Goal: Task Accomplishment & Management: Complete application form

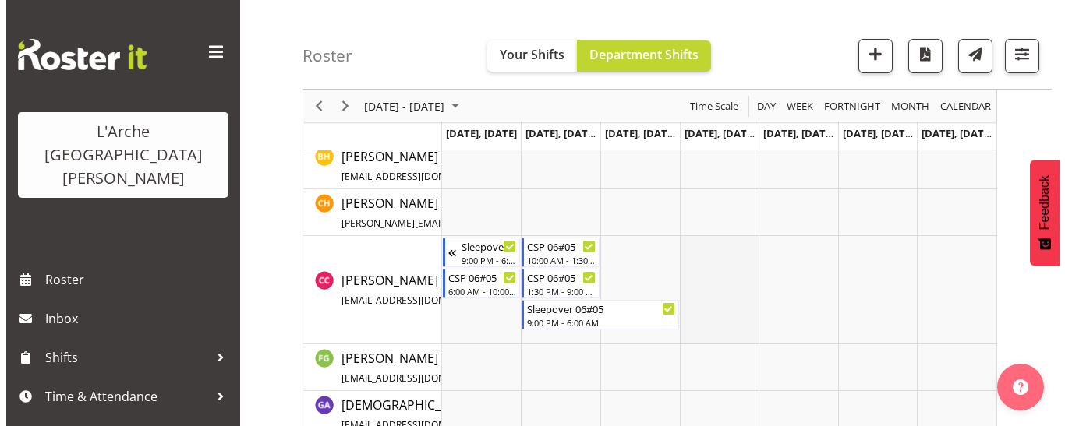
scroll to position [609, 0]
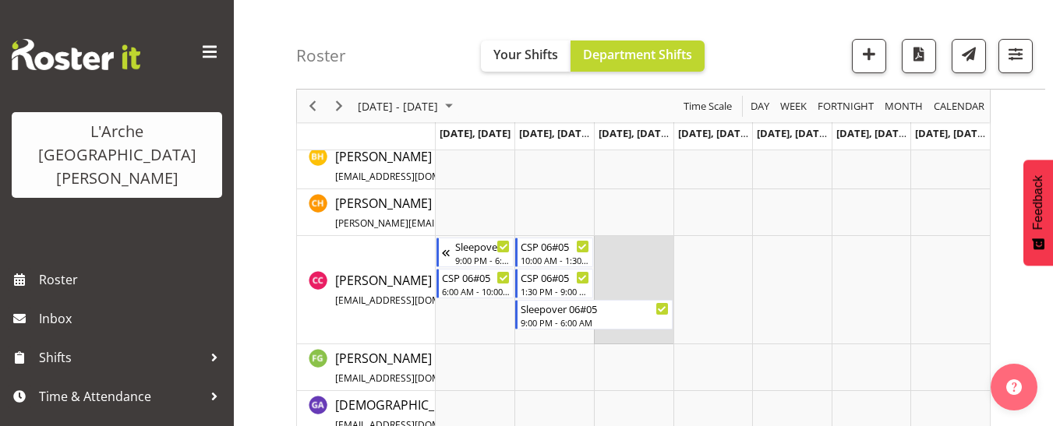
click at [613, 250] on td "Timeline Week of September 18, 2025" at bounding box center [634, 290] width 80 height 108
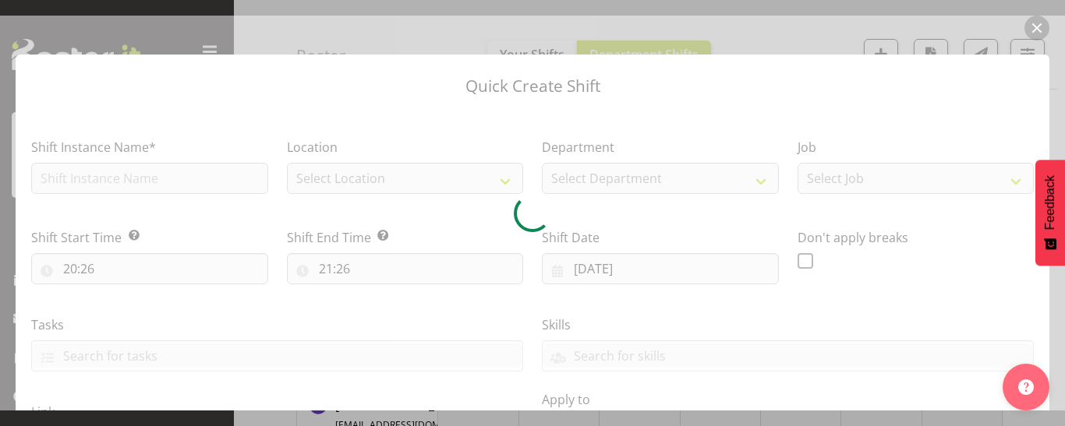
type input "[DATE]"
checkbox input "true"
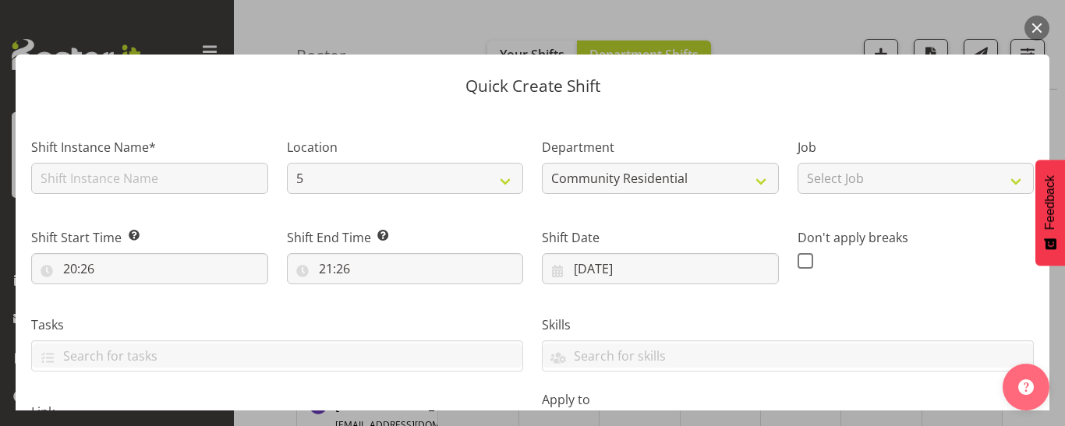
click at [1042, 29] on button "button" at bounding box center [1037, 28] width 25 height 25
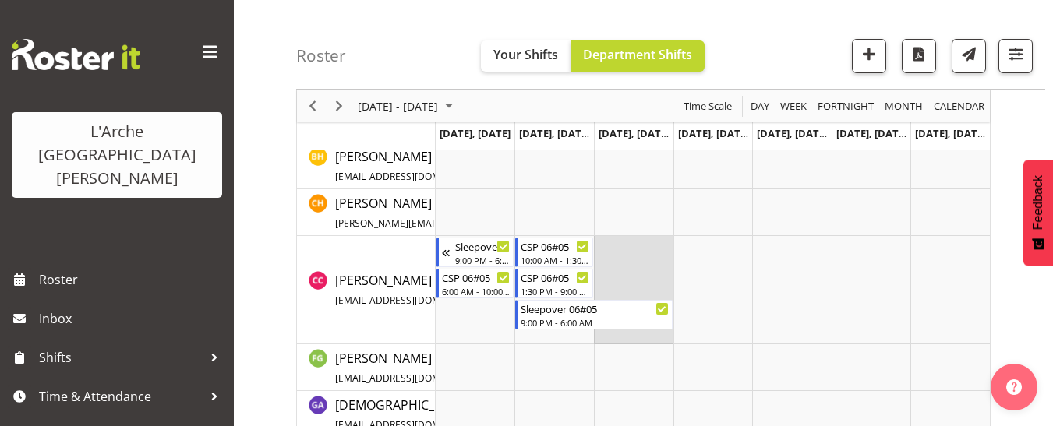
click at [605, 249] on td "Timeline Week of September 18, 2025" at bounding box center [634, 290] width 80 height 108
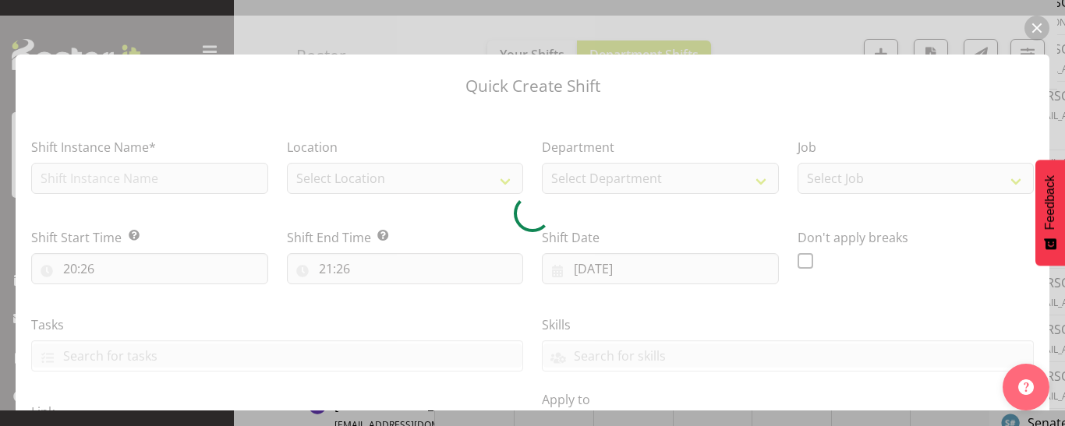
type input "[DATE]"
checkbox input "true"
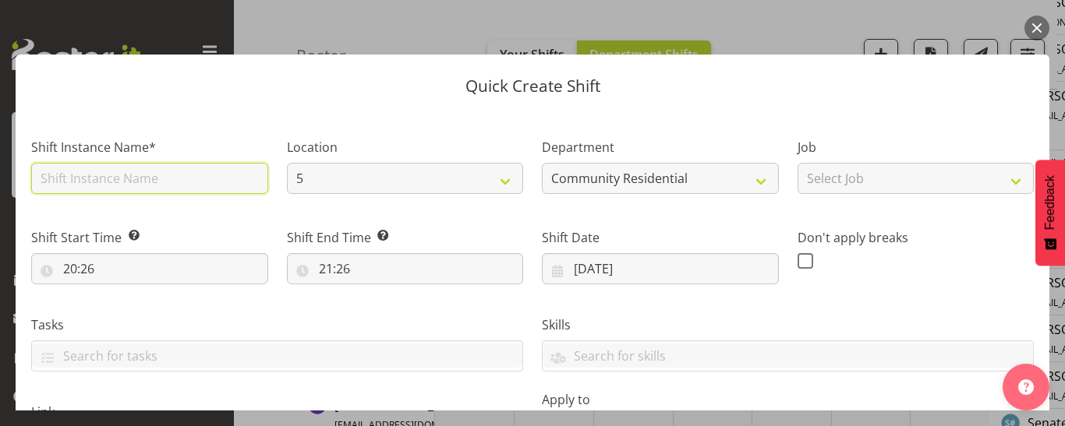
click at [108, 176] on input "text" at bounding box center [149, 178] width 237 height 31
type input "CSP 06#05"
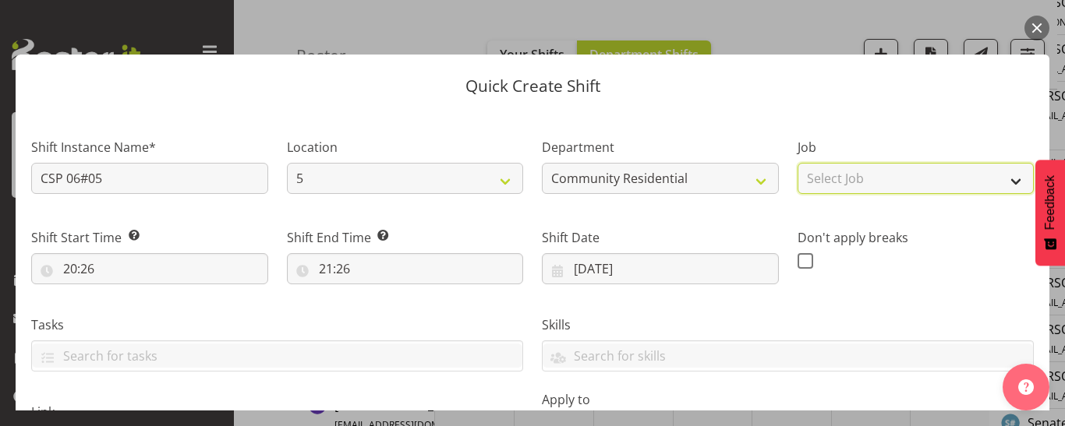
click at [911, 186] on select "Select Job Accounts Admin Art Coordinator Community Leader Community Support Pe…" at bounding box center [916, 178] width 237 height 31
select select "2"
click at [798, 163] on select "Select Job Accounts Admin Art Coordinator Community Leader Community Support Pe…" at bounding box center [916, 178] width 237 height 31
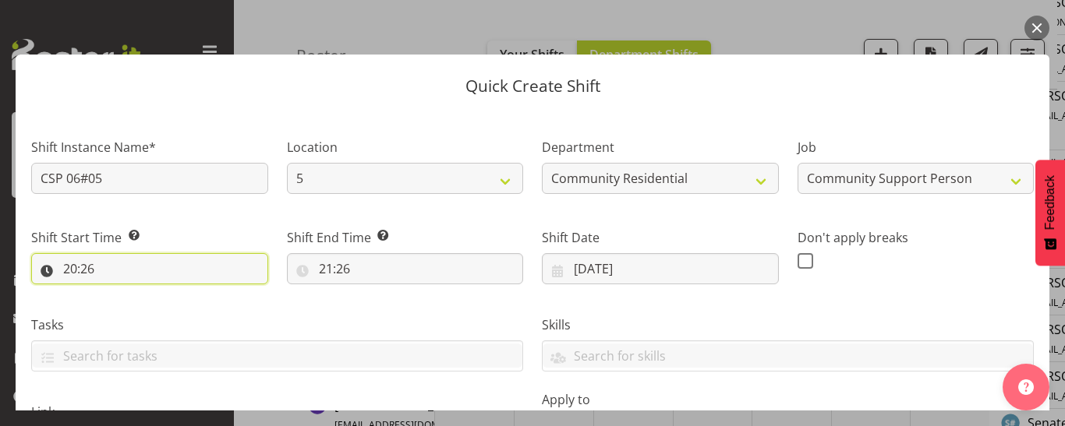
click at [67, 272] on input "20:26" at bounding box center [149, 268] width 237 height 31
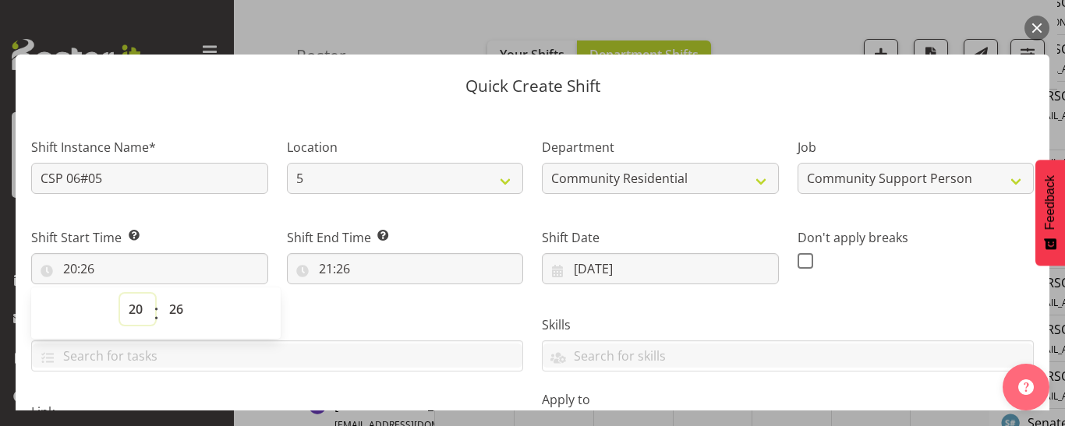
click at [133, 310] on select "00 01 02 03 04 05 06 07 08 09 10 11 12 13 14 15 16 17 18 19 20 21 22 23" at bounding box center [137, 309] width 35 height 31
select select "6"
click at [120, 294] on select "00 01 02 03 04 05 06 07 08 09 10 11 12 13 14 15 16 17 18 19 20 21 22 23" at bounding box center [137, 309] width 35 height 31
type input "06:26"
click at [172, 310] on select "00 01 02 03 04 05 06 07 08 09 10 11 12 13 14 15 16 17 18 19 20 21 22 23 24 25 2…" at bounding box center [178, 309] width 35 height 31
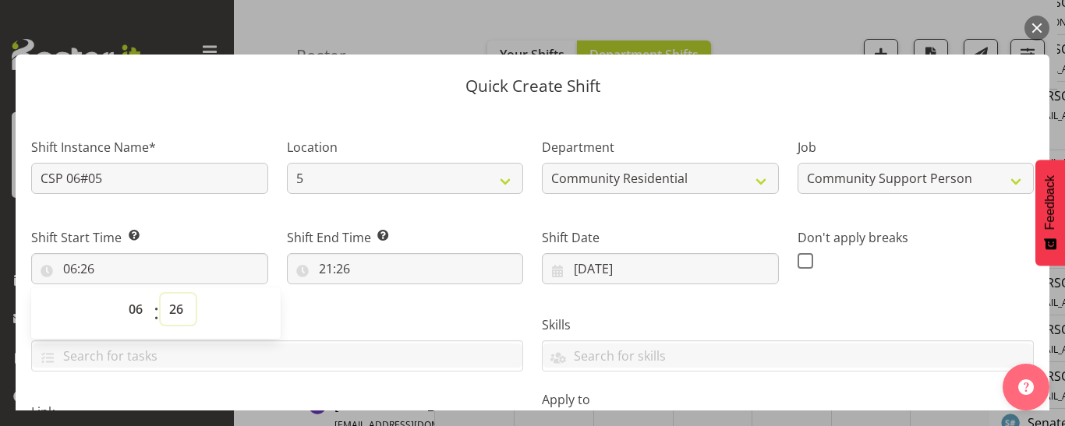
select select "0"
click at [161, 294] on select "00 01 02 03 04 05 06 07 08 09 10 11 12 13 14 15 16 17 18 19 20 21 22 23 24 25 2…" at bounding box center [178, 309] width 35 height 31
type input "06:00"
click at [339, 271] on input "21:26" at bounding box center [405, 268] width 237 height 31
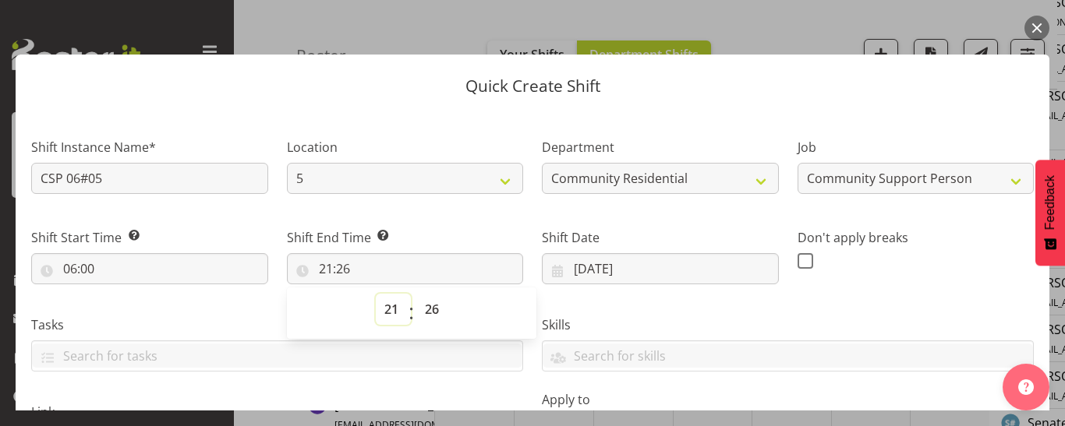
click at [385, 310] on select "00 01 02 03 04 05 06 07 08 09 10 11 12 13 14 15 16 17 18 19 20 21 22 23" at bounding box center [393, 309] width 35 height 31
select select "13"
click at [376, 294] on select "00 01 02 03 04 05 06 07 08 09 10 11 12 13 14 15 16 17 18 19 20 21 22 23" at bounding box center [393, 309] width 35 height 31
type input "13:26"
click at [431, 311] on select "00 01 02 03 04 05 06 07 08 09 10 11 12 13 14 15 16 17 18 19 20 21 22 23 24 25 2…" at bounding box center [433, 309] width 35 height 31
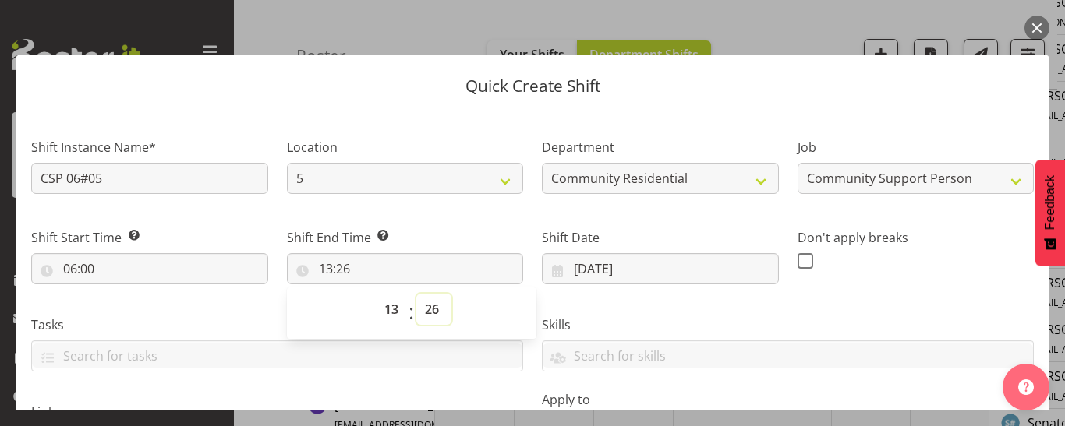
select select "0"
click at [416, 294] on select "00 01 02 03 04 05 06 07 08 09 10 11 12 13 14 15 16 17 18 19 20 21 22 23 24 25 2…" at bounding box center [433, 309] width 35 height 31
type input "13:00"
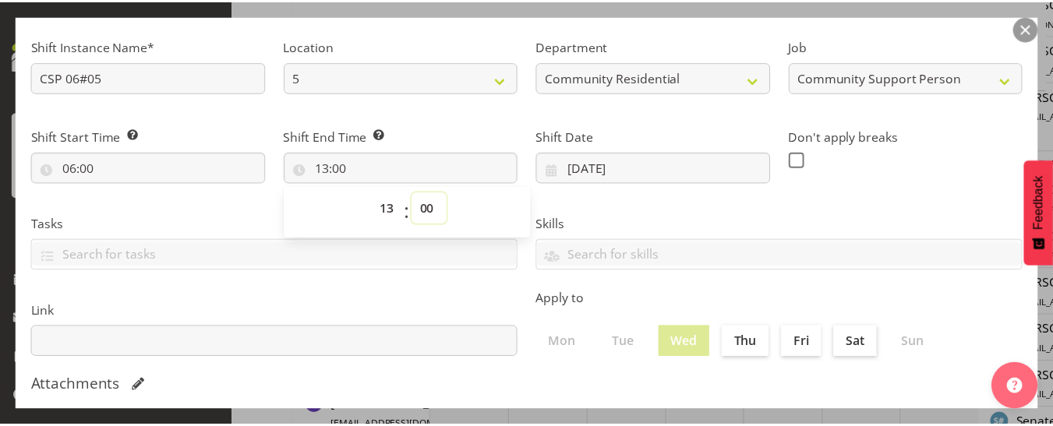
scroll to position [401, 0]
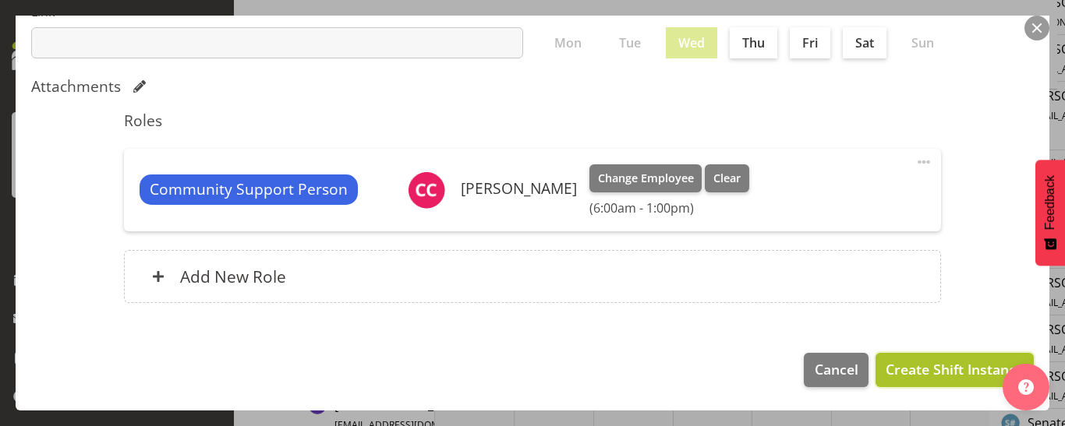
click at [908, 373] on span "Create Shift Instance" at bounding box center [955, 369] width 138 height 20
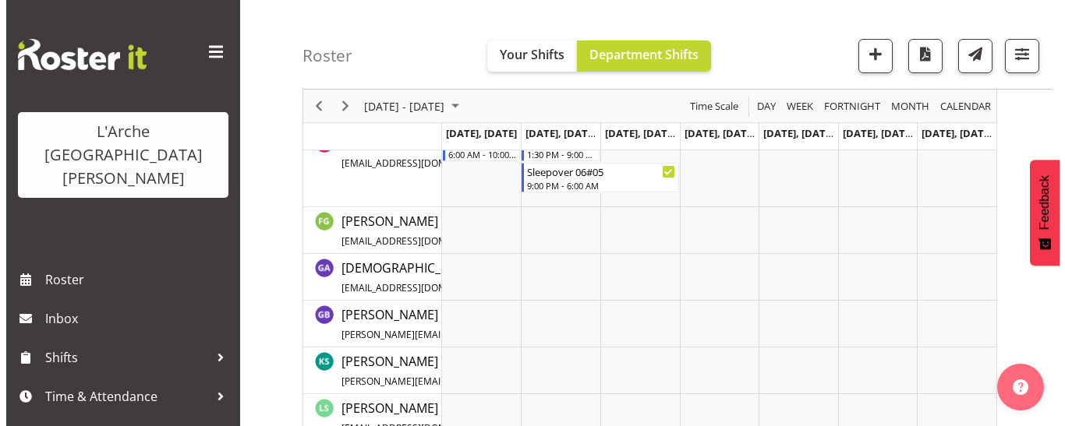
scroll to position [656, 0]
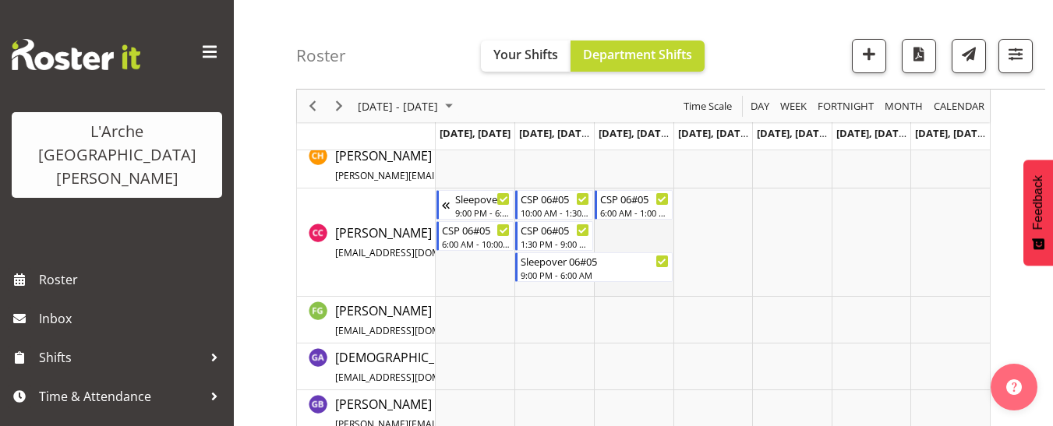
click at [610, 231] on td "Timeline Week of September 15, 2025" at bounding box center [634, 243] width 80 height 108
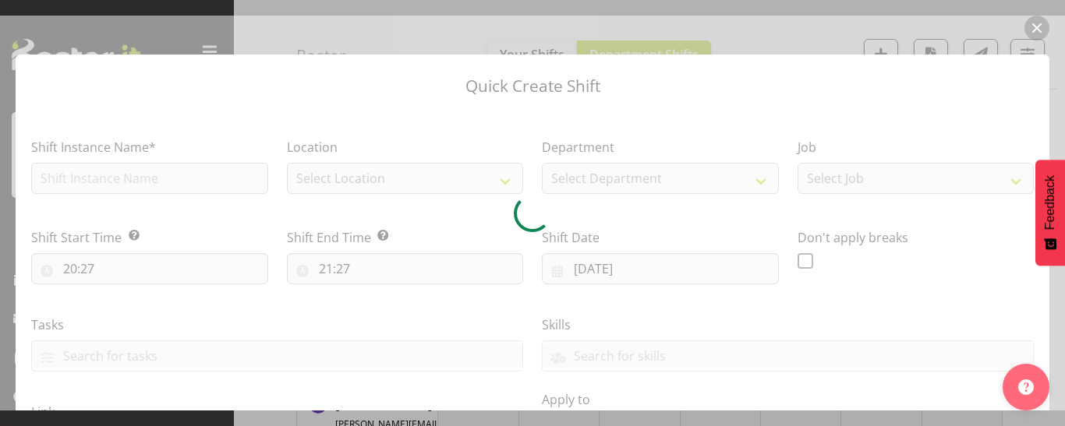
type input "[DATE]"
checkbox input "true"
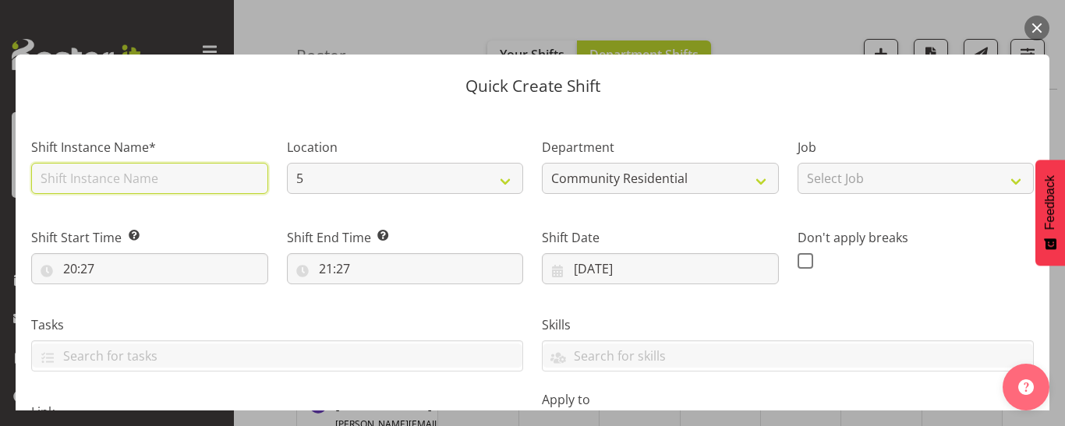
click at [124, 182] on input "text" at bounding box center [149, 178] width 237 height 31
type input "CSP 06#05"
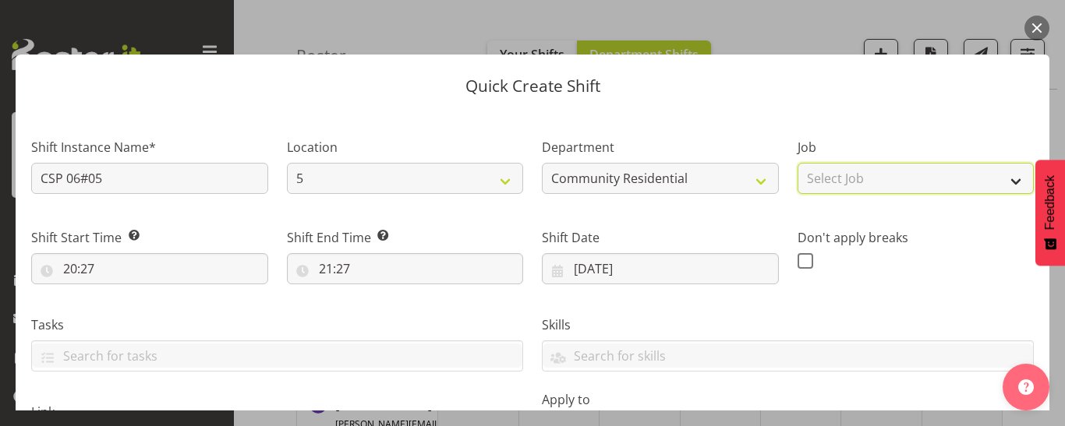
click at [814, 180] on select "Select Job Accounts Admin Art Coordinator Community Leader Community Support Pe…" at bounding box center [916, 178] width 237 height 31
select select "2"
click at [798, 163] on select "Select Job Accounts Admin Art Coordinator Community Leader Community Support Pe…" at bounding box center [916, 178] width 237 height 31
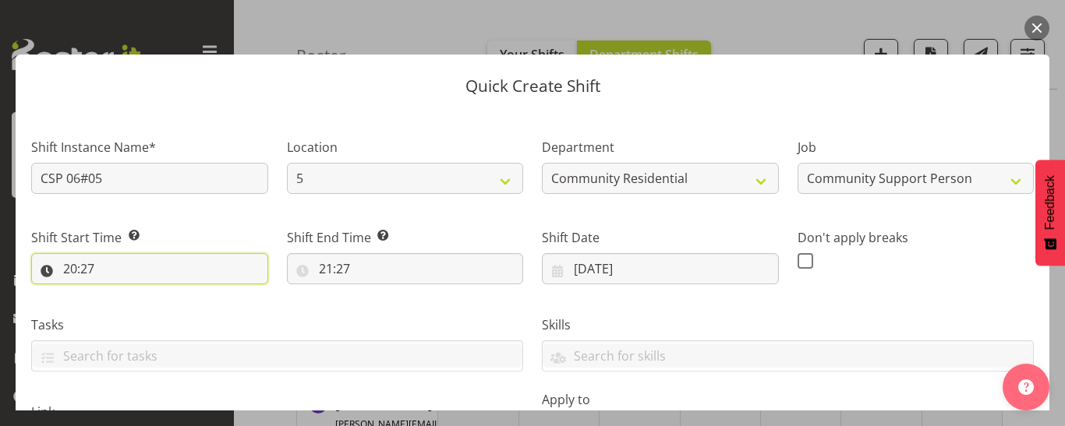
click at [86, 274] on input "20:27" at bounding box center [149, 268] width 237 height 31
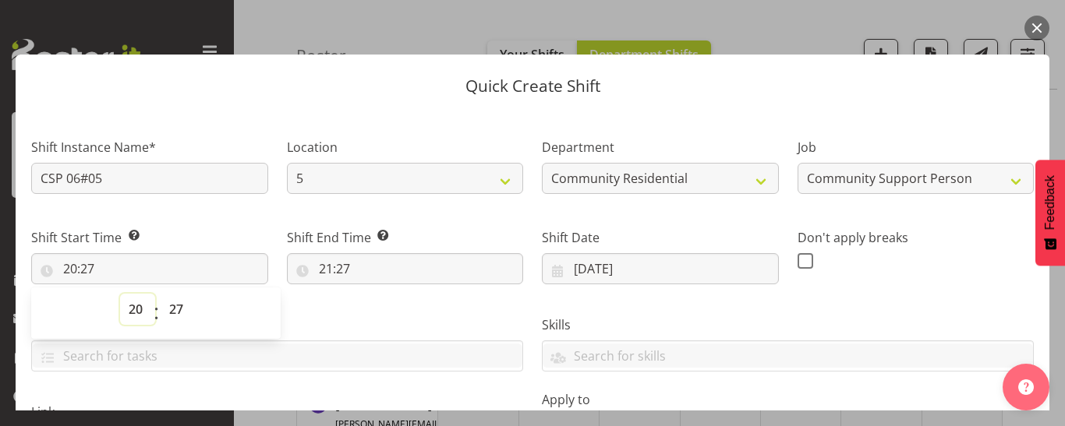
click at [133, 310] on select "00 01 02 03 04 05 06 07 08 09 10 11 12 13 14 15 16 17 18 19 20 21 22 23" at bounding box center [137, 309] width 35 height 31
select select "13"
click at [120, 294] on select "00 01 02 03 04 05 06 07 08 09 10 11 12 13 14 15 16 17 18 19 20 21 22 23" at bounding box center [137, 309] width 35 height 31
type input "13:27"
drag, startPoint x: 178, startPoint y: 313, endPoint x: 177, endPoint y: 305, distance: 7.8
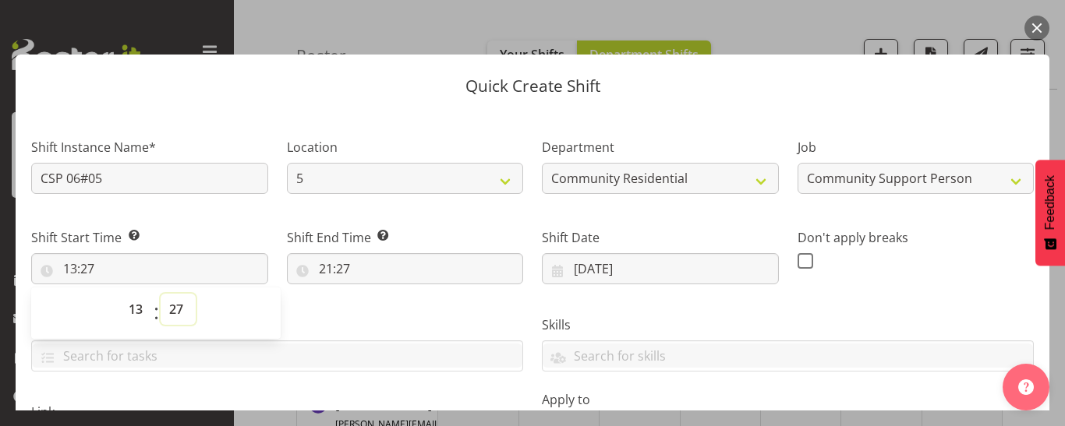
click at [178, 312] on select "00 01 02 03 04 05 06 07 08 09 10 11 12 13 14 15 16 17 18 19 20 21 22 23 24 25 2…" at bounding box center [178, 309] width 35 height 31
select select "30"
click at [161, 294] on select "00 01 02 03 04 05 06 07 08 09 10 11 12 13 14 15 16 17 18 19 20 21 22 23 24 25 2…" at bounding box center [178, 309] width 35 height 31
type input "13:30"
click at [333, 274] on input "21:27" at bounding box center [405, 268] width 237 height 31
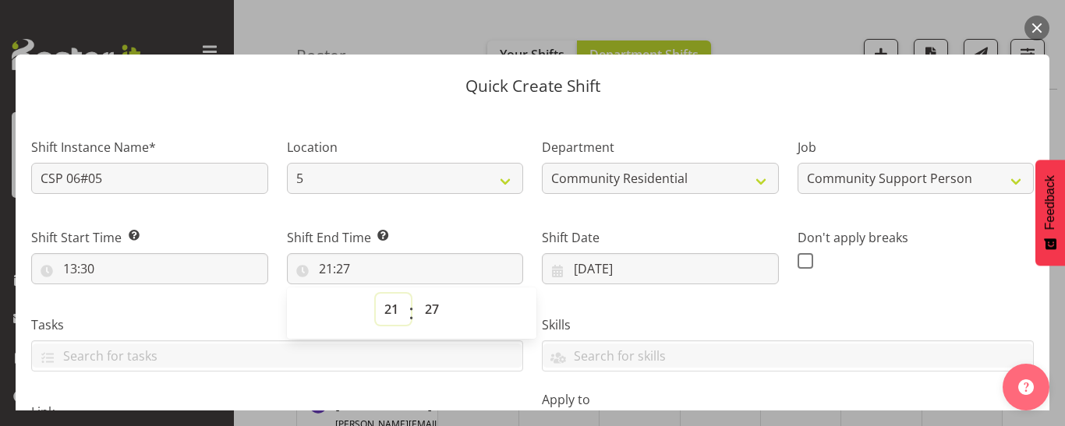
drag, startPoint x: 383, startPoint y: 308, endPoint x: 382, endPoint y: 299, distance: 8.6
click at [383, 308] on select "00 01 02 03 04 05 06 07 08 09 10 11 12 13 14 15 16 17 18 19 20 21 22 23" at bounding box center [393, 309] width 35 height 31
select select "16"
click at [376, 294] on select "00 01 02 03 04 05 06 07 08 09 10 11 12 13 14 15 16 17 18 19 20 21 22 23" at bounding box center [393, 309] width 35 height 31
type input "16:27"
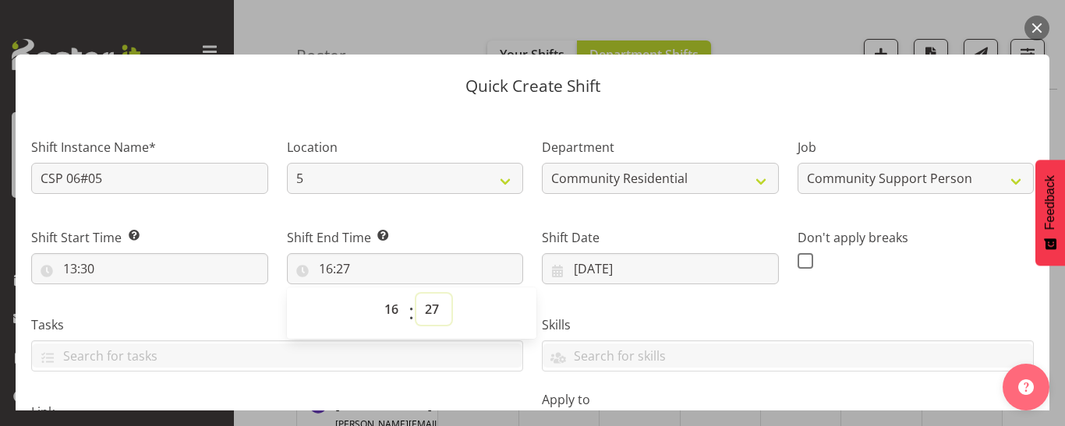
click at [429, 312] on select "00 01 02 03 04 05 06 07 08 09 10 11 12 13 14 15 16 17 18 19 20 21 22 23 24 25 2…" at bounding box center [433, 309] width 35 height 31
select select "0"
click at [416, 294] on select "00 01 02 03 04 05 06 07 08 09 10 11 12 13 14 15 16 17 18 19 20 21 22 23 24 25 2…" at bounding box center [433, 309] width 35 height 31
type input "16:00"
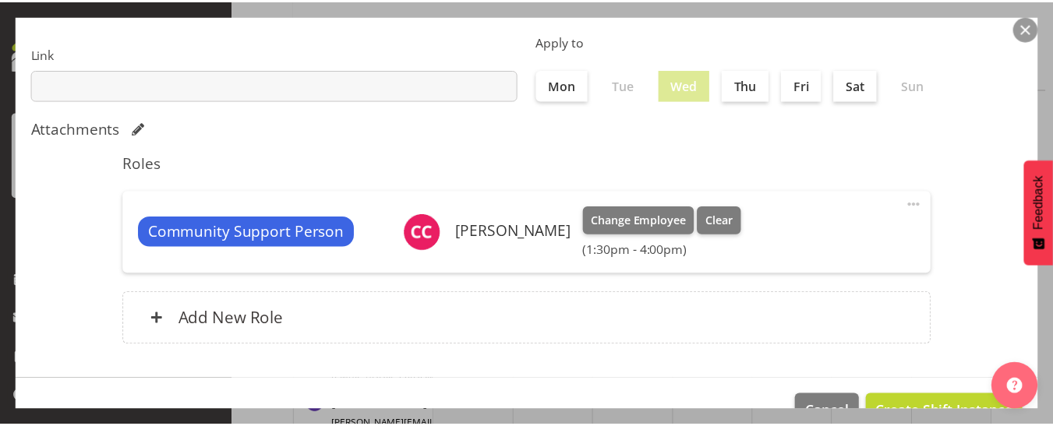
scroll to position [401, 0]
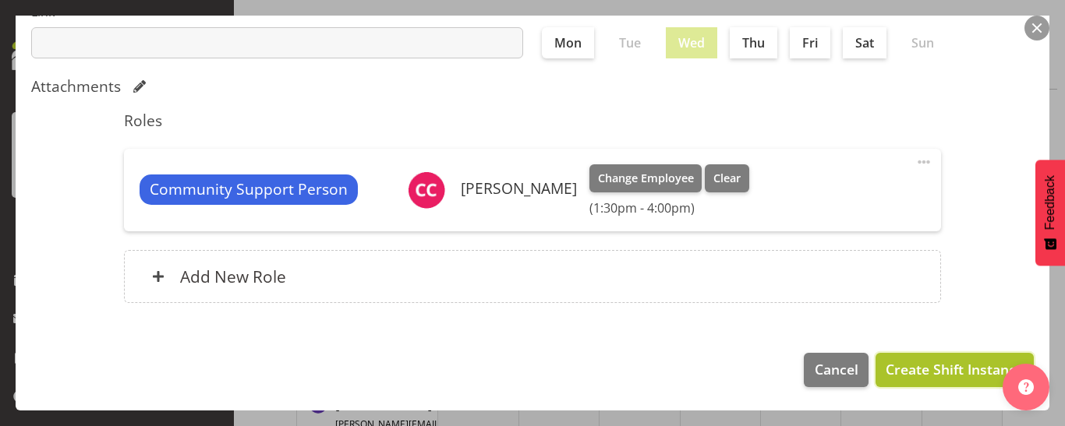
click at [942, 367] on span "Create Shift Instance" at bounding box center [955, 369] width 138 height 20
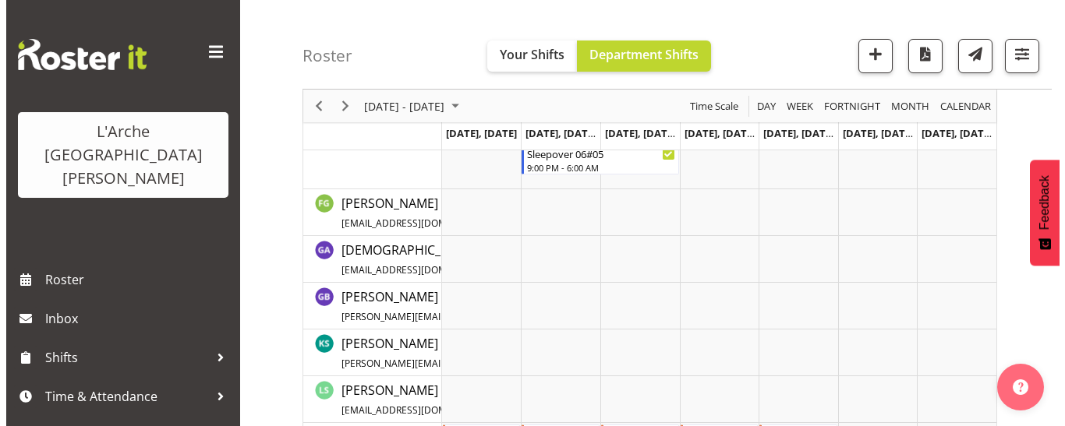
scroll to position [724, 0]
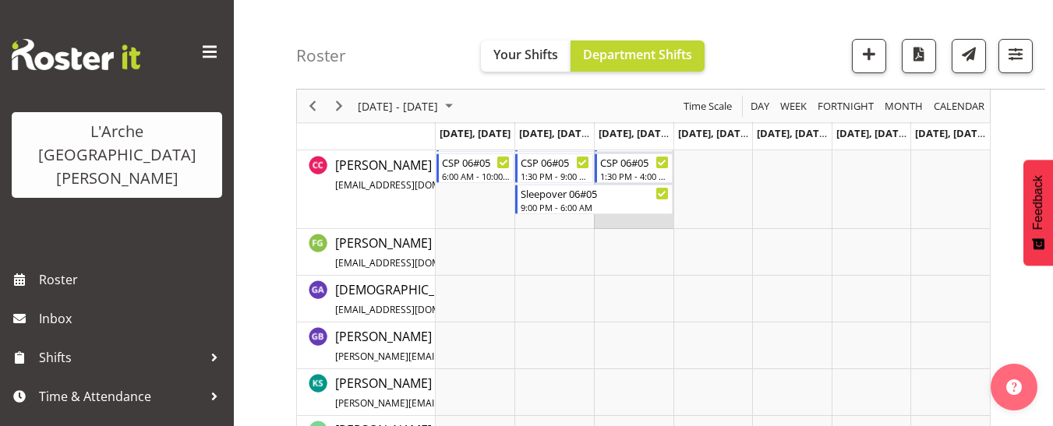
click at [619, 222] on td "Timeline Week of September 15, 2025" at bounding box center [634, 175] width 80 height 108
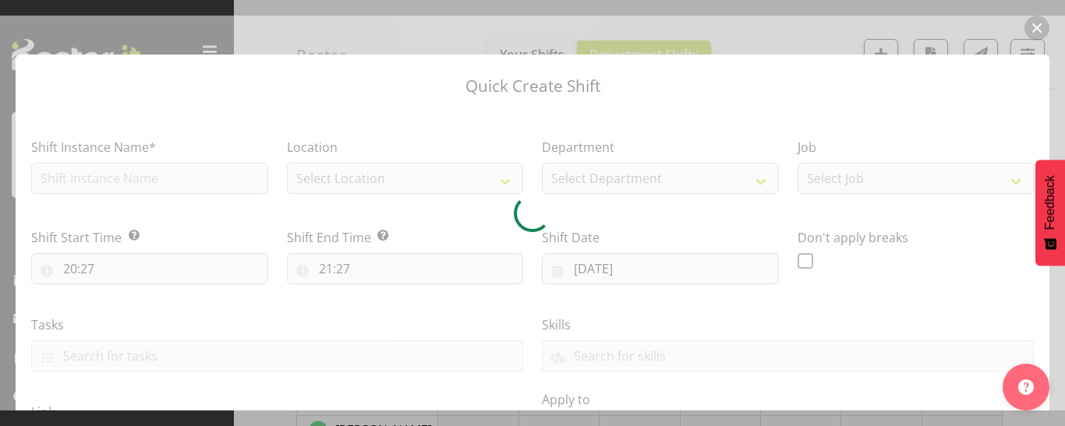
type input "[DATE]"
checkbox input "true"
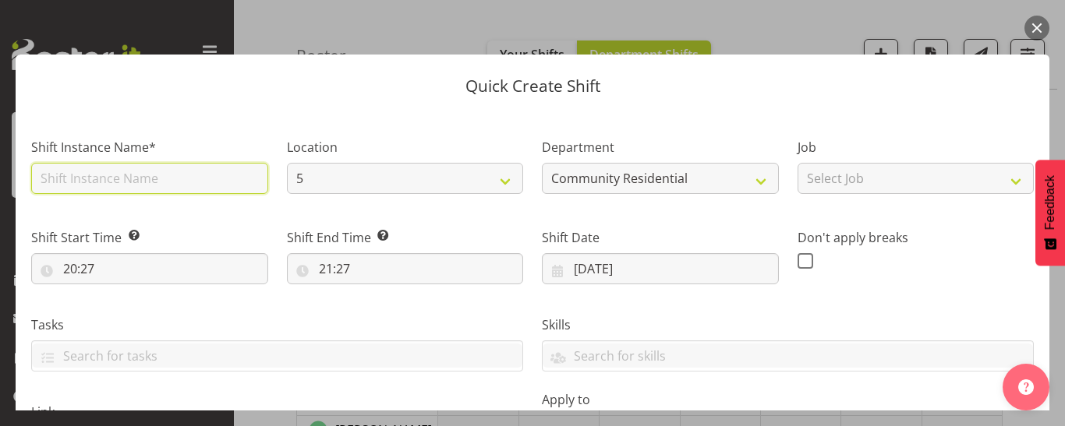
click at [65, 175] on input "text" at bounding box center [149, 178] width 237 height 31
type input "CSP 06#05"
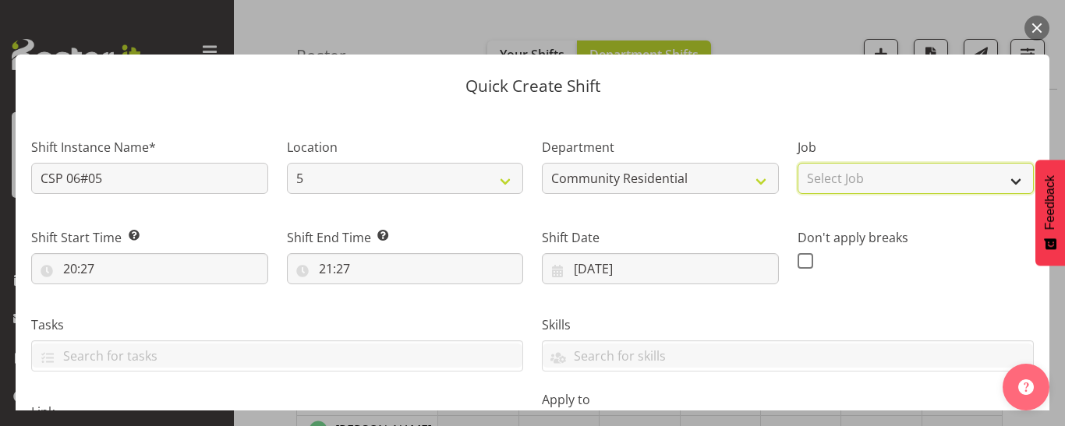
click at [867, 189] on select "Select Job Accounts Admin Art Coordinator Community Leader Community Support Pe…" at bounding box center [916, 178] width 237 height 31
select select "2"
click at [798, 163] on select "Select Job Accounts Admin Art Coordinator Community Leader Community Support Pe…" at bounding box center [916, 178] width 237 height 31
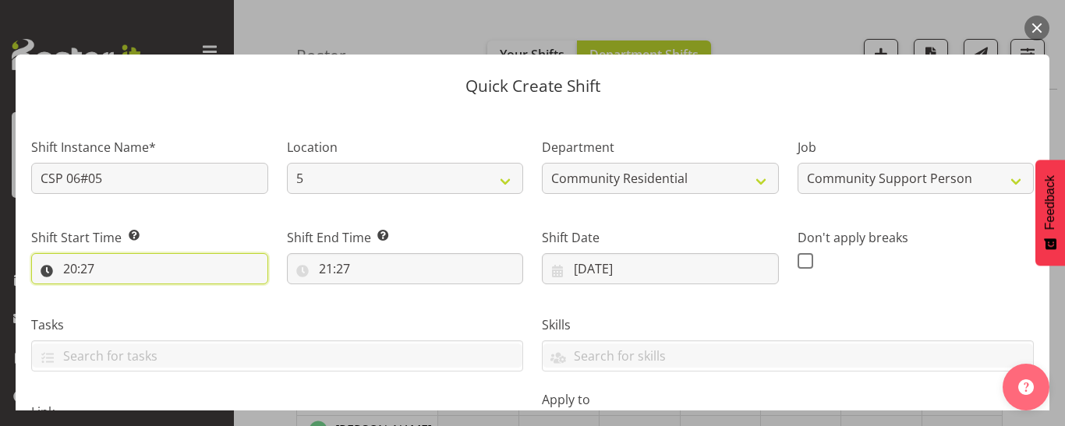
click at [86, 269] on input "20:27" at bounding box center [149, 268] width 237 height 31
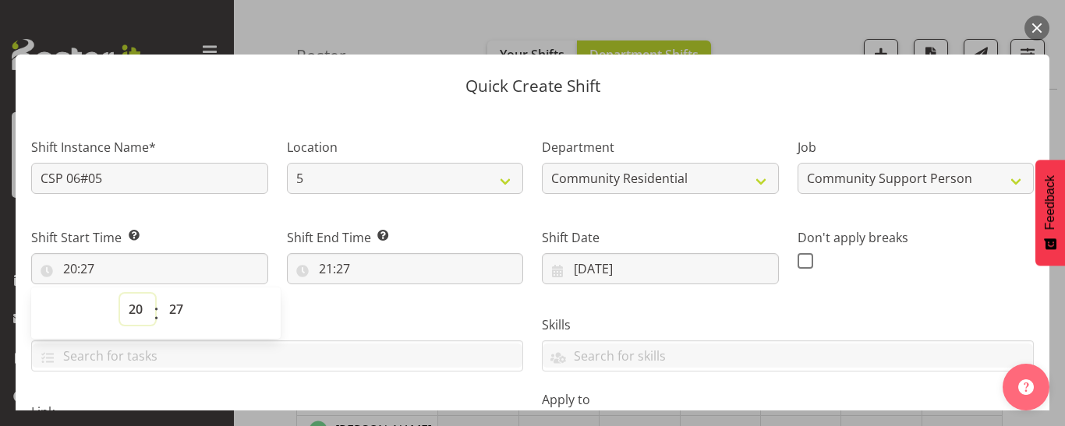
click at [136, 310] on select "00 01 02 03 04 05 06 07 08 09 10 11 12 13 14 15 16 17 18 19 20 21 22 23" at bounding box center [137, 309] width 35 height 31
select select "6"
click at [120, 294] on select "00 01 02 03 04 05 06 07 08 09 10 11 12 13 14 15 16 17 18 19 20 21 22 23" at bounding box center [137, 309] width 35 height 31
type input "06:27"
click at [172, 312] on select "00 01 02 03 04 05 06 07 08 09 10 11 12 13 14 15 16 17 18 19 20 21 22 23 24 25 2…" at bounding box center [178, 309] width 35 height 31
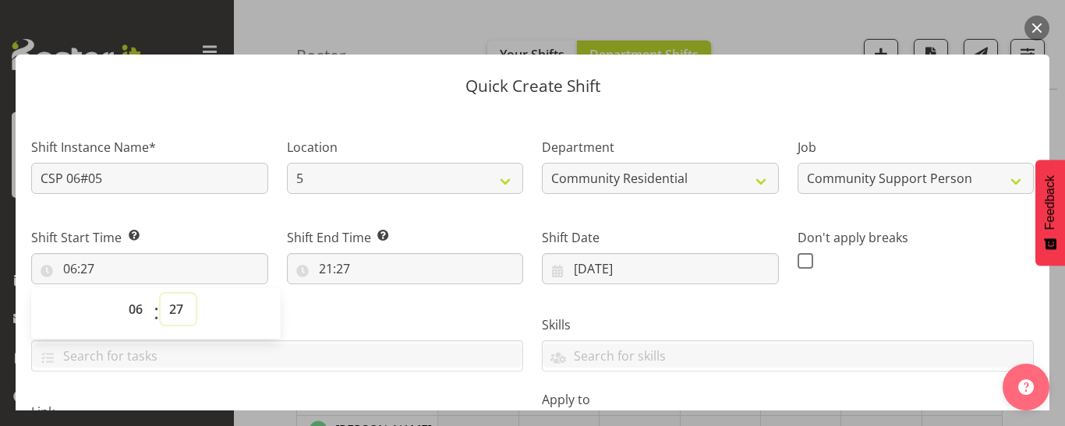
select select "0"
click at [161, 294] on select "00 01 02 03 04 05 06 07 08 09 10 11 12 13 14 15 16 17 18 19 20 21 22 23 24 25 2…" at bounding box center [178, 309] width 35 height 31
type input "06:00"
click at [325, 267] on input "21:27" at bounding box center [405, 268] width 237 height 31
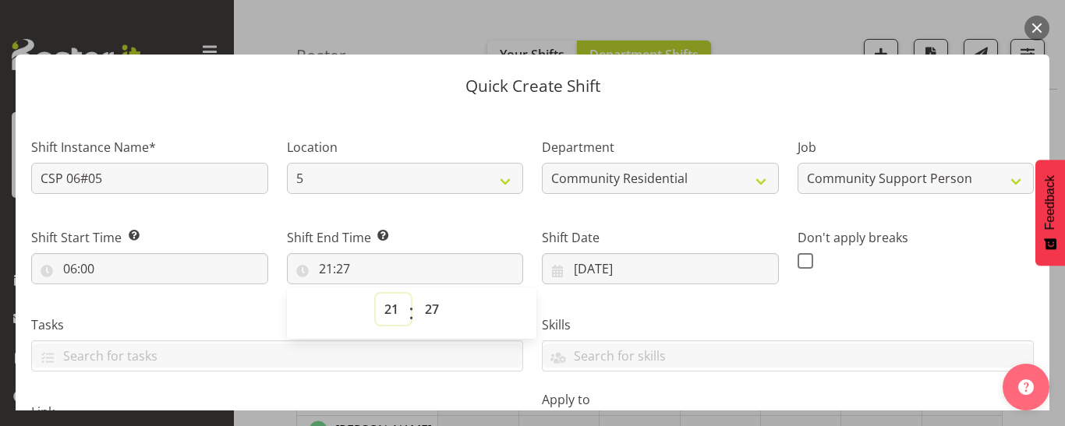
click at [386, 311] on select "00 01 02 03 04 05 06 07 08 09 10 11 12 13 14 15 16 17 18 19 20 21 22 23" at bounding box center [393, 309] width 35 height 31
select select "13"
click at [376, 294] on select "00 01 02 03 04 05 06 07 08 09 10 11 12 13 14 15 16 17 18 19 20 21 22 23" at bounding box center [393, 309] width 35 height 31
type input "13:27"
click at [425, 318] on select "00 01 02 03 04 05 06 07 08 09 10 11 12 13 14 15 16 17 18 19 20 21 22 23 24 25 2…" at bounding box center [433, 309] width 35 height 31
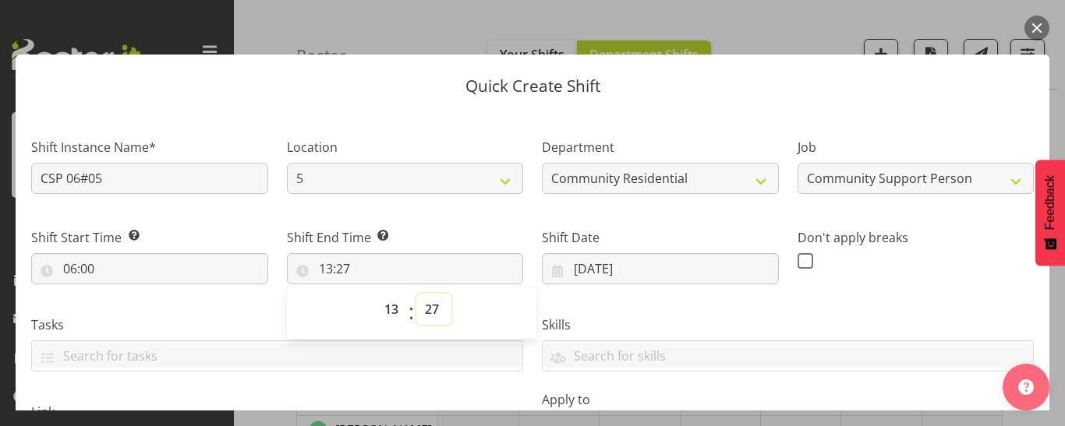
select select "0"
click at [416, 294] on select "00 01 02 03 04 05 06 07 08 09 10 11 12 13 14 15 16 17 18 19 20 21 22 23 24 25 2…" at bounding box center [433, 309] width 35 height 31
type input "13:00"
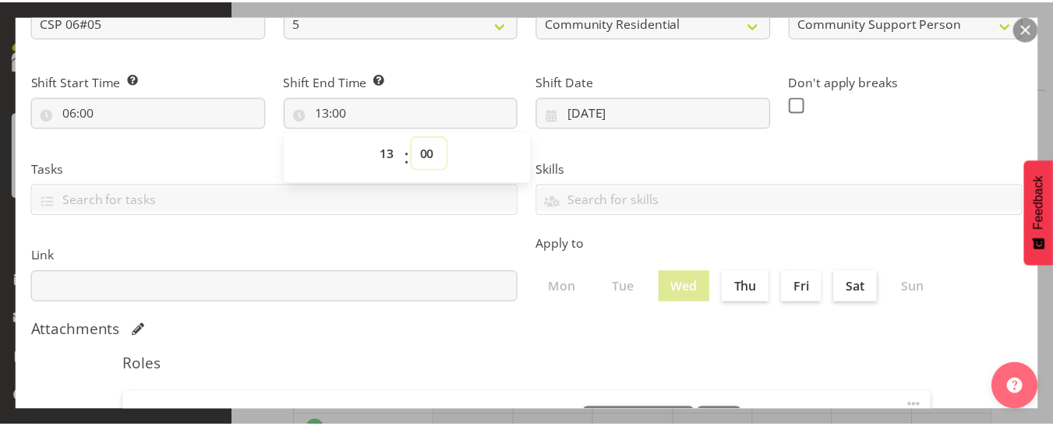
scroll to position [390, 0]
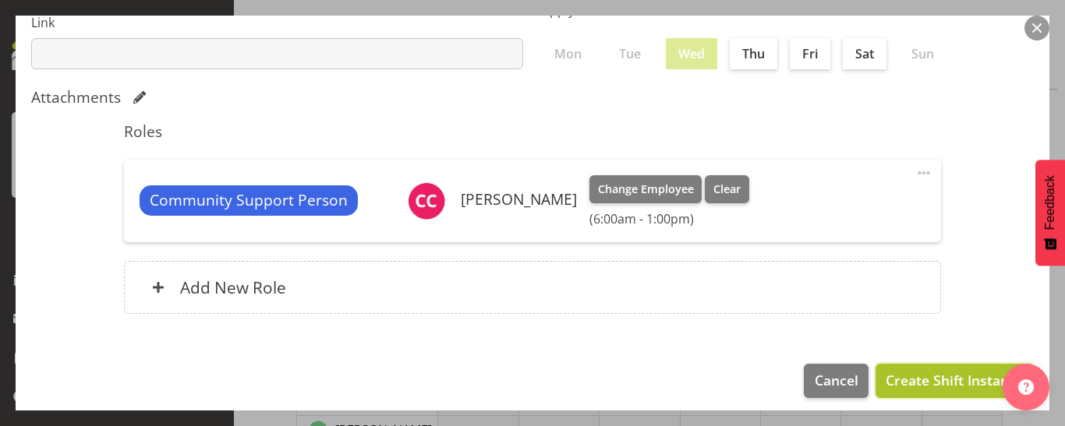
click at [964, 385] on span "Create Shift Instance" at bounding box center [955, 380] width 138 height 20
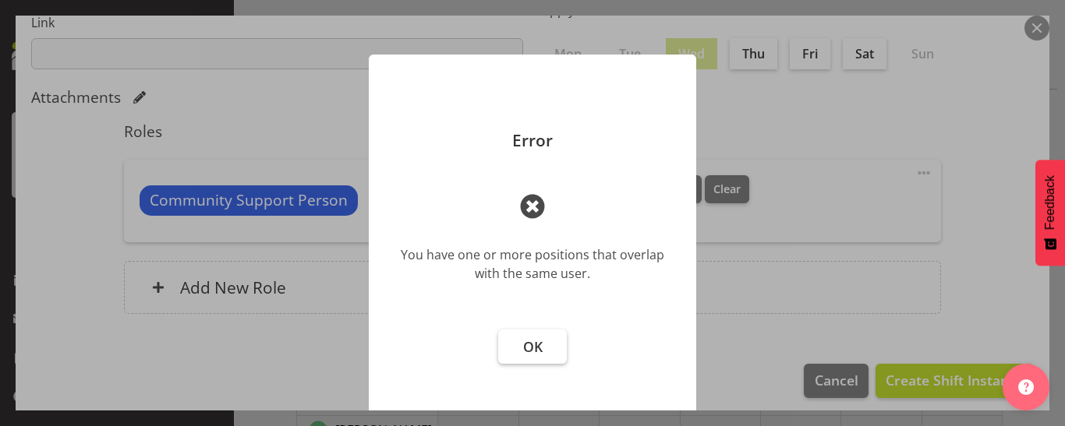
click at [536, 350] on span "OK" at bounding box center [532, 347] width 19 height 19
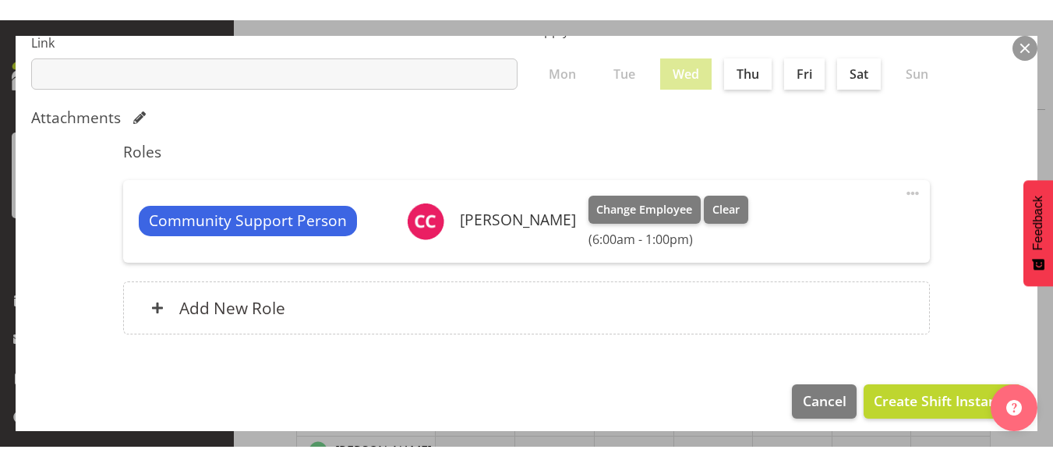
scroll to position [360, 0]
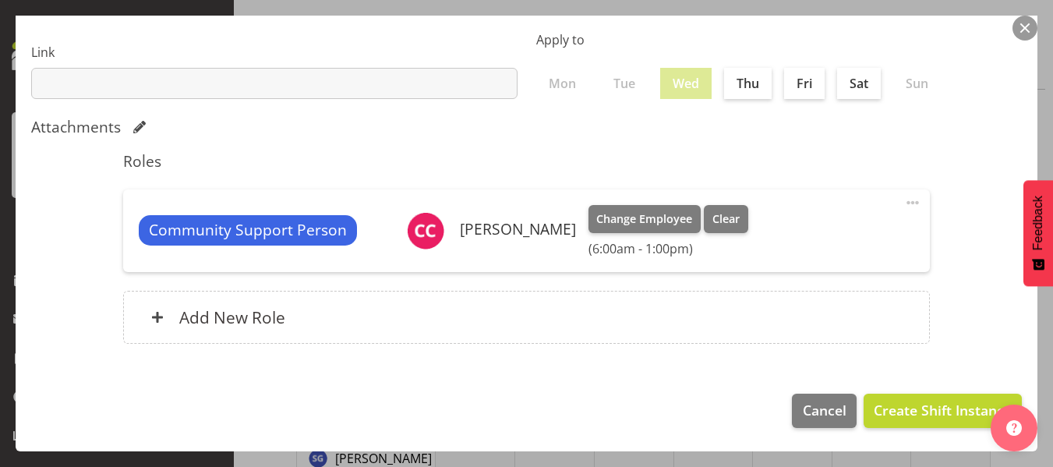
click at [1029, 24] on button "button" at bounding box center [1025, 28] width 25 height 25
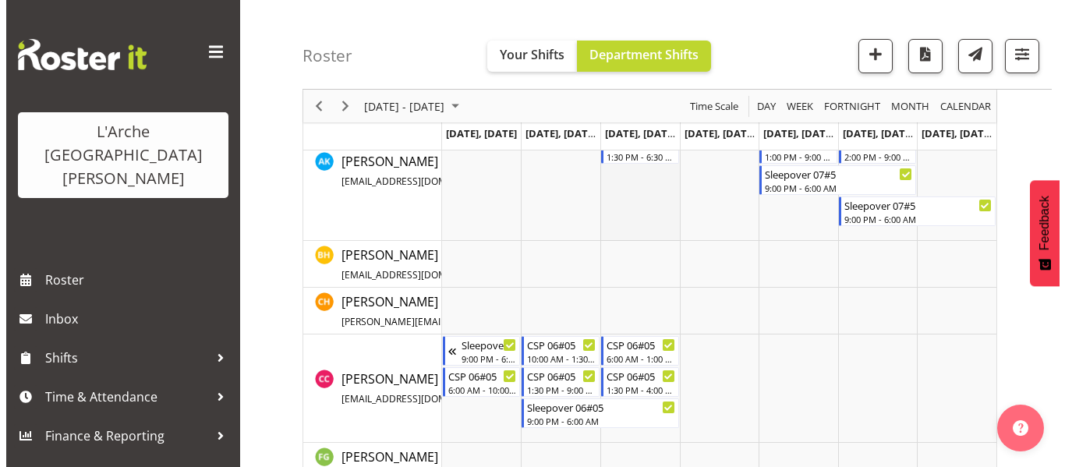
scroll to position [554, 0]
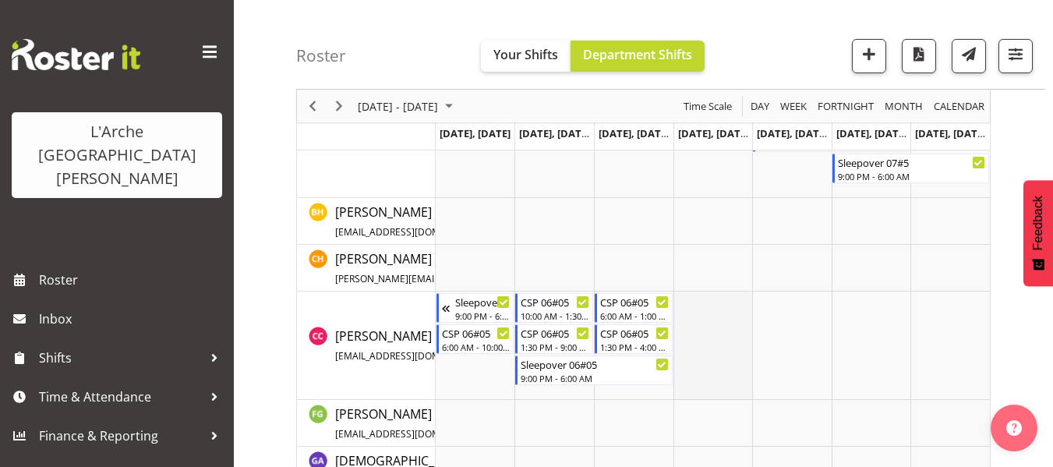
click at [692, 303] on td "Timeline Week of September 15, 2025" at bounding box center [714, 346] width 80 height 108
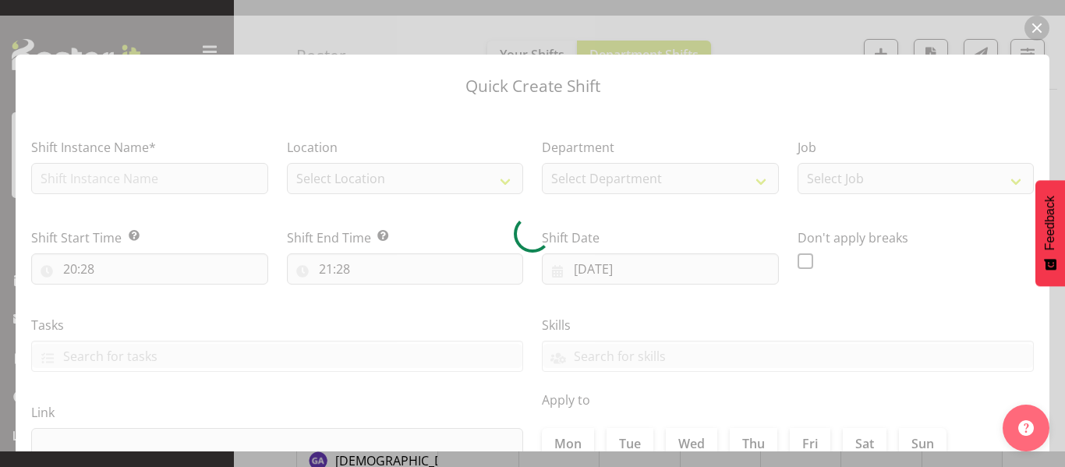
type input "18/09/2025"
checkbox input "true"
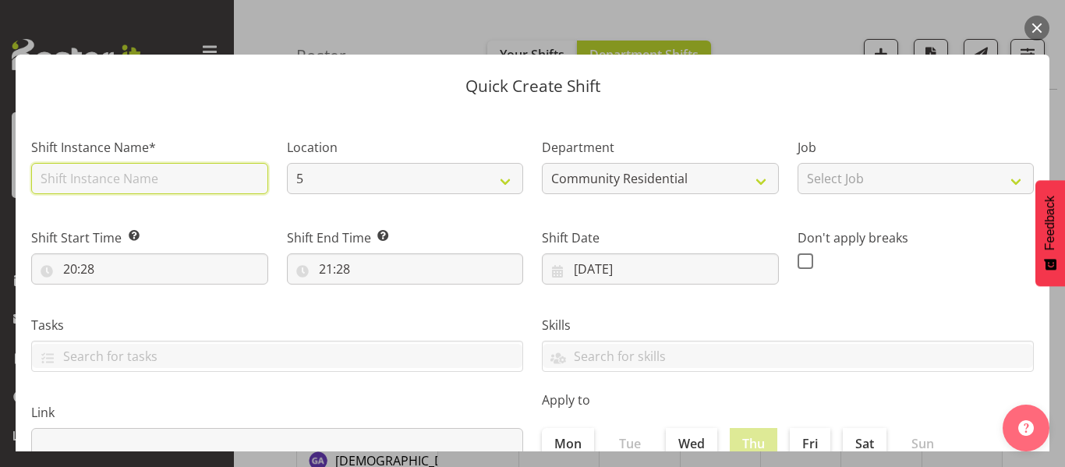
click at [113, 168] on input "text" at bounding box center [149, 178] width 237 height 31
type input "CSP 06#05"
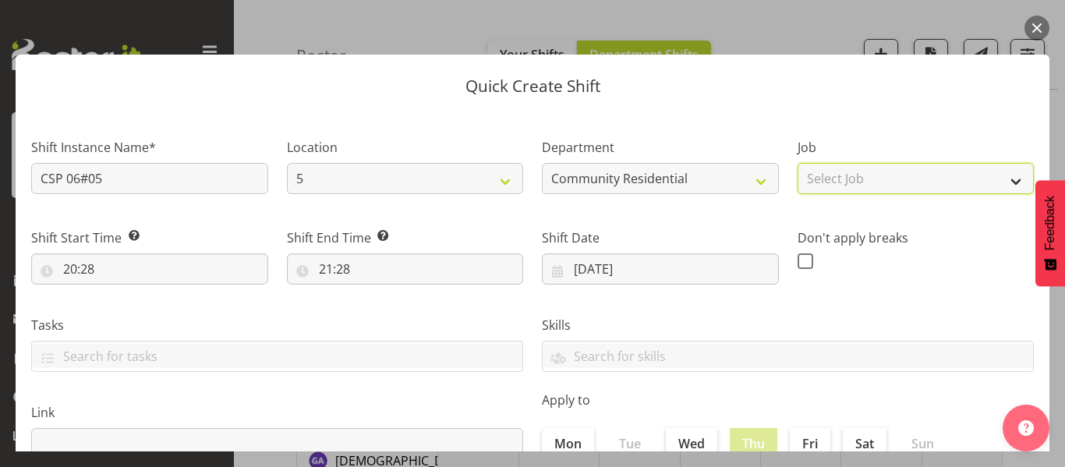
click at [855, 184] on select "Select Job Accounts Admin Art Coordinator Community Leader Community Support Pe…" at bounding box center [916, 178] width 237 height 31
select select "2"
click at [798, 163] on select "Select Job Accounts Admin Art Coordinator Community Leader Community Support Pe…" at bounding box center [916, 178] width 237 height 31
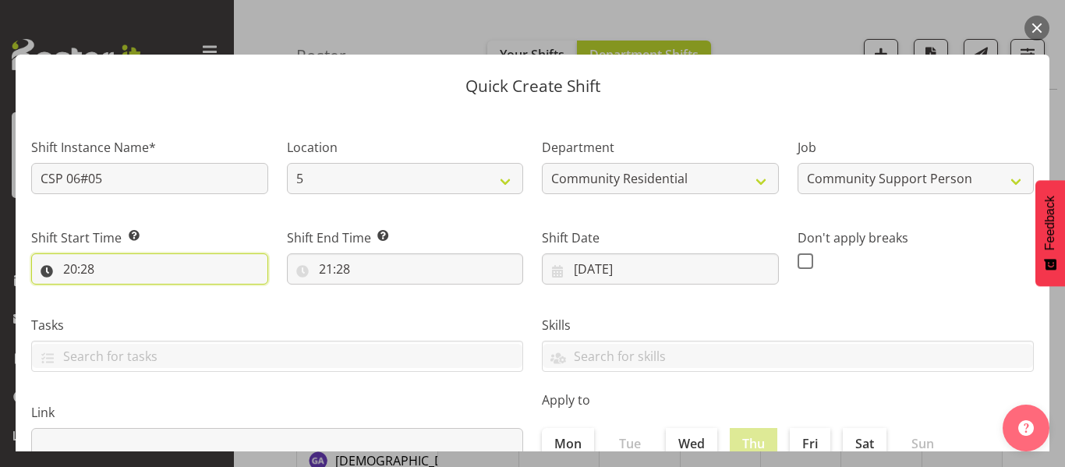
click at [73, 271] on input "20:28" at bounding box center [149, 268] width 237 height 31
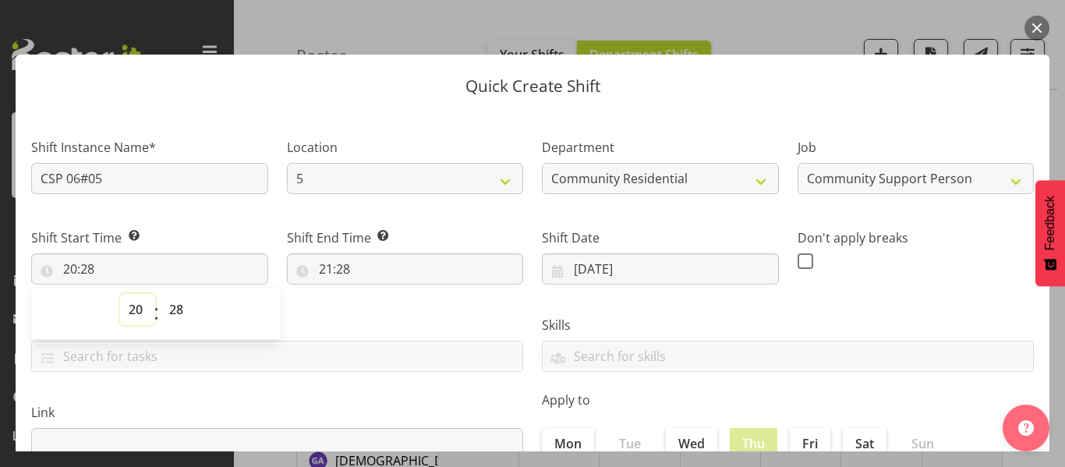
click at [128, 307] on select "00 01 02 03 04 05 06 07 08 09 10 11 12 13 14 15 16 17 18 19 20 21 22 23" at bounding box center [137, 309] width 35 height 31
select select "10"
click at [120, 294] on select "00 01 02 03 04 05 06 07 08 09 10 11 12 13 14 15 16 17 18 19 20 21 22 23" at bounding box center [137, 309] width 35 height 31
type input "10:28"
click at [180, 306] on select "00 01 02 03 04 05 06 07 08 09 10 11 12 13 14 15 16 17 18 19 20 21 22 23 24 25 2…" at bounding box center [178, 309] width 35 height 31
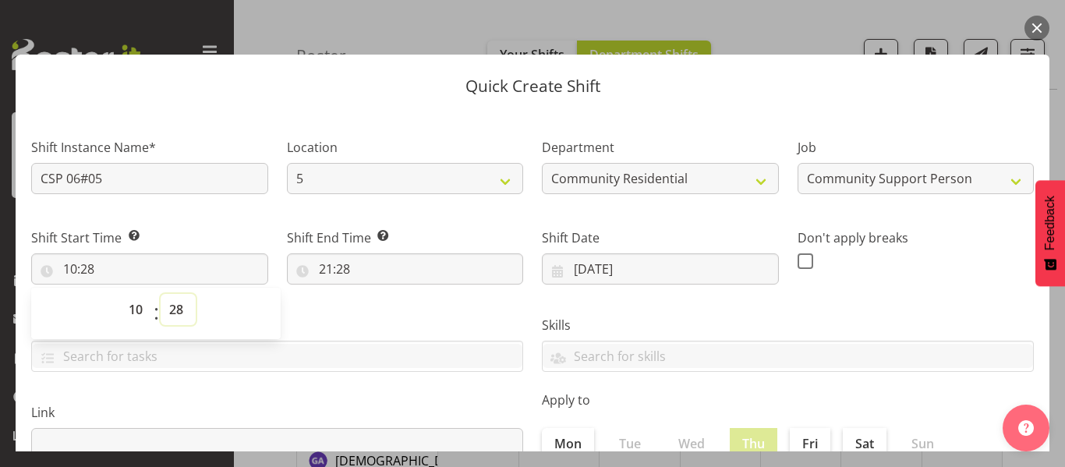
select select "0"
click at [161, 294] on select "00 01 02 03 04 05 06 07 08 09 10 11 12 13 14 15 16 17 18 19 20 21 22 23 24 25 2…" at bounding box center [178, 309] width 35 height 31
type input "10:00"
click at [331, 273] on input "21:28" at bounding box center [405, 268] width 237 height 31
click at [383, 312] on select "00 01 02 03 04 05 06 07 08 09 10 11 12 13 14 15 16 17 18 19 20 21 22 23" at bounding box center [393, 309] width 35 height 31
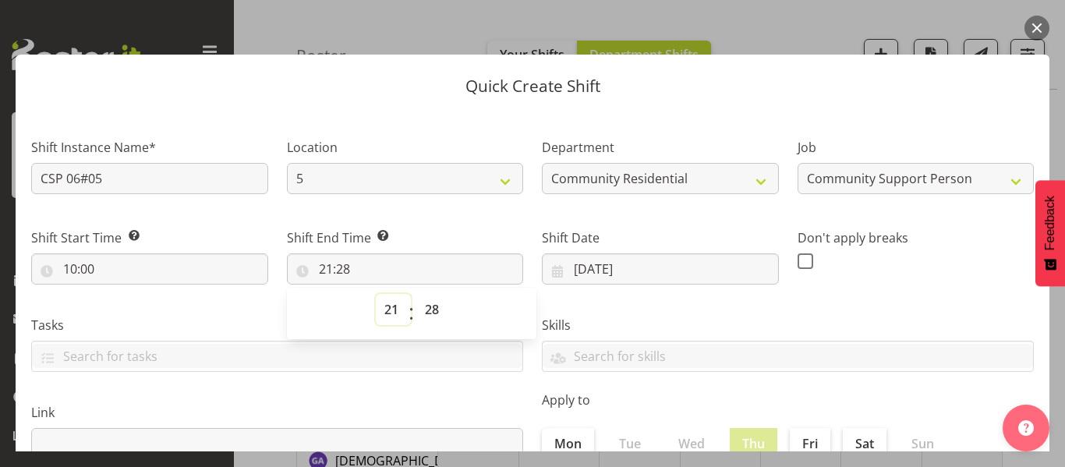
select select "13"
click at [376, 294] on select "00 01 02 03 04 05 06 07 08 09 10 11 12 13 14 15 16 17 18 19 20 21 22 23" at bounding box center [393, 309] width 35 height 31
type input "13:28"
click at [430, 310] on select "00 01 02 03 04 05 06 07 08 09 10 11 12 13 14 15 16 17 18 19 20 21 22 23 24 25 2…" at bounding box center [433, 309] width 35 height 31
select select "0"
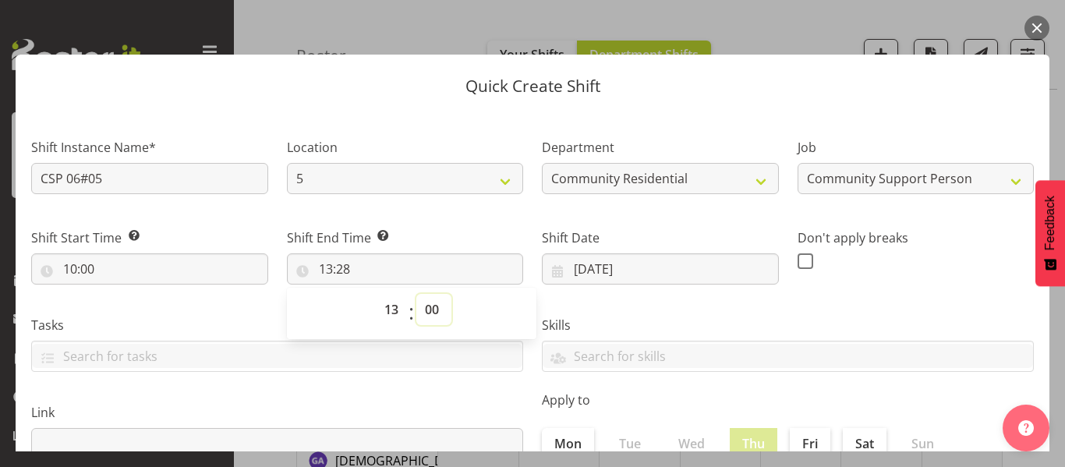
click at [416, 294] on select "00 01 02 03 04 05 06 07 08 09 10 11 12 13 14 15 16 17 18 19 20 21 22 23 24 25 2…" at bounding box center [433, 309] width 35 height 31
type input "13:00"
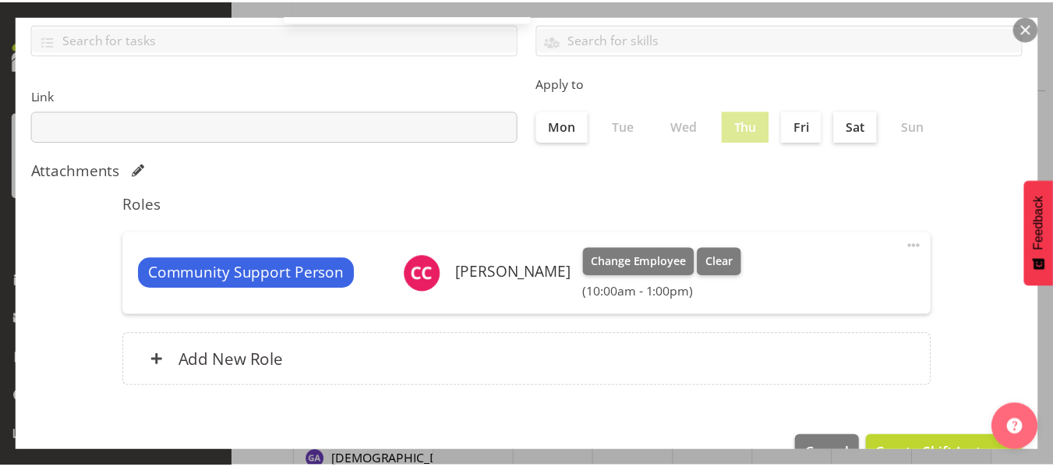
scroll to position [360, 0]
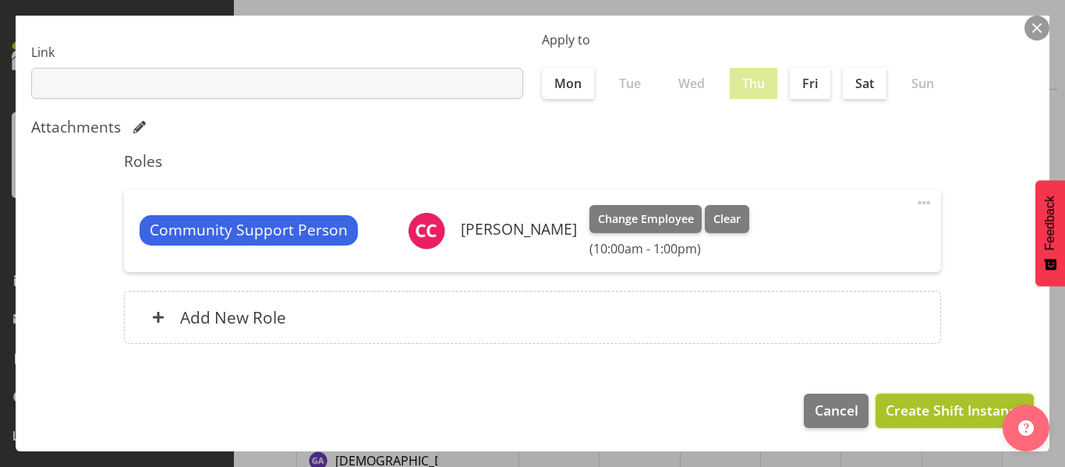
click at [905, 413] on span "Create Shift Instance" at bounding box center [955, 410] width 138 height 20
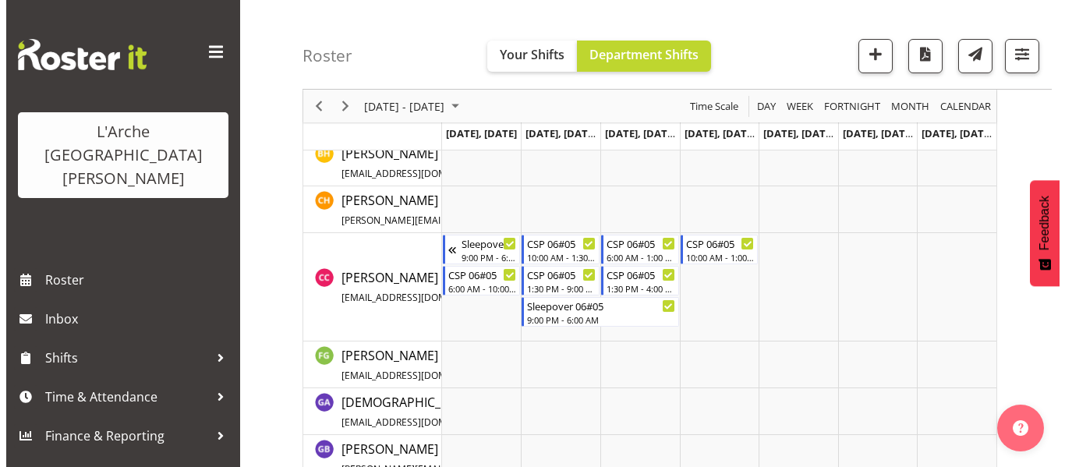
scroll to position [582, 0]
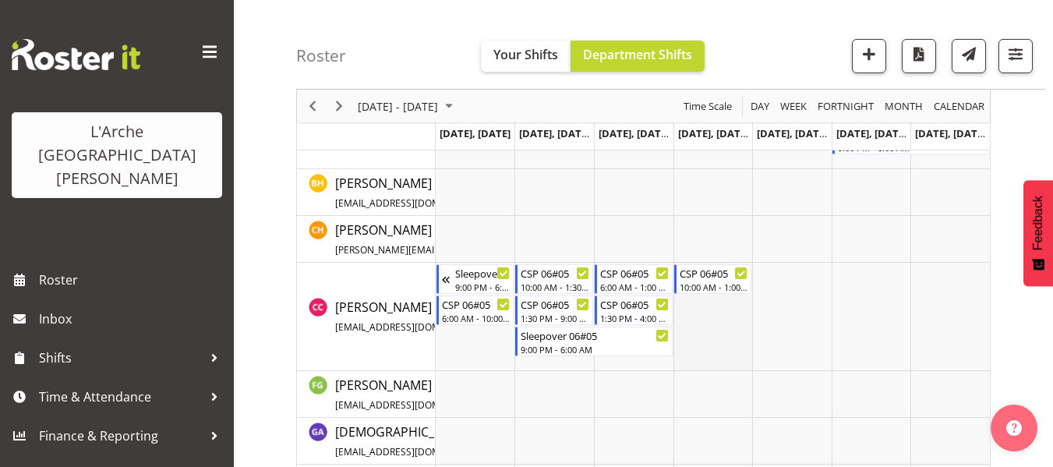
click at [685, 304] on td "Timeline Week of September 15, 2025" at bounding box center [714, 317] width 80 height 108
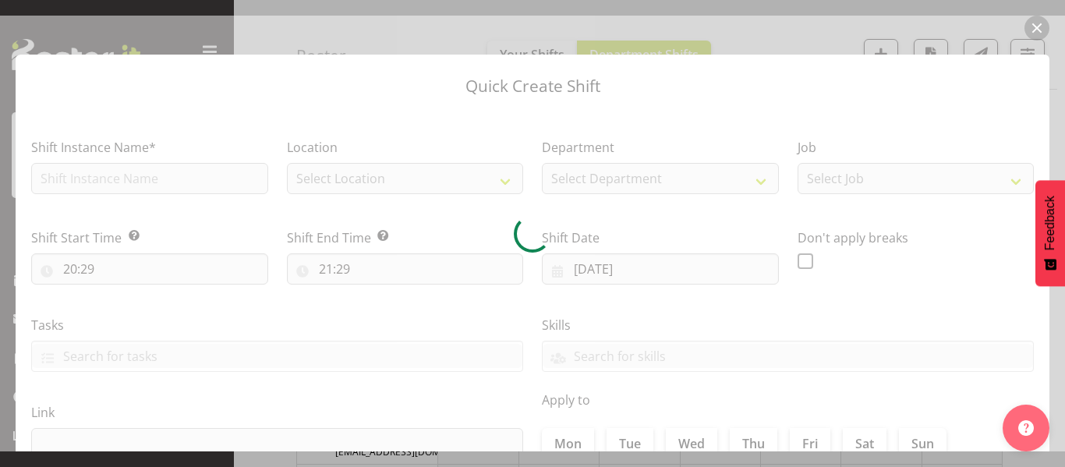
type input "18/09/2025"
checkbox input "true"
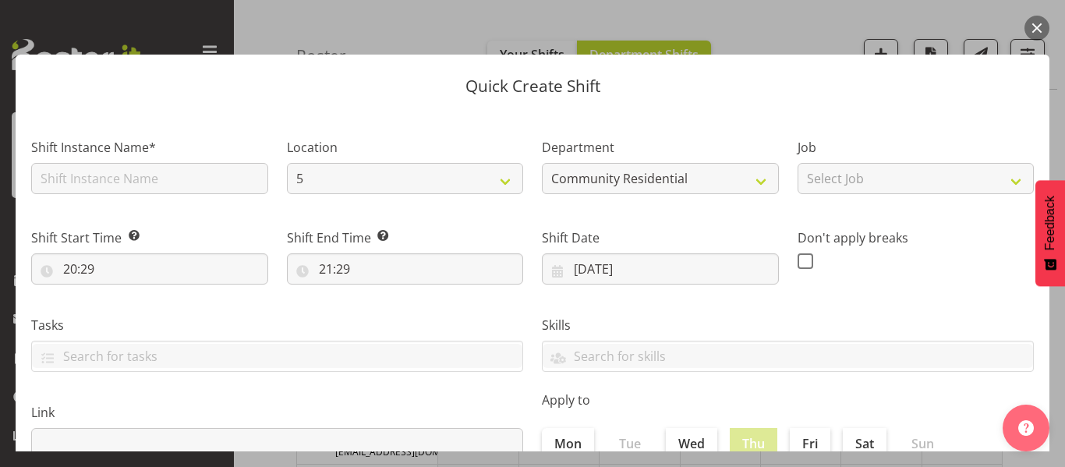
click at [1038, 28] on button "button" at bounding box center [1037, 28] width 25 height 25
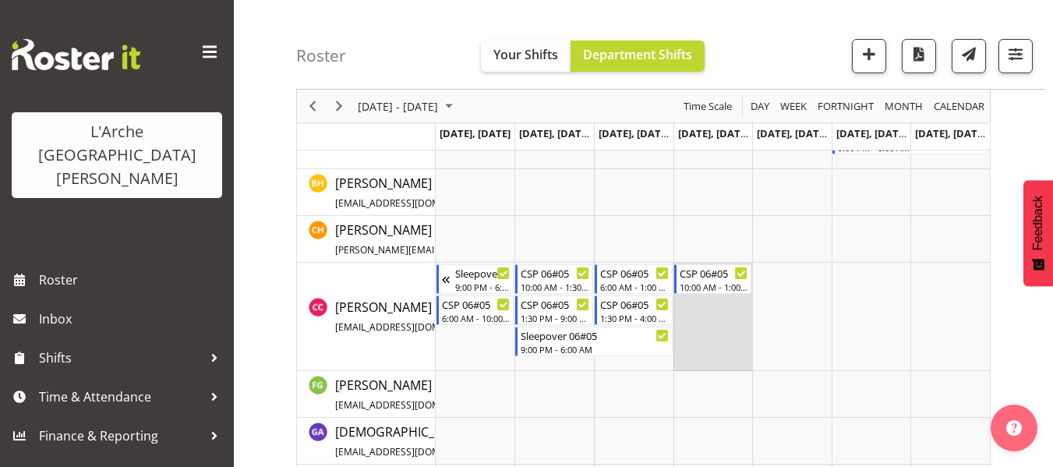
click at [697, 307] on td "Timeline Week of September 15, 2025" at bounding box center [714, 317] width 80 height 108
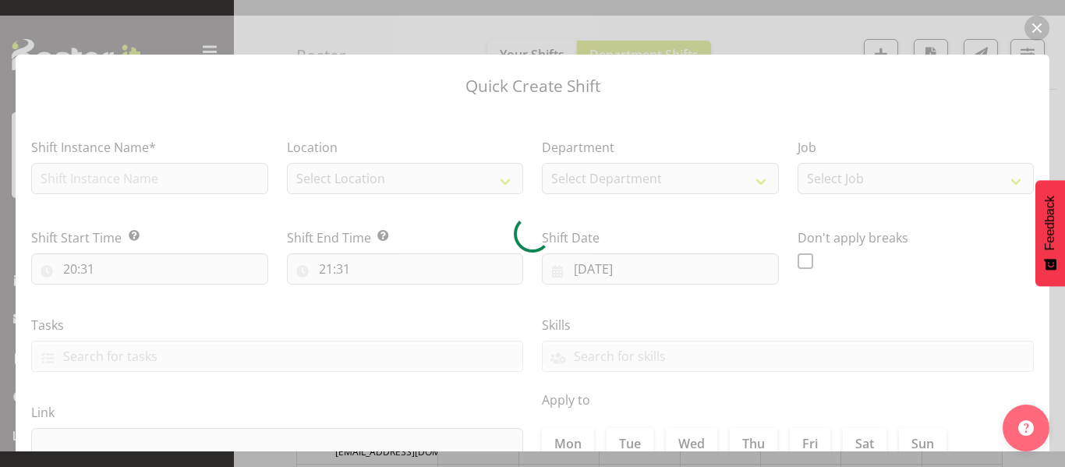
type input "18/09/2025"
checkbox input "true"
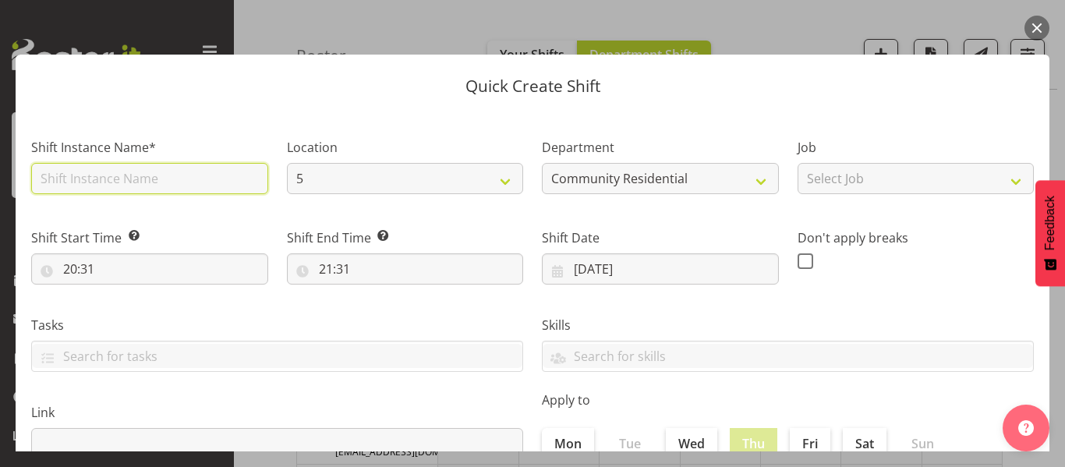
click at [136, 181] on input "text" at bounding box center [149, 178] width 237 height 31
type input "CSP 06#05"
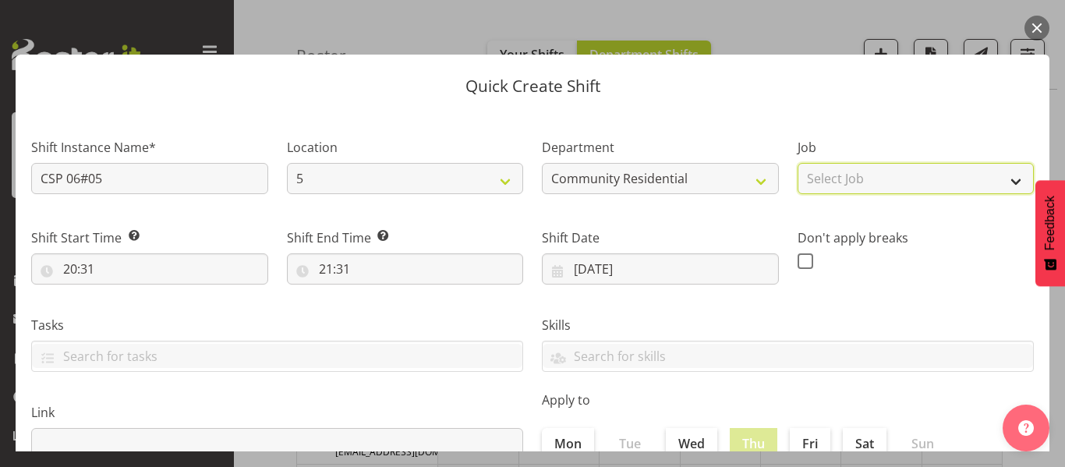
click at [813, 188] on select "Select Job Accounts Admin Art Coordinator Community Leader Community Support Pe…" at bounding box center [916, 178] width 237 height 31
select select "2"
click at [798, 163] on select "Select Job Accounts Admin Art Coordinator Community Leader Community Support Pe…" at bounding box center [916, 178] width 237 height 31
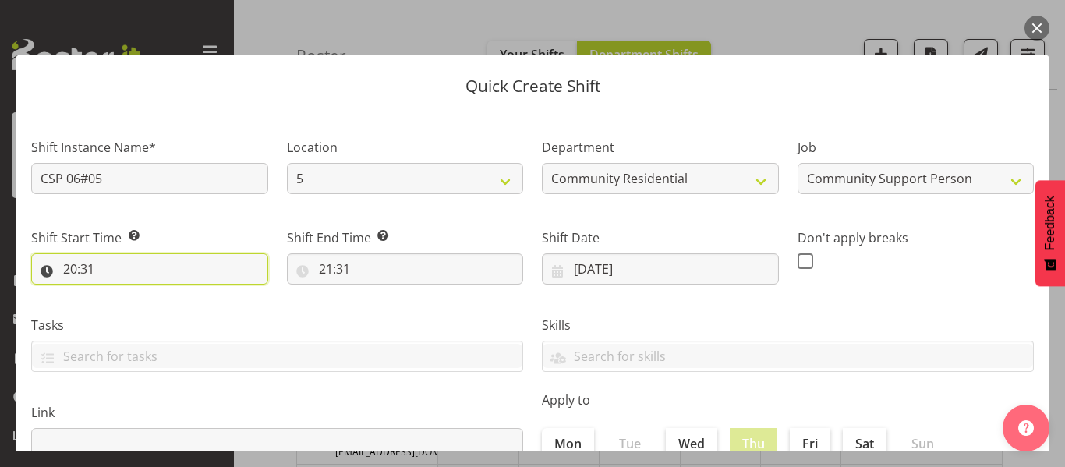
click at [64, 274] on input "20:31" at bounding box center [149, 268] width 237 height 31
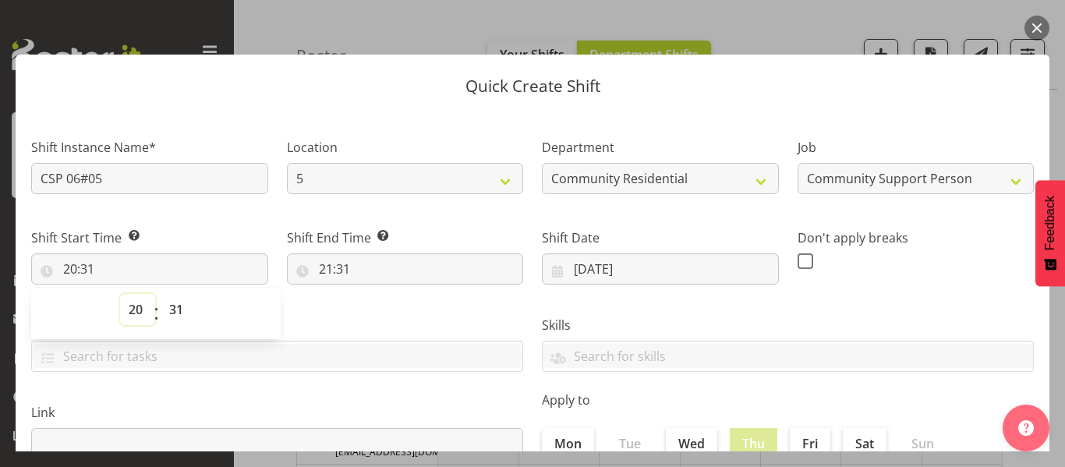
drag, startPoint x: 140, startPoint y: 307, endPoint x: 136, endPoint y: 294, distance: 13.6
click at [138, 306] on select "00 01 02 03 04 05 06 07 08 09 10 11 12 13 14 15 16 17 18 19 20 21 22 23" at bounding box center [137, 309] width 35 height 31
select select "13"
click at [120, 294] on select "00 01 02 03 04 05 06 07 08 09 10 11 12 13 14 15 16 17 18 19 20 21 22 23" at bounding box center [137, 309] width 35 height 31
type input "13:31"
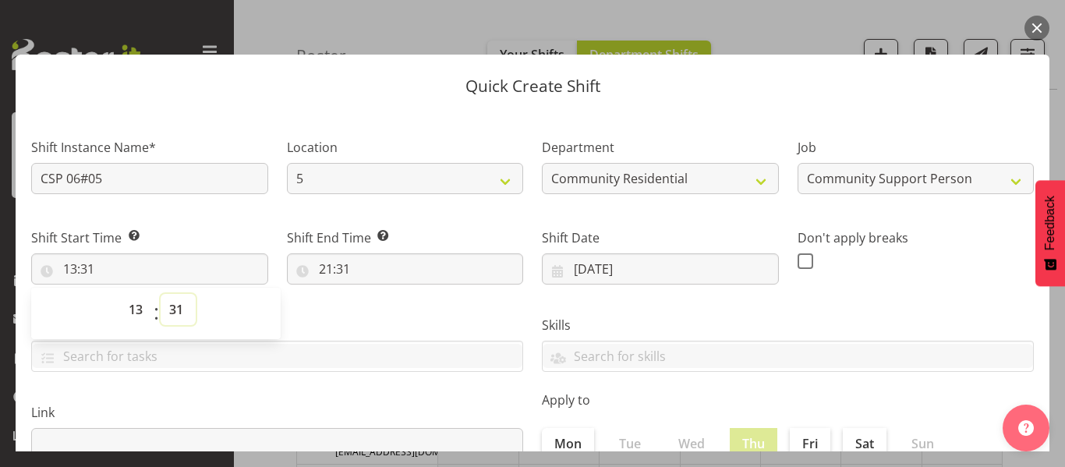
click at [179, 307] on select "00 01 02 03 04 05 06 07 08 09 10 11 12 13 14 15 16 17 18 19 20 21 22 23 24 25 2…" at bounding box center [178, 309] width 35 height 31
select select "30"
click at [161, 294] on select "00 01 02 03 04 05 06 07 08 09 10 11 12 13 14 15 16 17 18 19 20 21 22 23 24 25 2…" at bounding box center [178, 309] width 35 height 31
type input "13:30"
click at [338, 274] on input "21:31" at bounding box center [405, 268] width 237 height 31
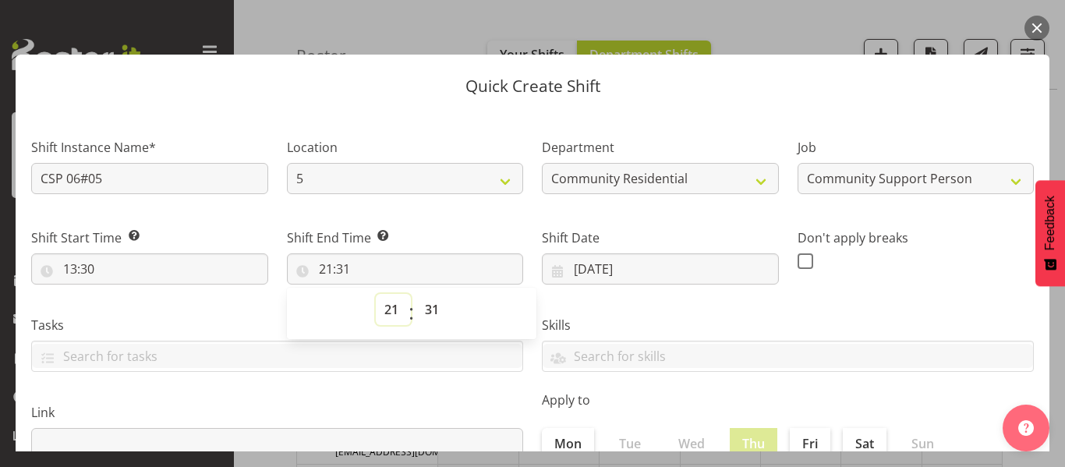
click at [384, 306] on select "00 01 02 03 04 05 06 07 08 09 10 11 12 13 14 15 16 17 18 19 20 21 22 23" at bounding box center [393, 309] width 35 height 31
select select "16"
click at [376, 294] on select "00 01 02 03 04 05 06 07 08 09 10 11 12 13 14 15 16 17 18 19 20 21 22 23" at bounding box center [393, 309] width 35 height 31
type input "16:31"
click at [428, 304] on select "00 01 02 03 04 05 06 07 08 09 10 11 12 13 14 15 16 17 18 19 20 21 22 23 24 25 2…" at bounding box center [433, 309] width 35 height 31
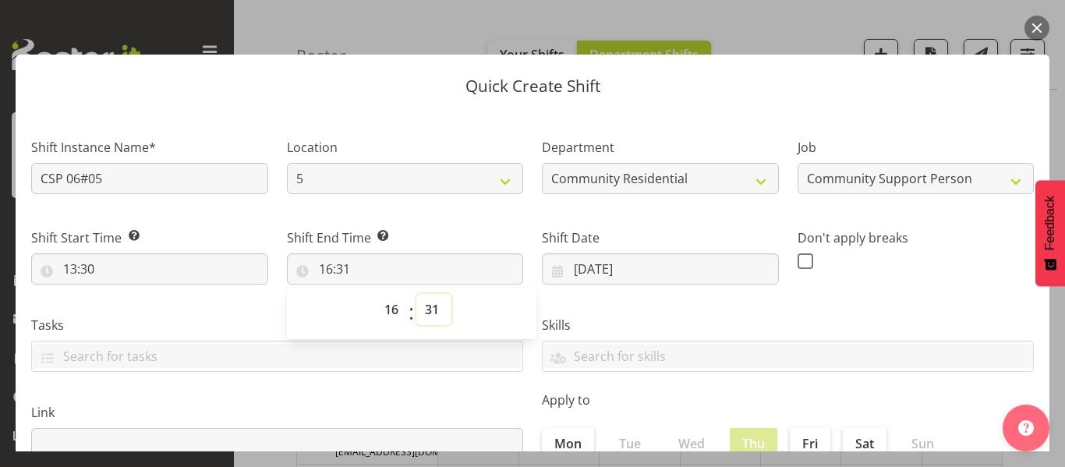
select select "0"
click at [416, 294] on select "00 01 02 03 04 05 06 07 08 09 10 11 12 13 14 15 16 17 18 19 20 21 22 23 24 25 2…" at bounding box center [433, 309] width 35 height 31
type input "16:00"
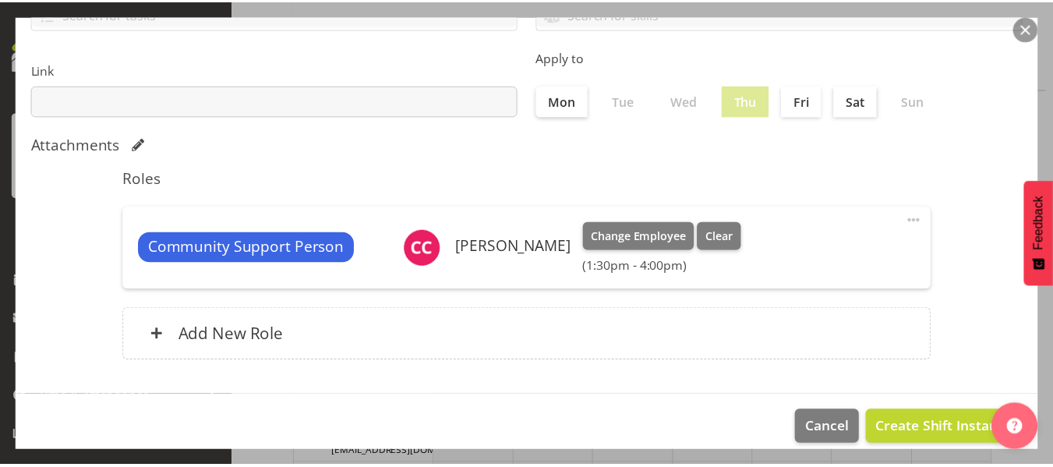
scroll to position [360, 0]
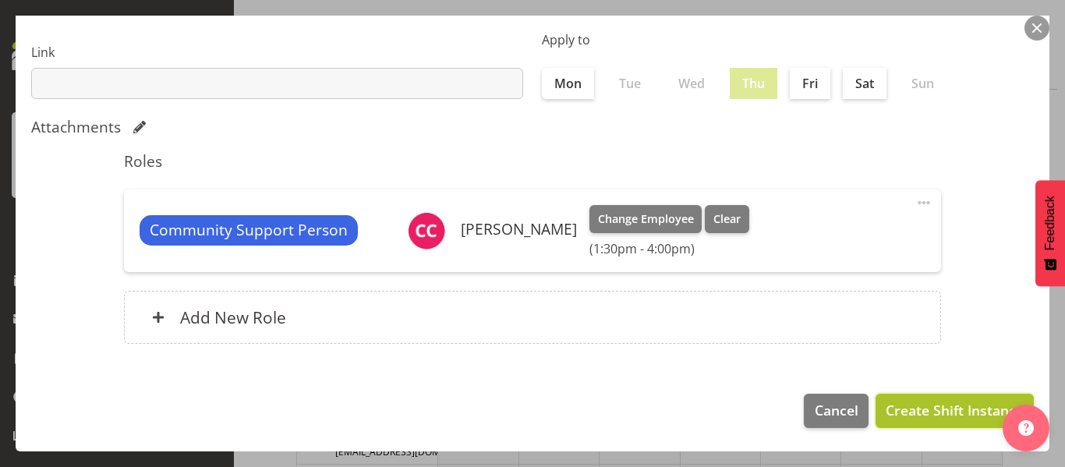
click at [938, 413] on span "Create Shift Instance" at bounding box center [955, 410] width 138 height 20
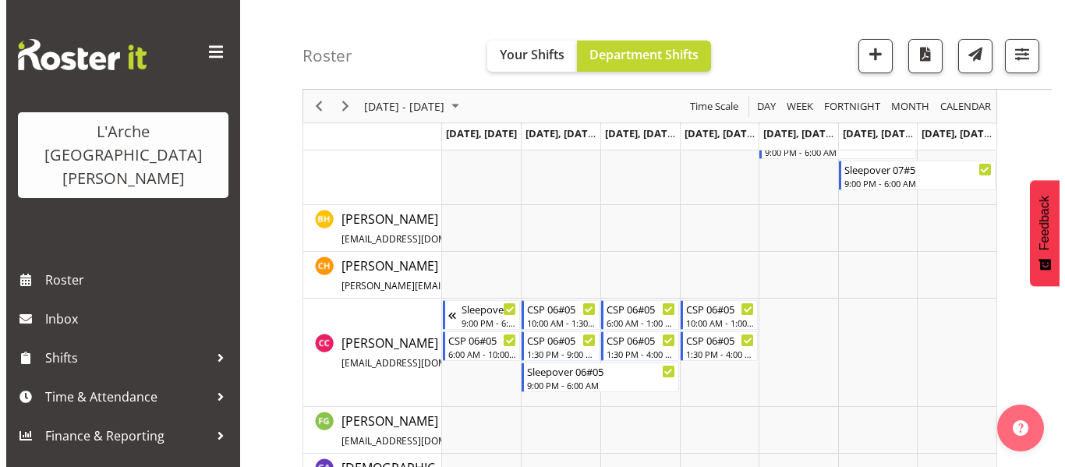
scroll to position [533, 0]
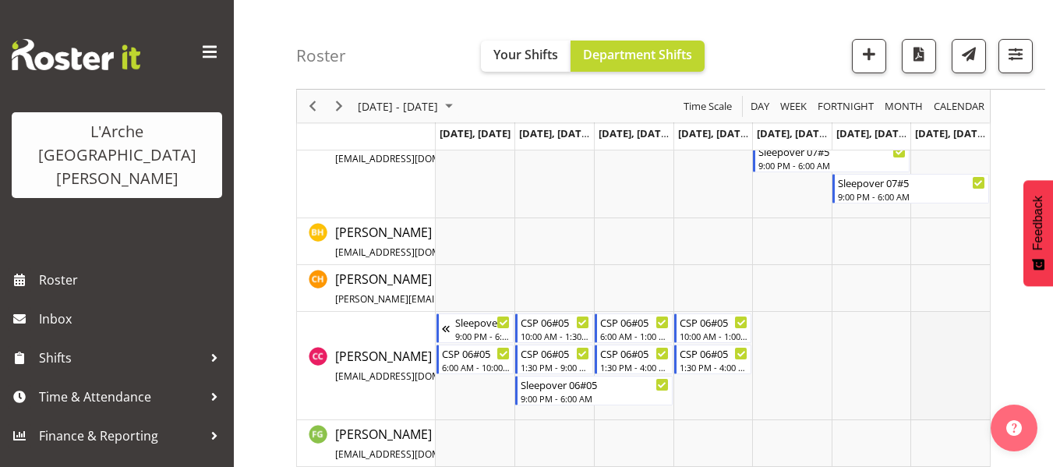
click at [926, 325] on td "Timeline Week of September 15, 2025" at bounding box center [951, 366] width 80 height 108
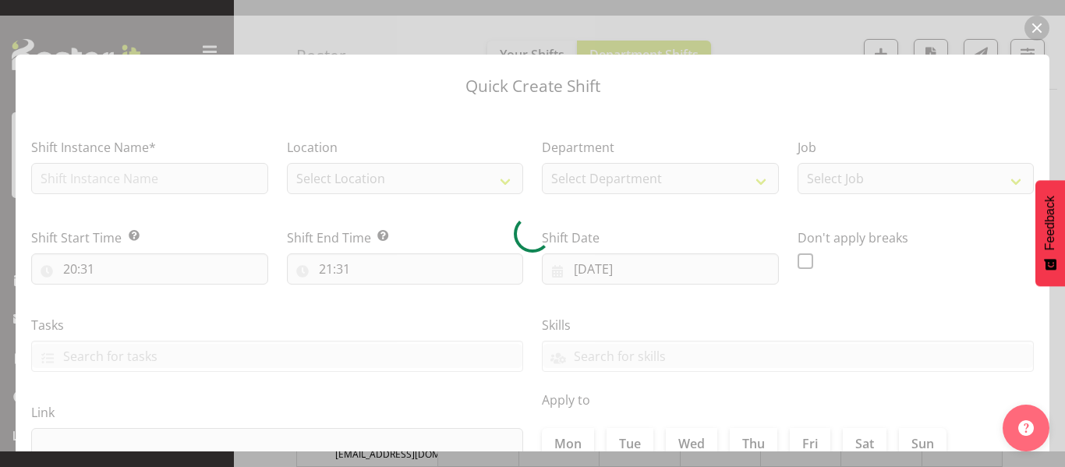
type input "21/09/2025"
checkbox input "true"
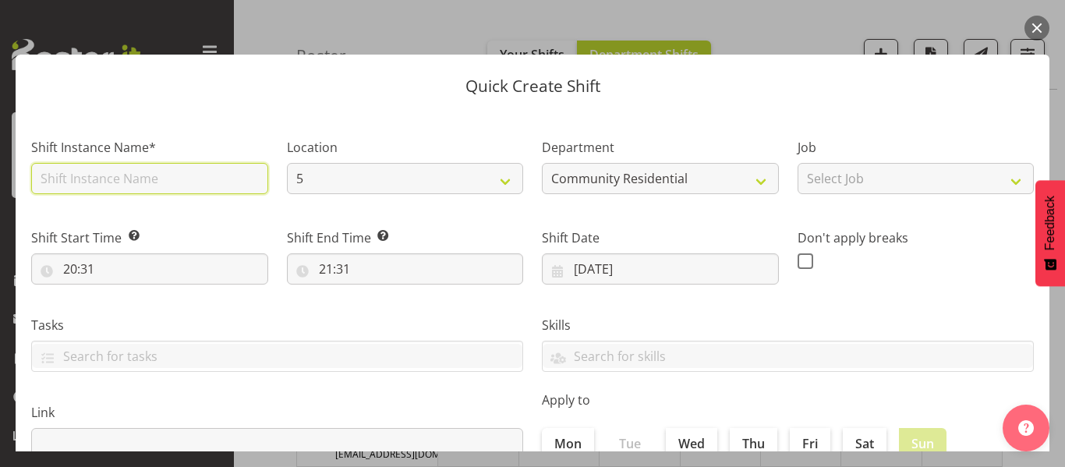
click at [75, 179] on input "text" at bounding box center [149, 178] width 237 height 31
type input "CSP 06#05"
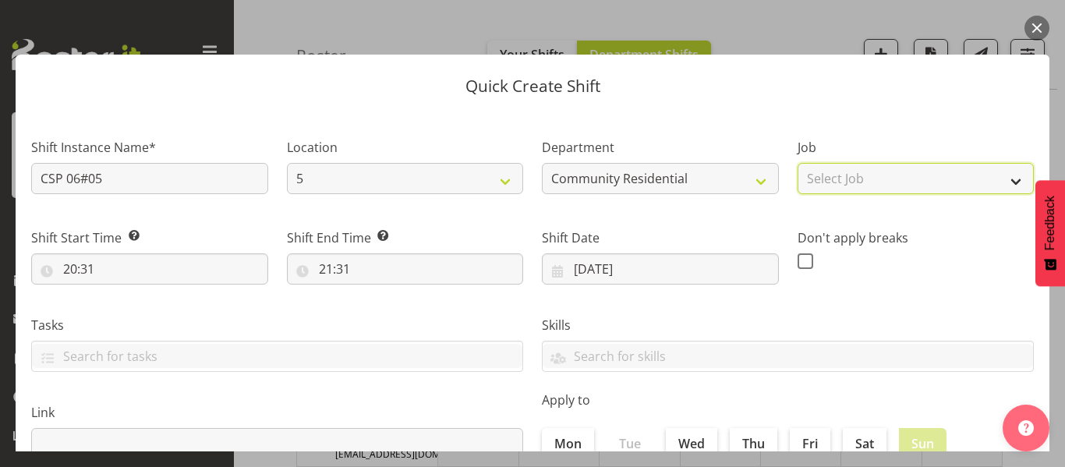
click at [808, 179] on select "Select Job Accounts Admin Art Coordinator Community Leader Community Support Pe…" at bounding box center [916, 178] width 237 height 31
select select "2"
click at [798, 163] on select "Select Job Accounts Admin Art Coordinator Community Leader Community Support Pe…" at bounding box center [916, 178] width 237 height 31
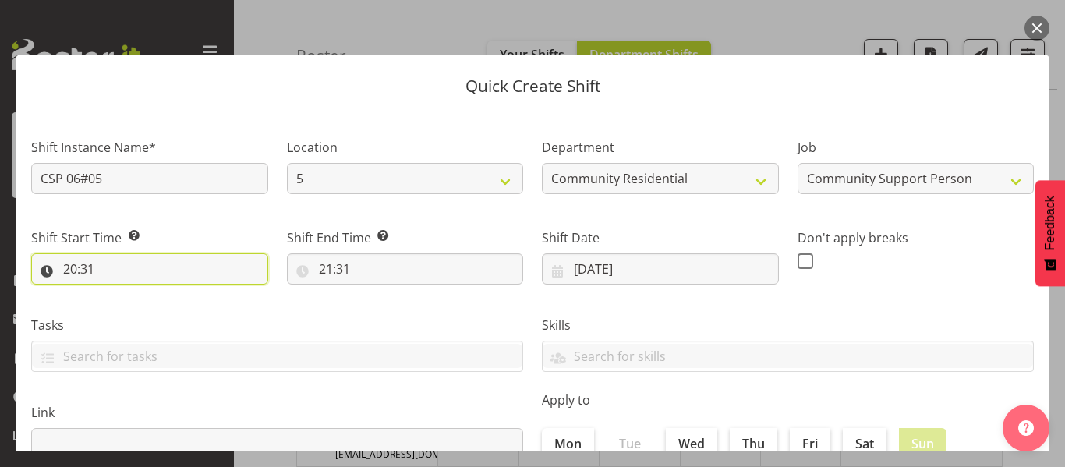
click at [76, 266] on input "20:31" at bounding box center [149, 268] width 237 height 31
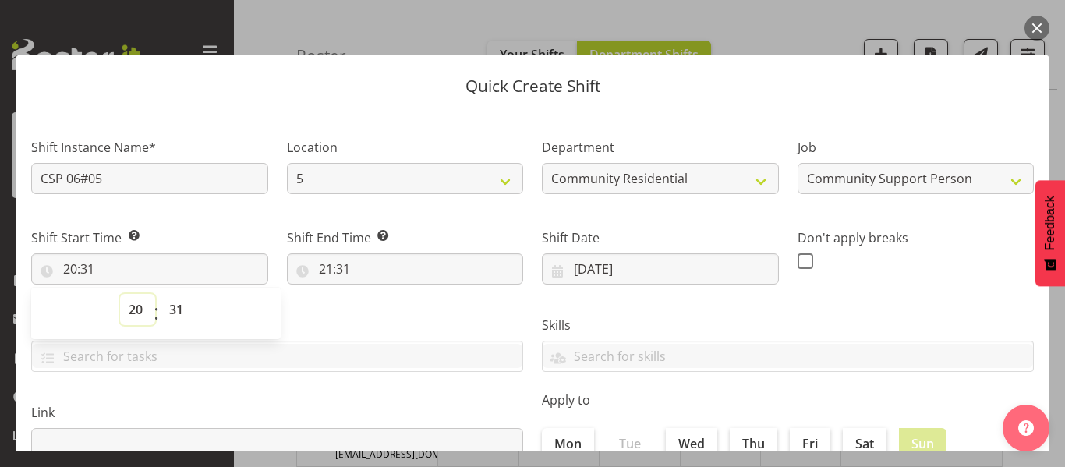
click at [132, 307] on select "00 01 02 03 04 05 06 07 08 09 10 11 12 13 14 15 16 17 18 19 20 21 22 23" at bounding box center [137, 309] width 35 height 31
select select "8"
click at [120, 294] on select "00 01 02 03 04 05 06 07 08 09 10 11 12 13 14 15 16 17 18 19 20 21 22 23" at bounding box center [137, 309] width 35 height 31
type input "08:31"
click at [177, 306] on select "00 01 02 03 04 05 06 07 08 09 10 11 12 13 14 15 16 17 18 19 20 21 22 23 24 25 2…" at bounding box center [178, 309] width 35 height 31
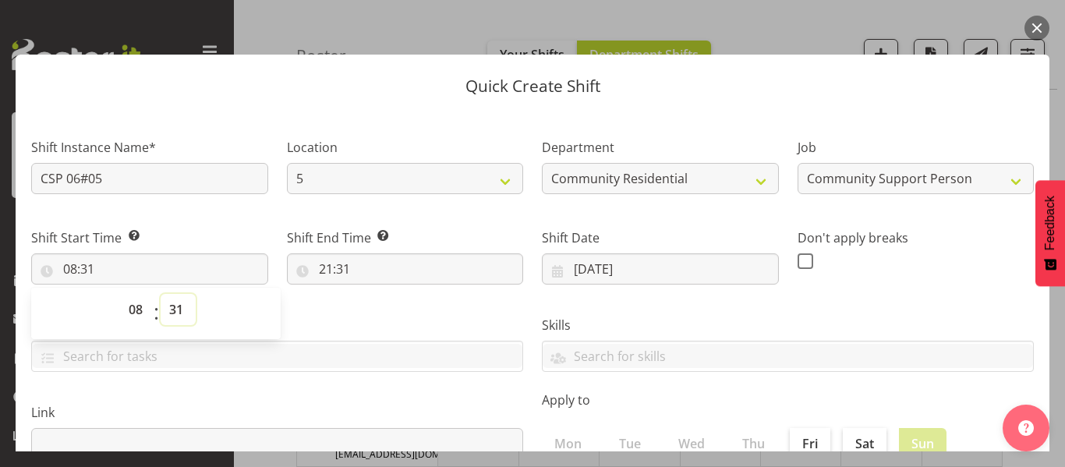
select select "30"
click at [161, 294] on select "00 01 02 03 04 05 06 07 08 09 10 11 12 13 14 15 16 17 18 19 20 21 22 23 24 25 2…" at bounding box center [178, 309] width 35 height 31
type input "08:30"
click at [334, 267] on input "21:31" at bounding box center [405, 268] width 237 height 31
click at [381, 306] on select "00 01 02 03 04 05 06 07 08 09 10 11 12 13 14 15 16 17 18 19 20 21 22 23" at bounding box center [393, 309] width 35 height 31
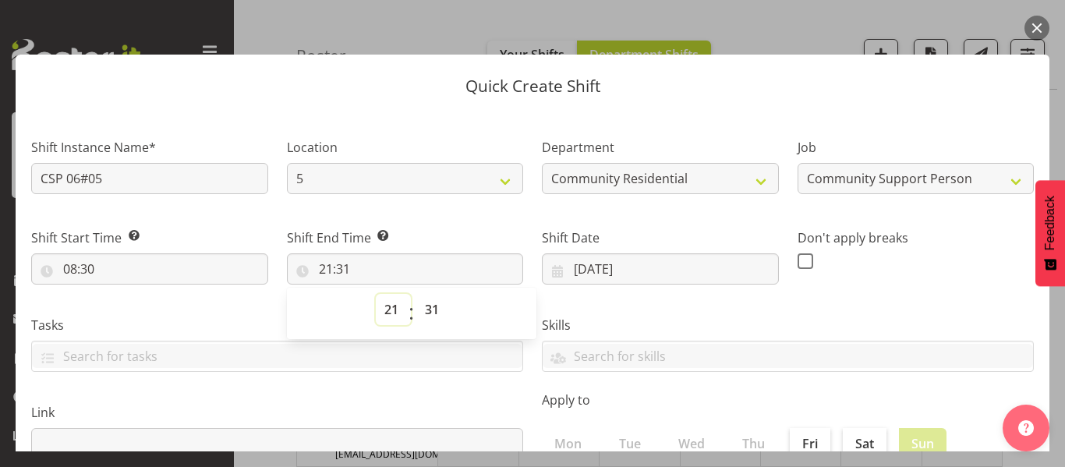
select select "13"
click at [376, 294] on select "00 01 02 03 04 05 06 07 08 09 10 11 12 13 14 15 16 17 18 19 20 21 22 23" at bounding box center [393, 309] width 35 height 31
type input "13:31"
click at [425, 308] on select "00 01 02 03 04 05 06 07 08 09 10 11 12 13 14 15 16 17 18 19 20 21 22 23 24 25 2…" at bounding box center [433, 309] width 35 height 31
select select "0"
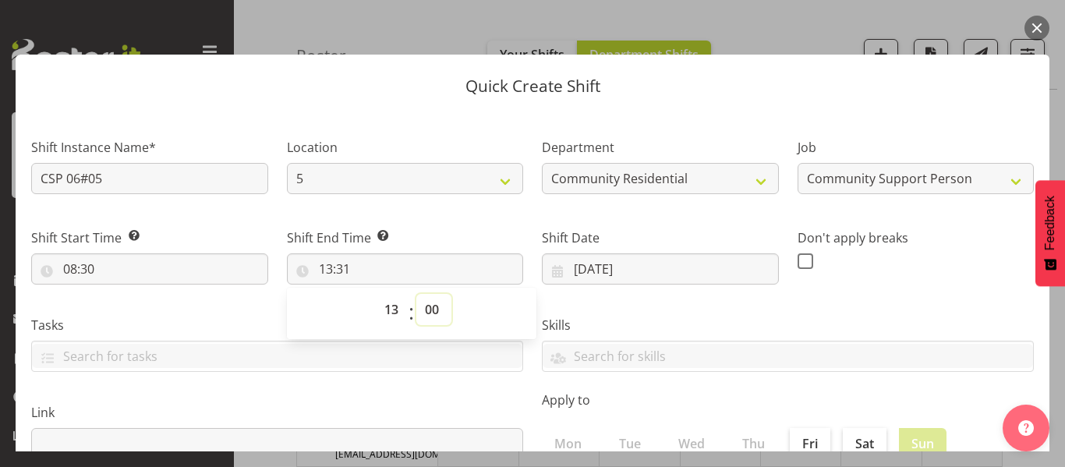
click at [416, 294] on select "00 01 02 03 04 05 06 07 08 09 10 11 12 13 14 15 16 17 18 19 20 21 22 23 24 25 2…" at bounding box center [433, 309] width 35 height 31
type input "13:00"
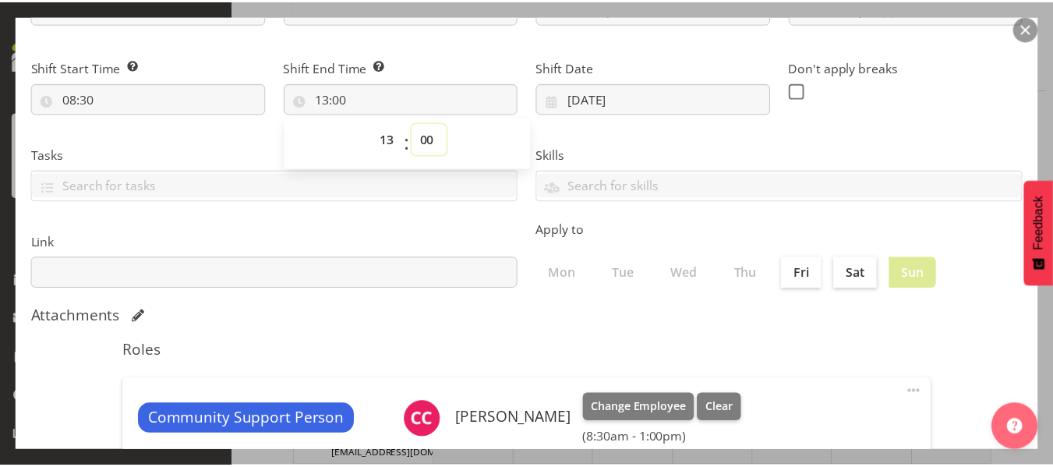
scroll to position [360, 0]
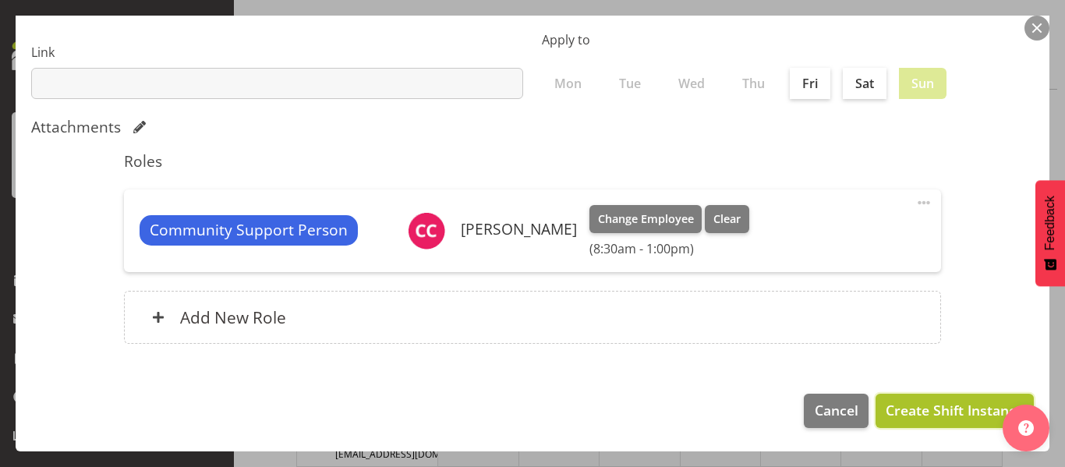
click at [939, 414] on span "Create Shift Instance" at bounding box center [955, 410] width 138 height 20
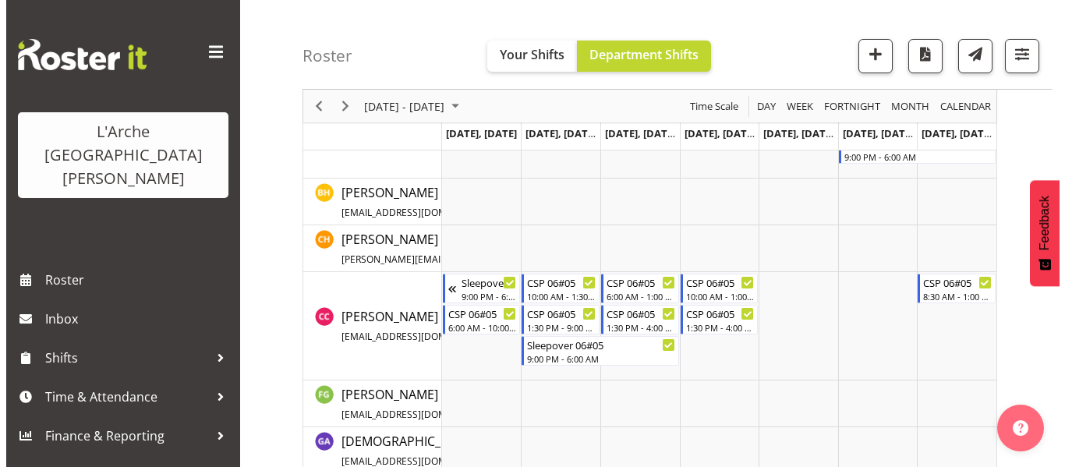
scroll to position [528, 0]
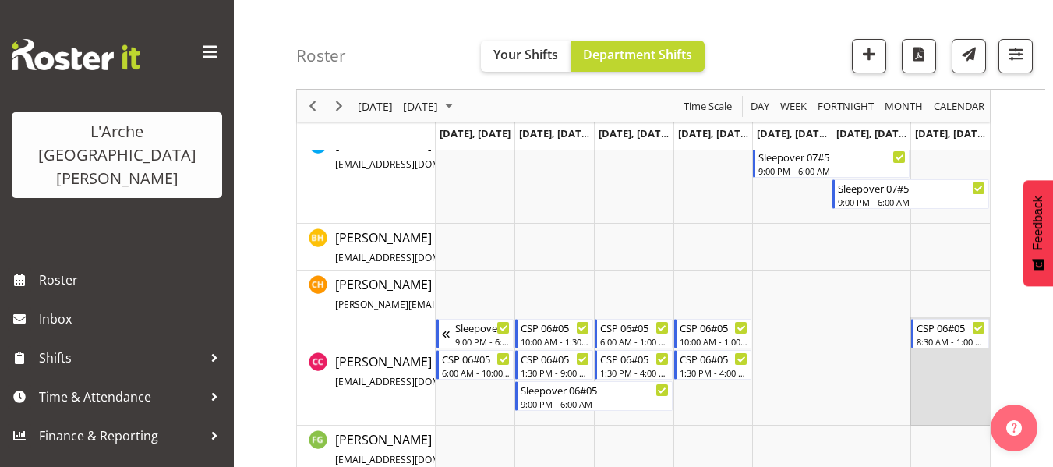
click at [927, 355] on td "Timeline Week of September 15, 2025" at bounding box center [951, 371] width 80 height 108
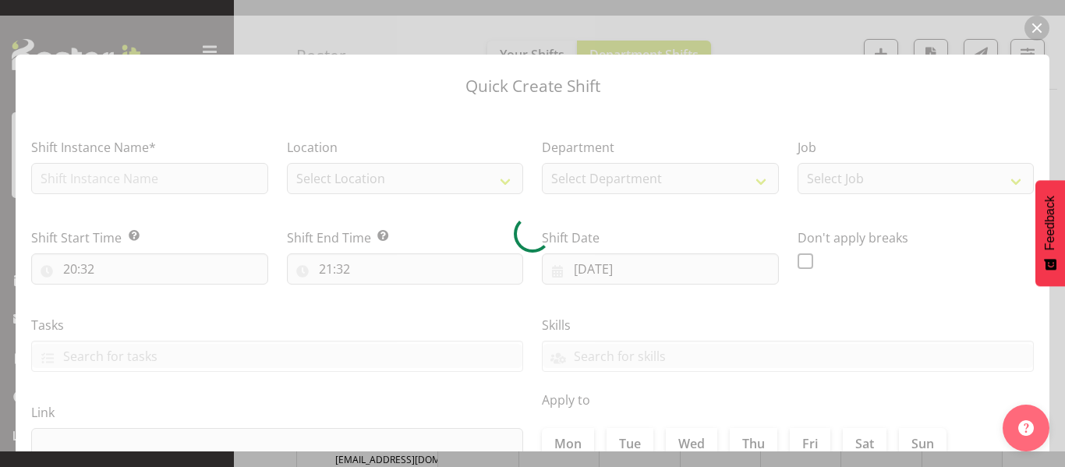
type input "21/09/2025"
checkbox input "true"
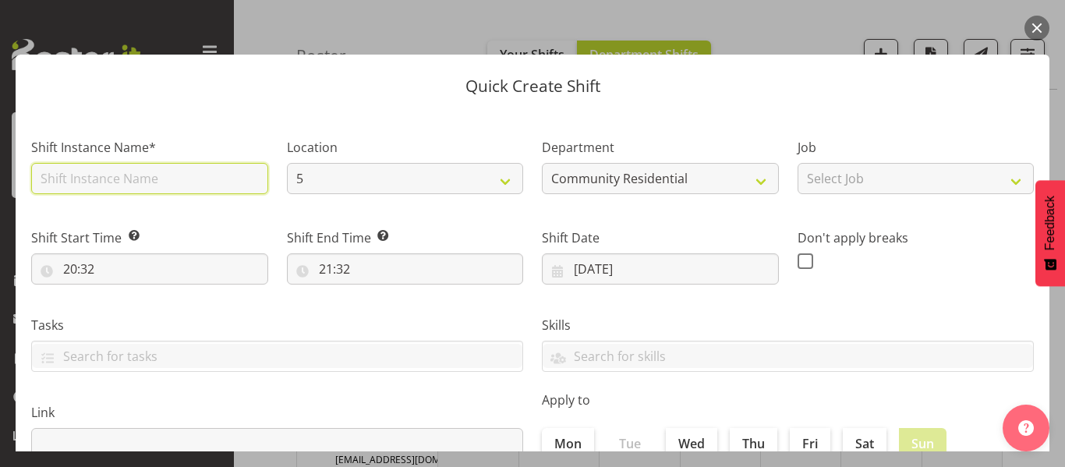
click at [126, 187] on input "text" at bounding box center [149, 178] width 237 height 31
type input "CSP 06#05"
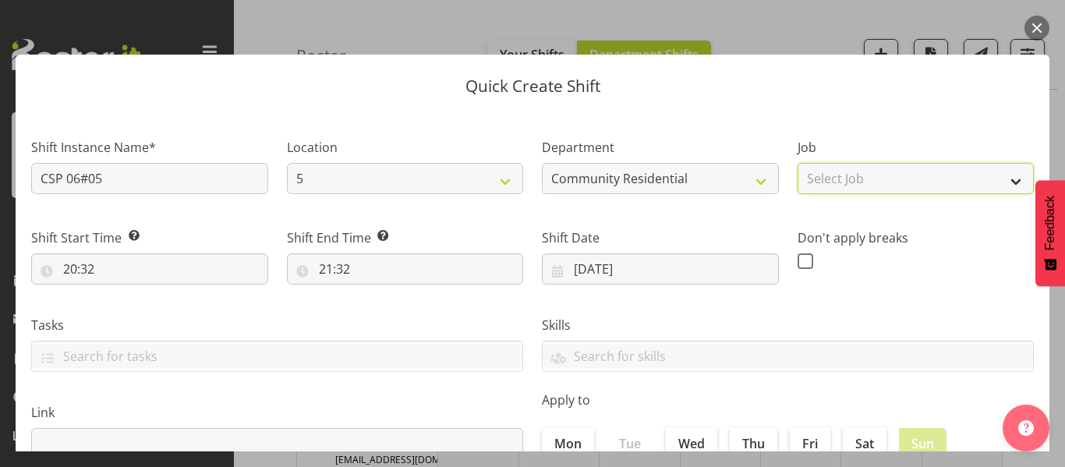
click at [873, 177] on select "Select Job Accounts Admin Art Coordinator Community Leader Community Support Pe…" at bounding box center [916, 178] width 237 height 31
select select "2"
click at [798, 163] on select "Select Job Accounts Admin Art Coordinator Community Leader Community Support Pe…" at bounding box center [916, 178] width 237 height 31
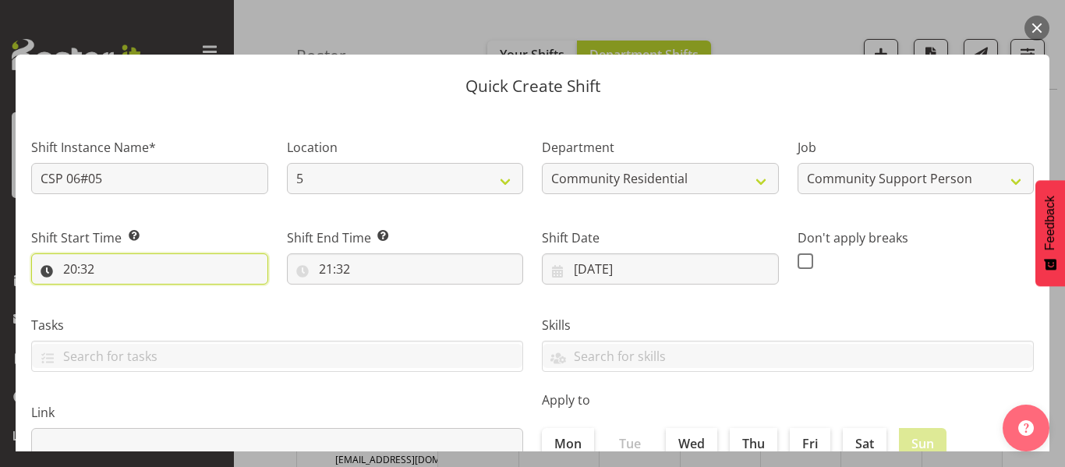
click at [80, 269] on input "20:32" at bounding box center [149, 268] width 237 height 31
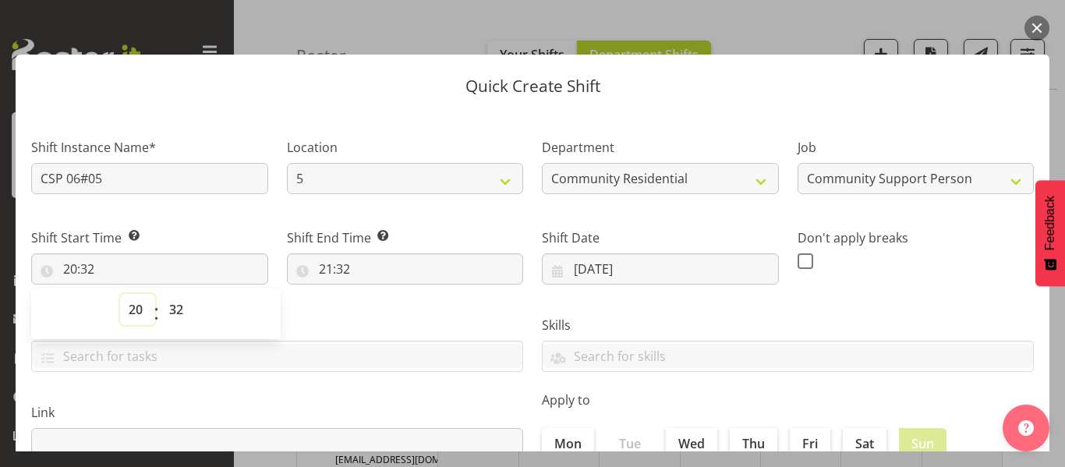
click at [136, 305] on select "00 01 02 03 04 05 06 07 08 09 10 11 12 13 14 15 16 17 18 19 20 21 22 23" at bounding box center [137, 309] width 35 height 31
select select "14"
click at [120, 294] on select "00 01 02 03 04 05 06 07 08 09 10 11 12 13 14 15 16 17 18 19 20 21 22 23" at bounding box center [137, 309] width 35 height 31
type input "14:32"
click at [172, 305] on select "00 01 02 03 04 05 06 07 08 09 10 11 12 13 14 15 16 17 18 19 20 21 22 23 24 25 2…" at bounding box center [178, 309] width 35 height 31
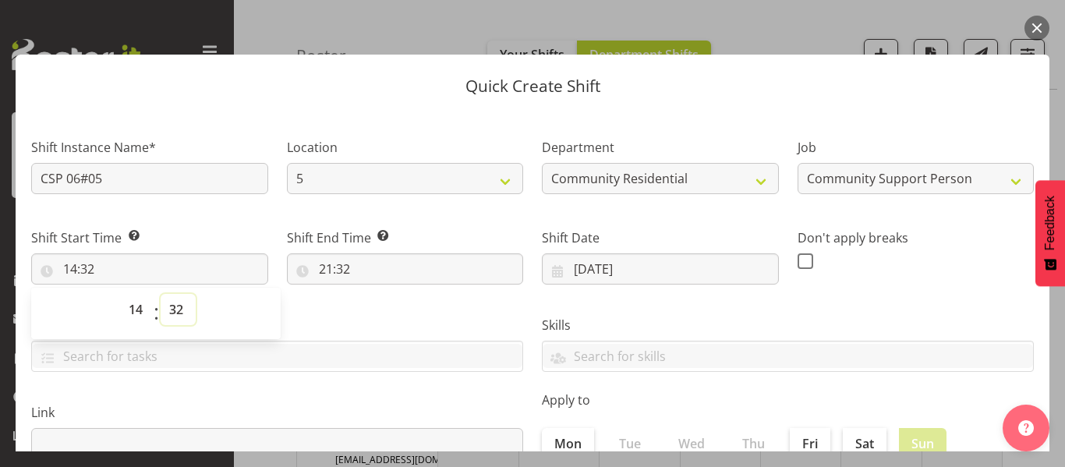
select select "0"
click at [161, 294] on select "00 01 02 03 04 05 06 07 08 09 10 11 12 13 14 15 16 17 18 19 20 21 22 23 24 25 2…" at bounding box center [178, 309] width 35 height 31
type input "14:00"
click at [325, 270] on input "21:32" at bounding box center [405, 268] width 237 height 31
click at [385, 306] on select "00 01 02 03 04 05 06 07 08 09 10 11 12 13 14 15 16 17 18 19 20 21 22 23" at bounding box center [393, 309] width 35 height 31
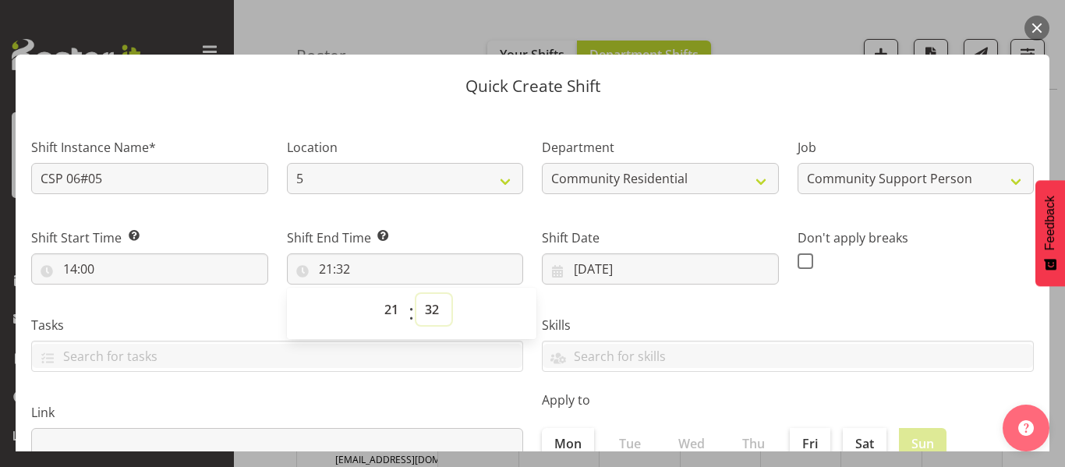
click at [419, 308] on select "00 01 02 03 04 05 06 07 08 09 10 11 12 13 14 15 16 17 18 19 20 21 22 23 24 25 2…" at bounding box center [433, 309] width 35 height 31
select select "0"
click at [416, 294] on select "00 01 02 03 04 05 06 07 08 09 10 11 12 13 14 15 16 17 18 19 20 21 22 23 24 25 2…" at bounding box center [433, 309] width 35 height 31
type input "21:00"
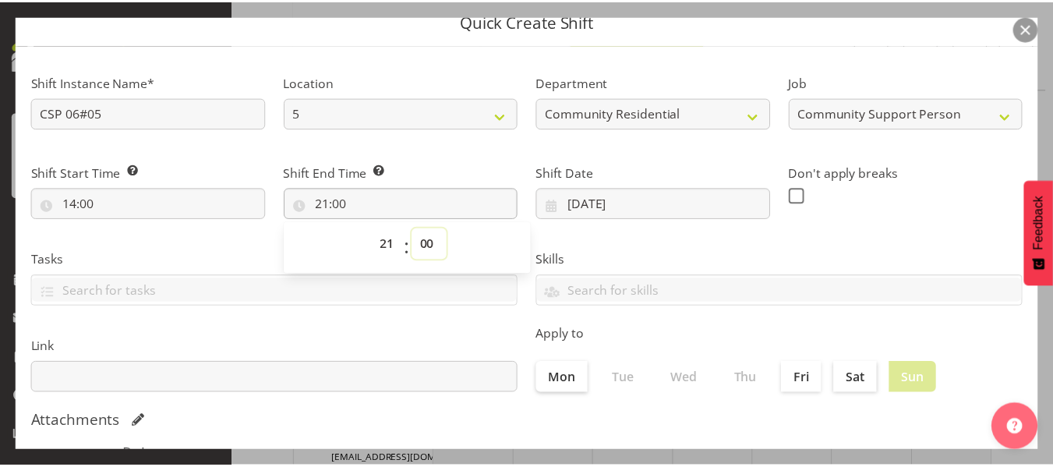
scroll to position [360, 0]
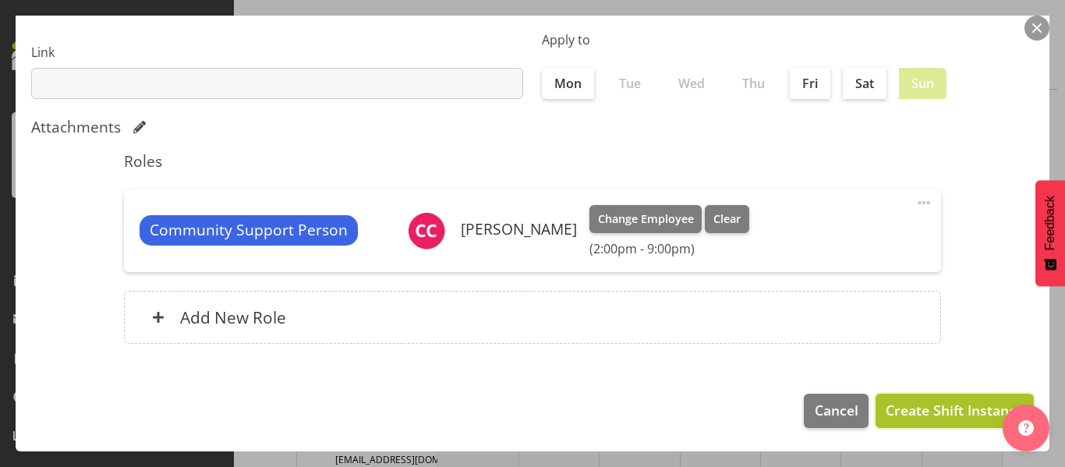
click at [934, 413] on span "Create Shift Instance" at bounding box center [955, 410] width 138 height 20
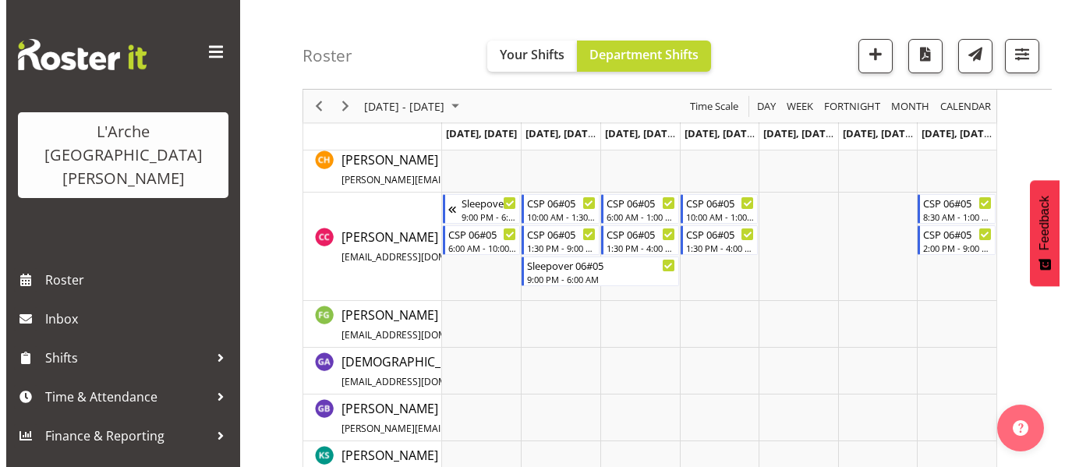
scroll to position [713, 0]
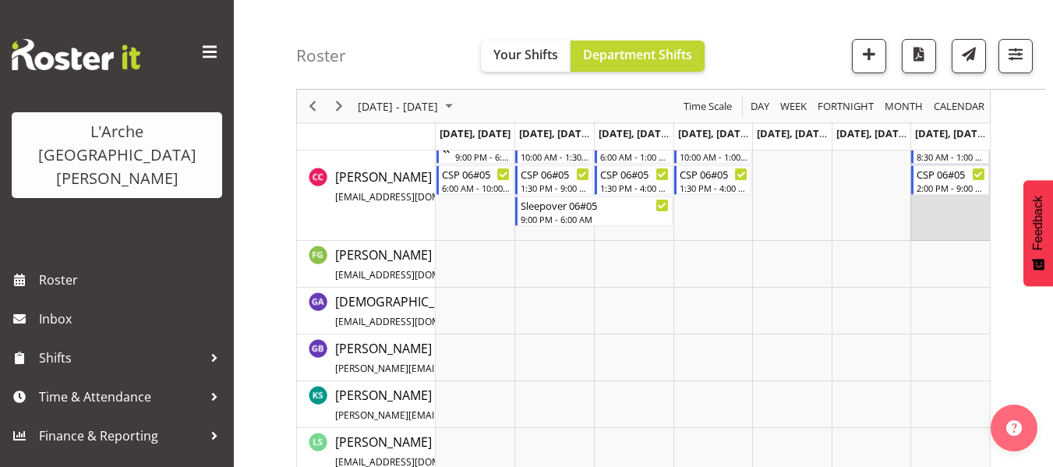
click at [938, 200] on td "Timeline Week of September 15, 2025" at bounding box center [951, 187] width 80 height 108
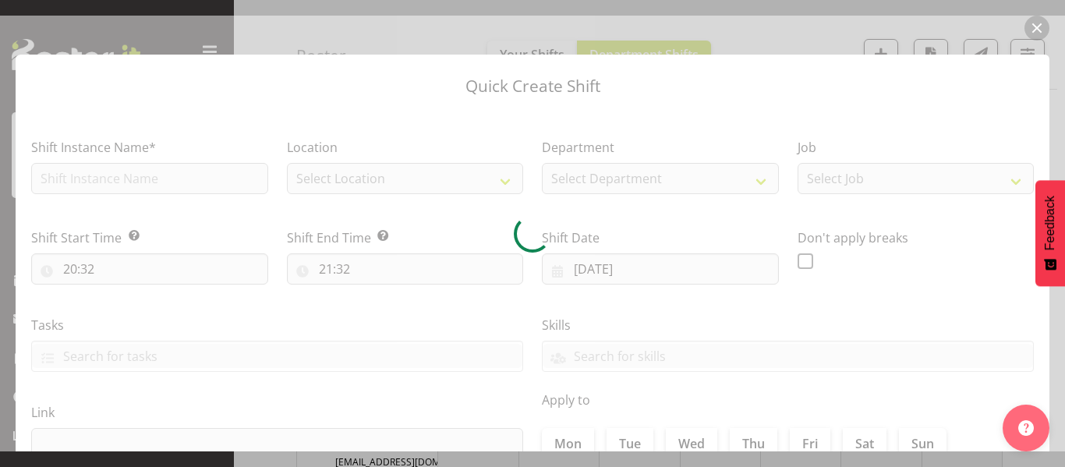
type input "21/09/2025"
checkbox input "true"
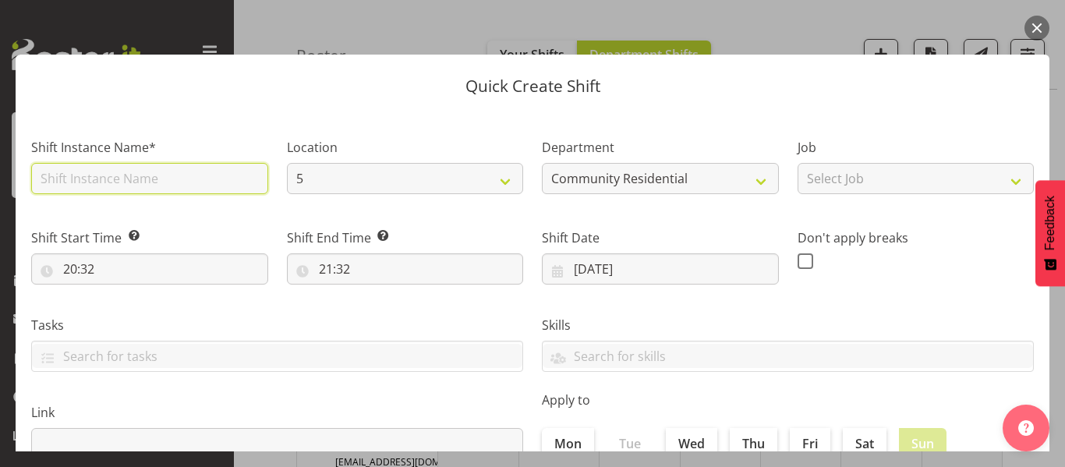
click at [109, 185] on input "text" at bounding box center [149, 178] width 237 height 31
type input "s"
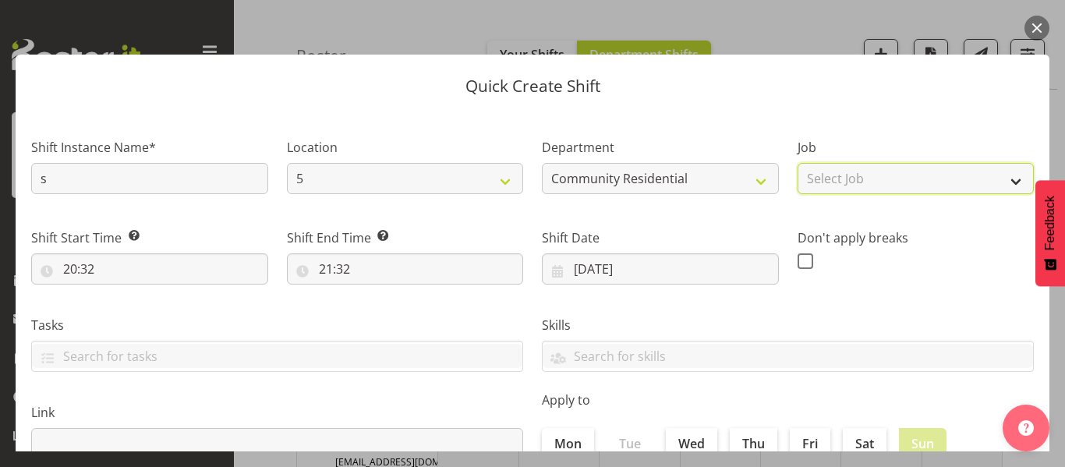
click at [826, 182] on select "Select Job Accounts Admin Art Coordinator Community Leader Community Support Pe…" at bounding box center [916, 178] width 237 height 31
select select "2"
click at [798, 163] on select "Select Job Accounts Admin Art Coordinator Community Leader Community Support Pe…" at bounding box center [916, 178] width 237 height 31
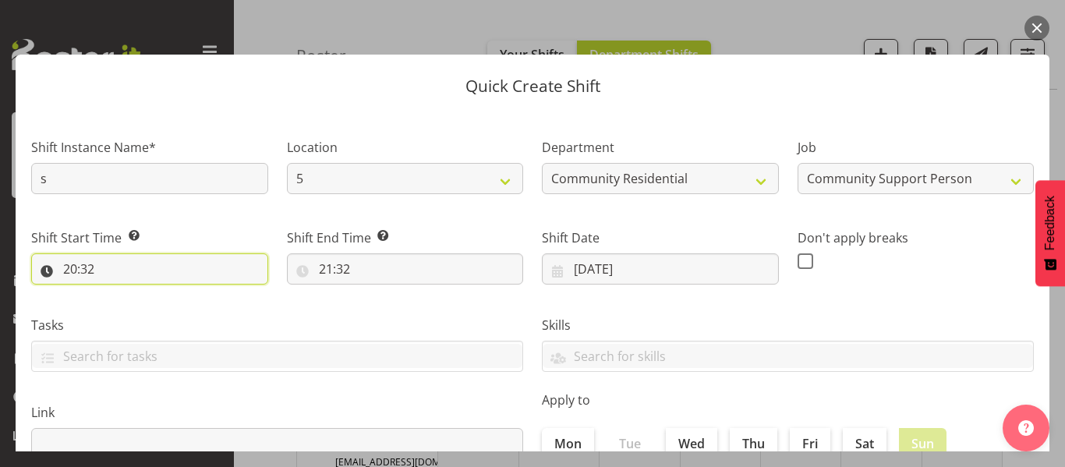
click at [93, 271] on input "20:32" at bounding box center [149, 268] width 237 height 31
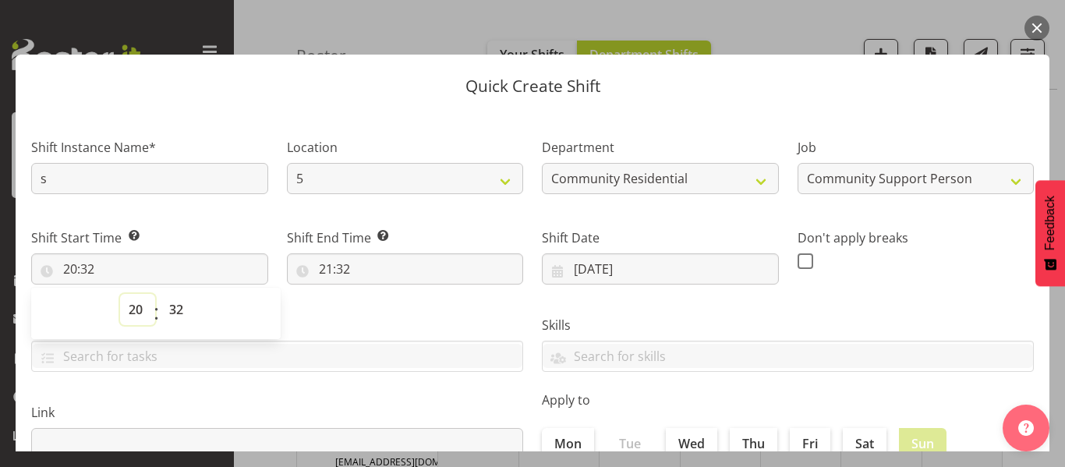
click at [136, 311] on select "00 01 02 03 04 05 06 07 08 09 10 11 12 13 14 15 16 17 18 19 20 21 22 23" at bounding box center [137, 309] width 35 height 31
select select "21"
click at [120, 294] on select "00 01 02 03 04 05 06 07 08 09 10 11 12 13 14 15 16 17 18 19 20 21 22 23" at bounding box center [137, 309] width 35 height 31
type input "21:32"
click at [171, 312] on select "00 01 02 03 04 05 06 07 08 09 10 11 12 13 14 15 16 17 18 19 20 21 22 23 24 25 2…" at bounding box center [178, 309] width 35 height 31
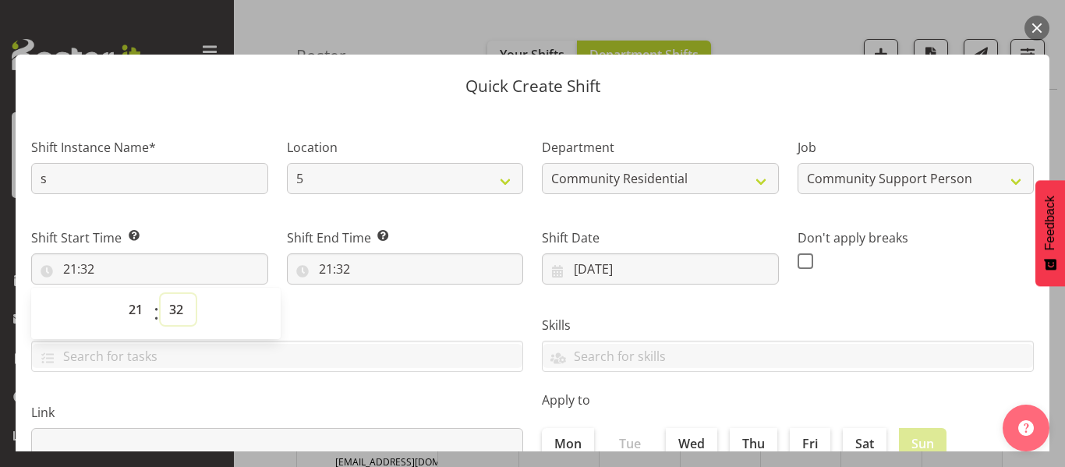
select select "0"
click at [161, 294] on select "00 01 02 03 04 05 06 07 08 09 10 11 12 13 14 15 16 17 18 19 20 21 22 23 24 25 2…" at bounding box center [178, 309] width 35 height 31
type input "21:00"
click at [334, 265] on input "21:32" at bounding box center [405, 268] width 237 height 31
click at [391, 317] on select "00 01 02 03 04 05 06 07 08 09 10 11 12 13 14 15 16 17 18 19 20 21 22 23" at bounding box center [393, 309] width 35 height 31
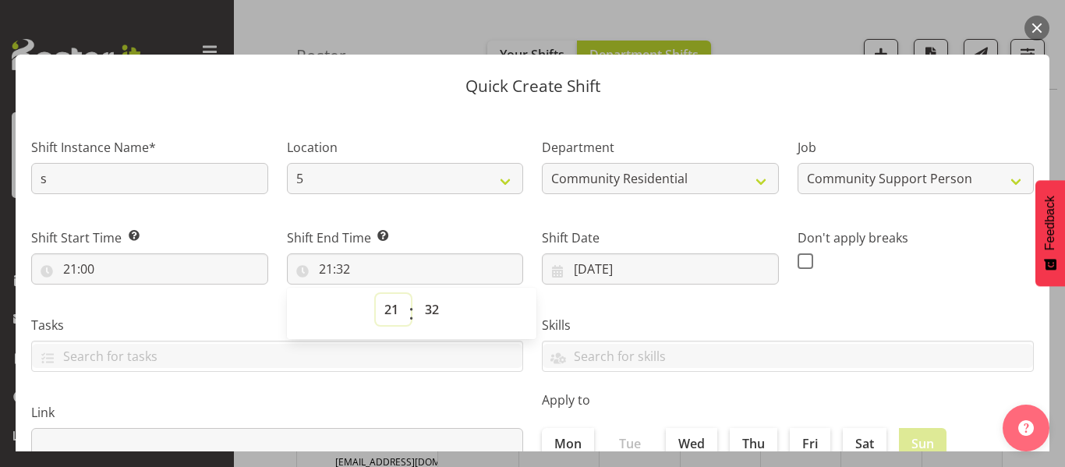
select select "6"
click at [376, 294] on select "00 01 02 03 04 05 06 07 08 09 10 11 12 13 14 15 16 17 18 19 20 21 22 23" at bounding box center [393, 309] width 35 height 31
type input "06:32"
click at [430, 313] on select "00 01 02 03 04 05 06 07 08 09 10 11 12 13 14 15 16 17 18 19 20 21 22 23 24 25 2…" at bounding box center [433, 309] width 35 height 31
select select "0"
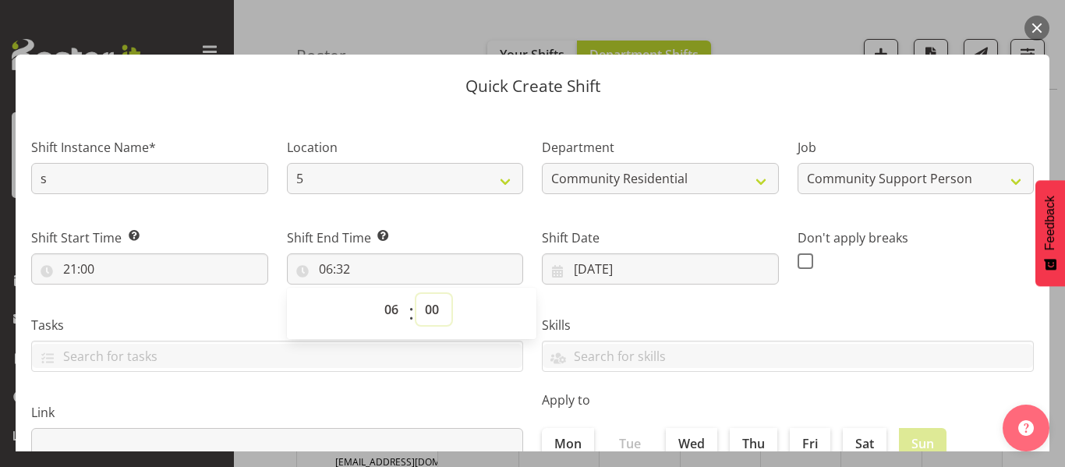
click at [416, 294] on select "00 01 02 03 04 05 06 07 08 09 10 11 12 13 14 15 16 17 18 19 20 21 22 23 24 25 2…" at bounding box center [433, 309] width 35 height 31
type input "06:00"
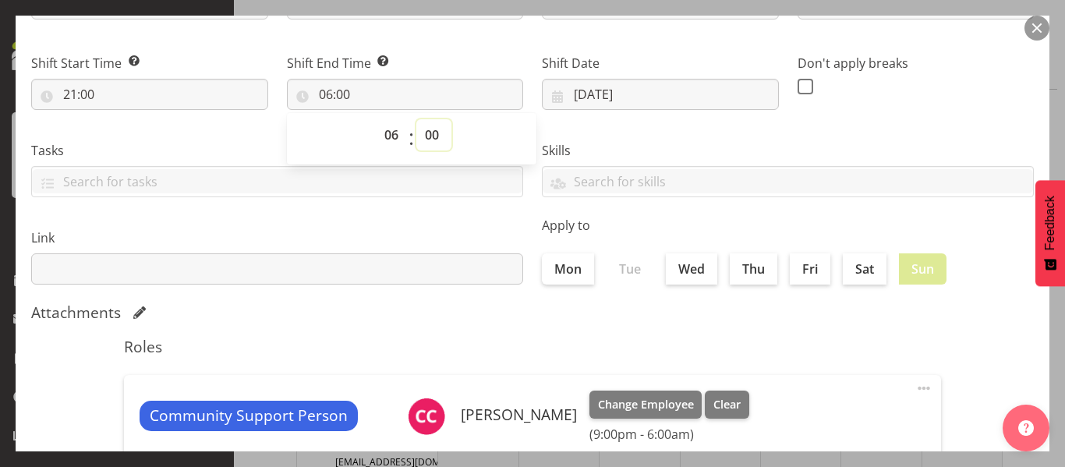
scroll to position [360, 0]
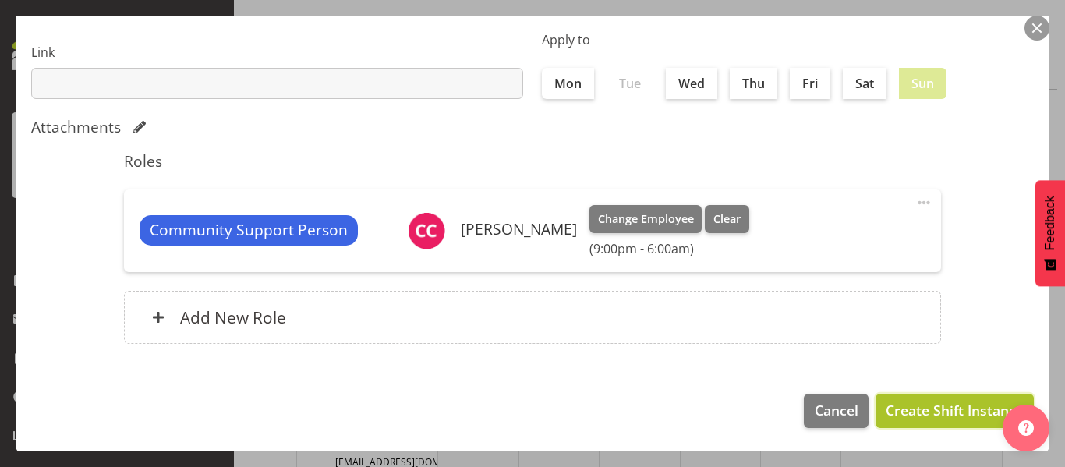
click at [899, 416] on span "Create Shift Instance" at bounding box center [955, 410] width 138 height 20
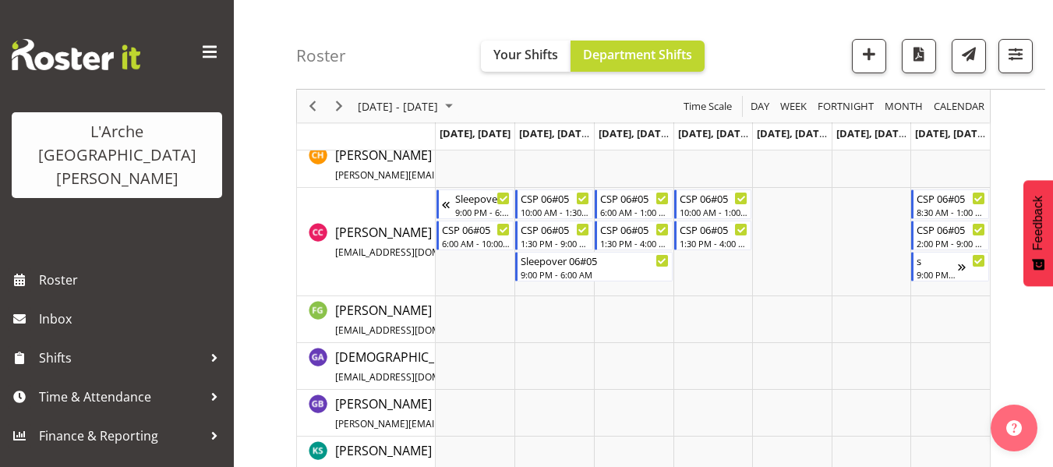
scroll to position [1154, 0]
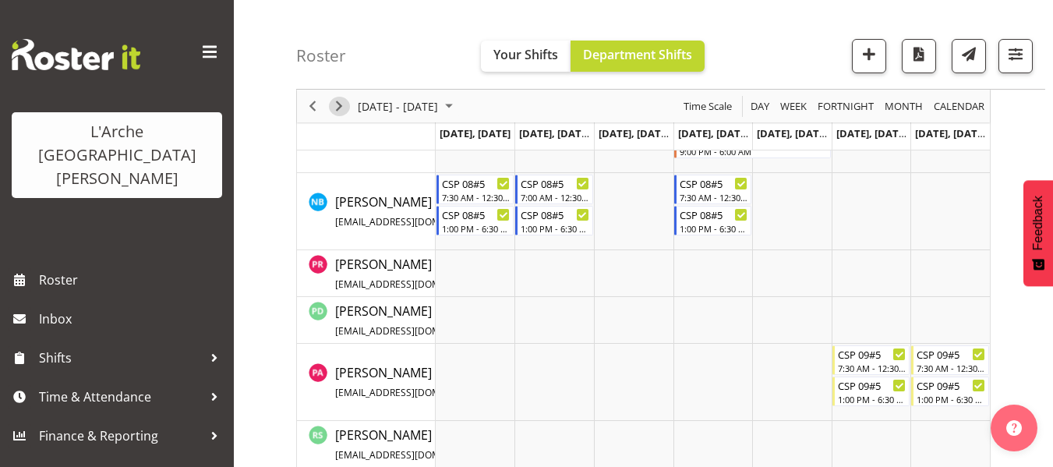
click at [341, 100] on span "Next" at bounding box center [339, 106] width 19 height 19
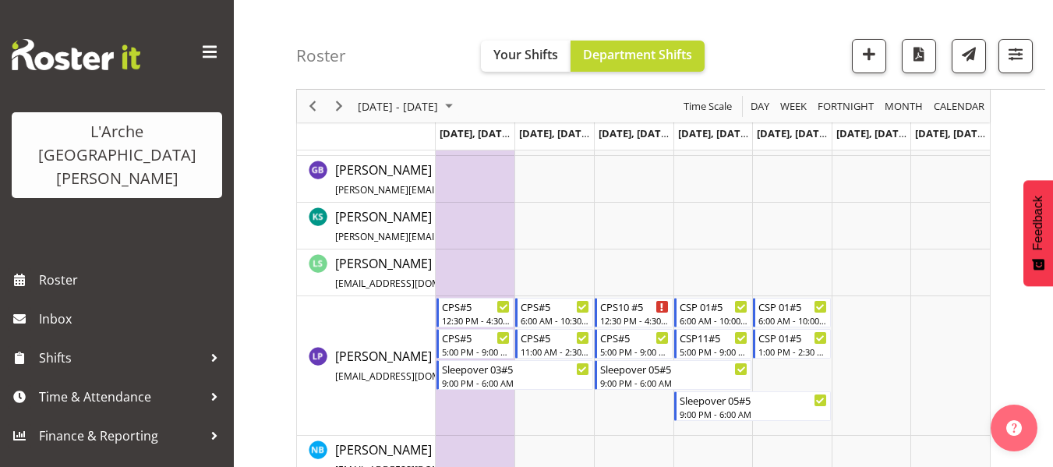
scroll to position [500, 0]
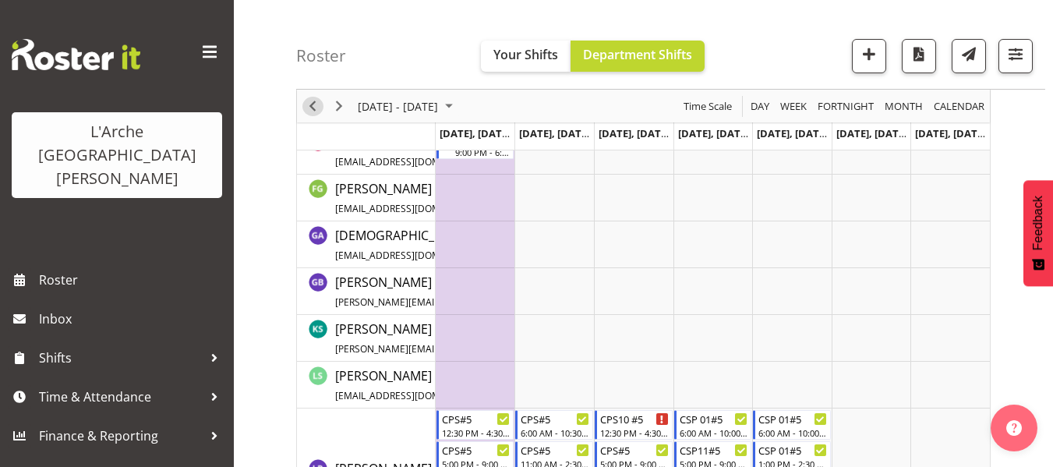
click at [315, 102] on span "Previous" at bounding box center [312, 106] width 19 height 19
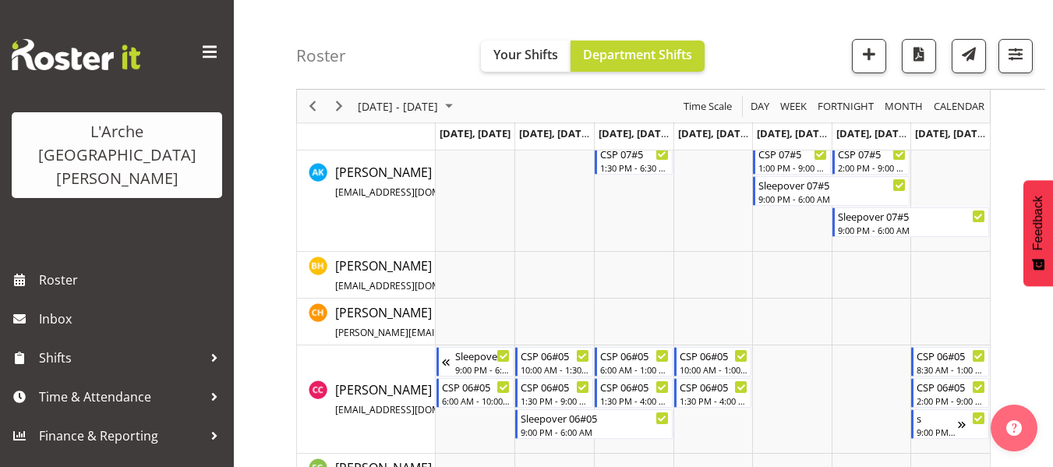
scroll to position [996, 0]
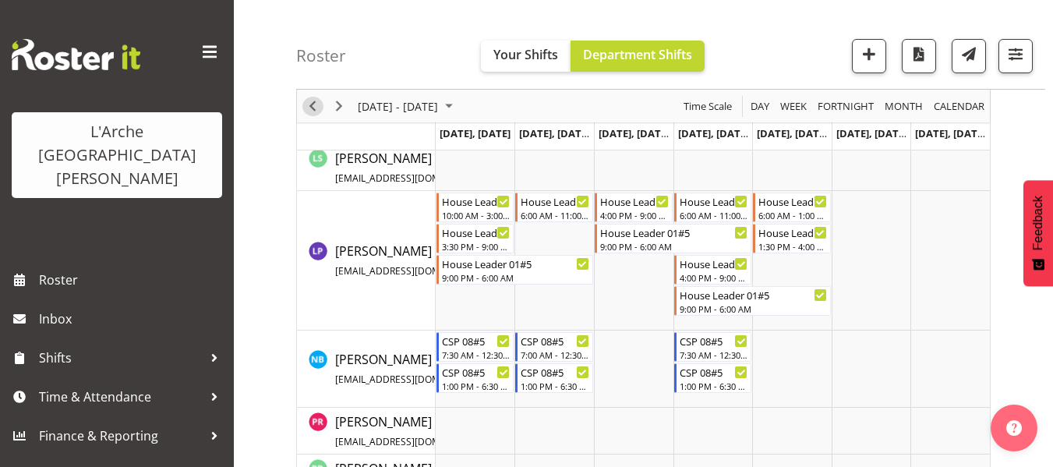
click at [317, 108] on span "Previous" at bounding box center [312, 106] width 19 height 19
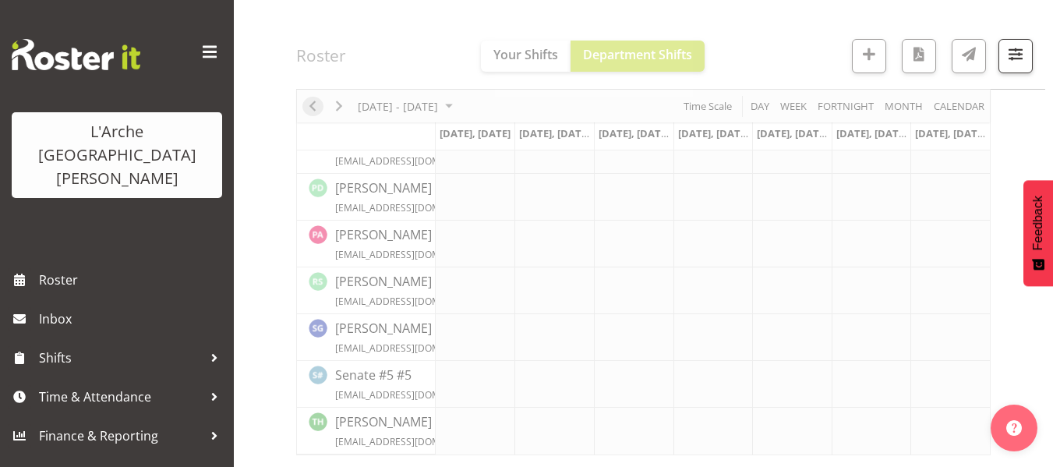
scroll to position [657, 0]
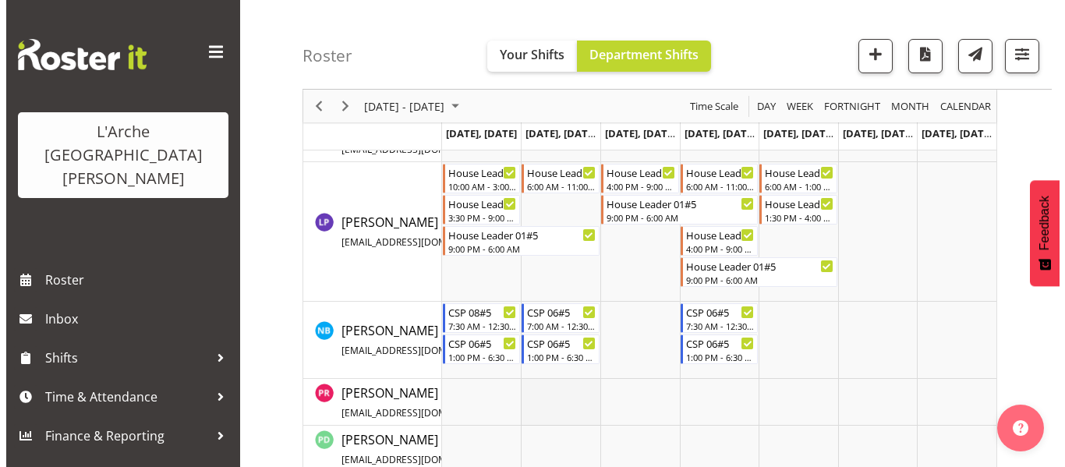
scroll to position [967, 0]
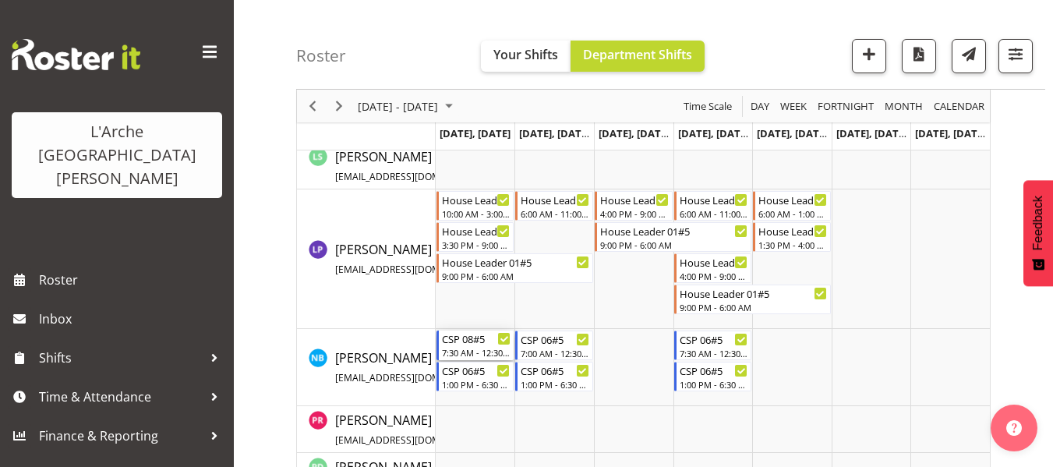
click at [486, 351] on div "7:30 AM - 12:30 PM" at bounding box center [476, 352] width 69 height 12
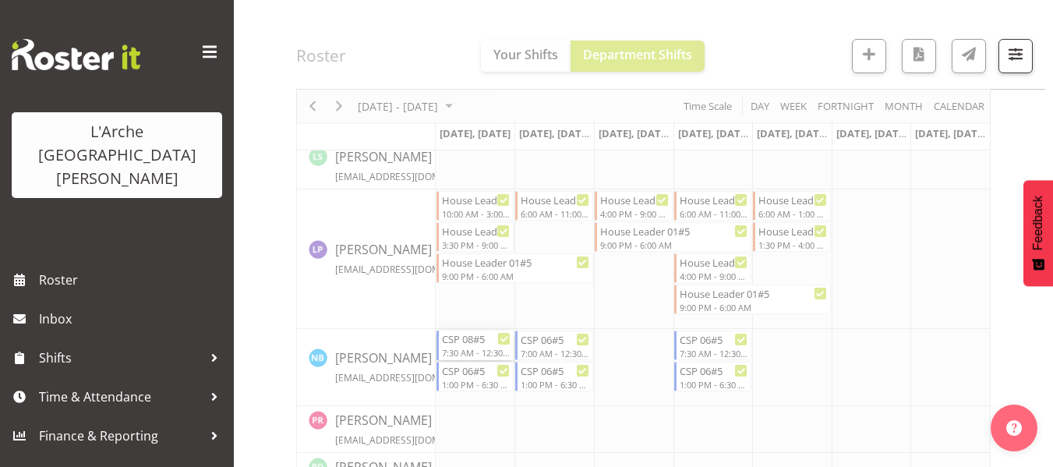
select select
select select "8"
select select "2025"
select select "12"
select select "30"
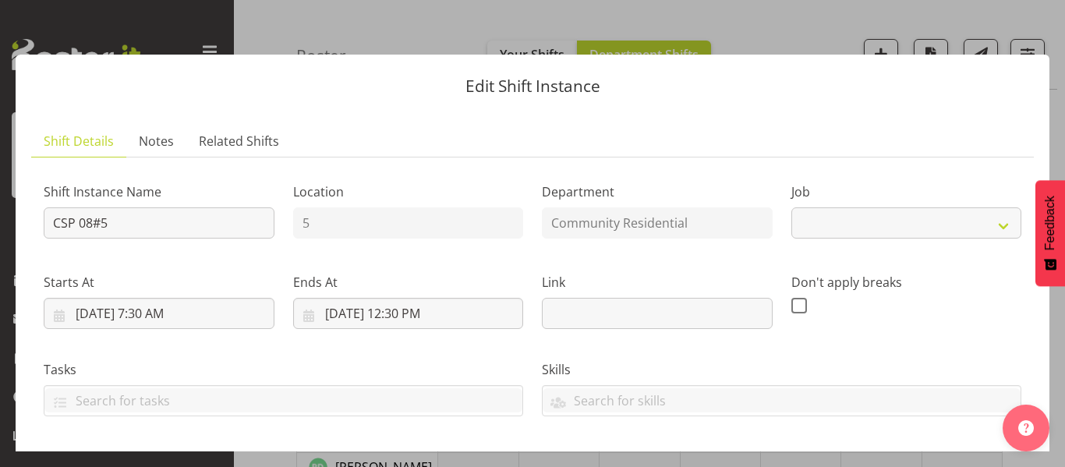
select select "2"
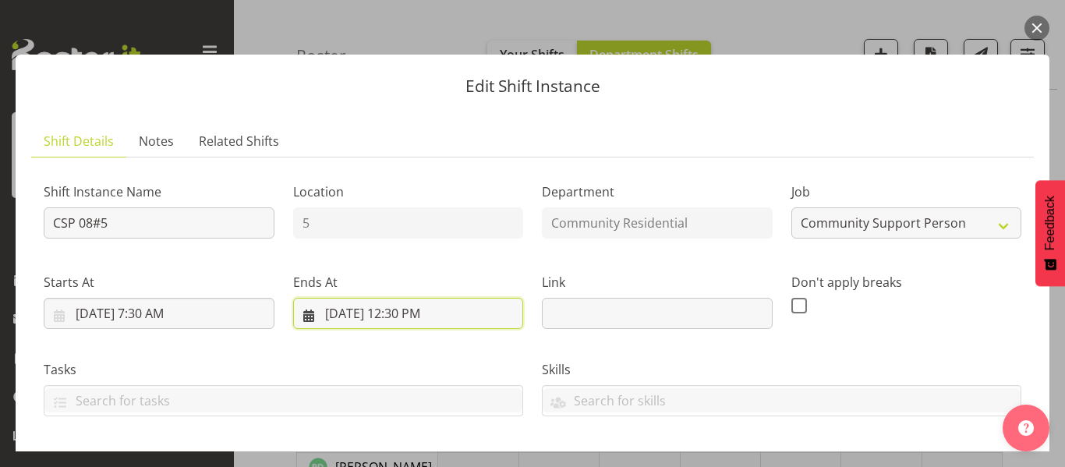
click at [395, 312] on input "9/8/2025, 12:30 PM" at bounding box center [408, 313] width 231 height 31
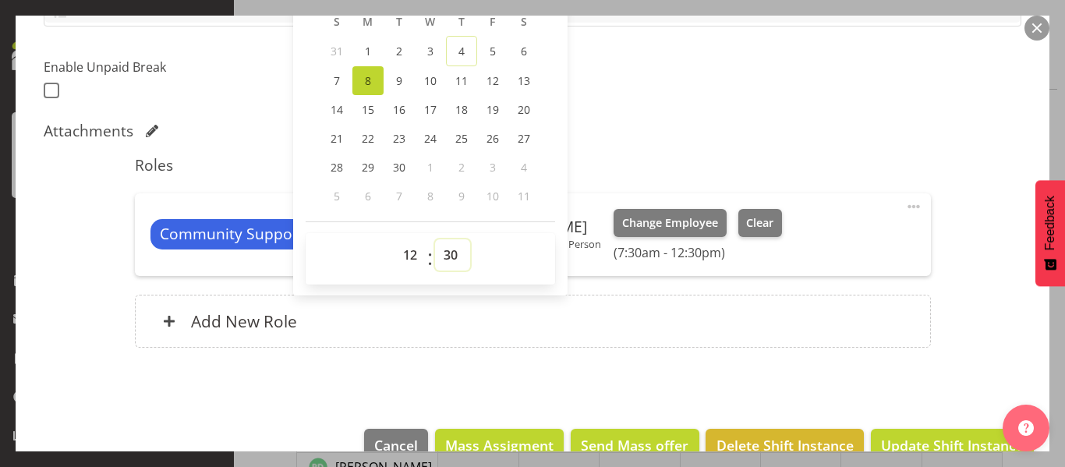
click at [446, 250] on select "00 01 02 03 04 05 06 07 08 09 10 11 12 13 14 15 16 17 18 19 20 21 22 23 24 25 2…" at bounding box center [452, 254] width 35 height 31
select select "0"
click at [435, 239] on select "00 01 02 03 04 05 06 07 08 09 10 11 12 13 14 15 16 17 18 19 20 21 22 23 24 25 2…" at bounding box center [452, 254] width 35 height 31
type input "9/8/2025, 12:00 PM"
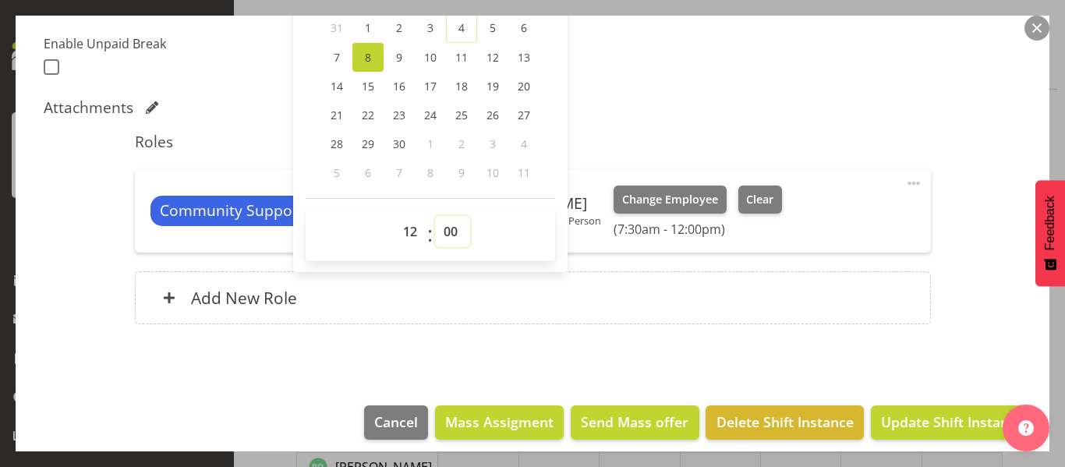
scroll to position [425, 0]
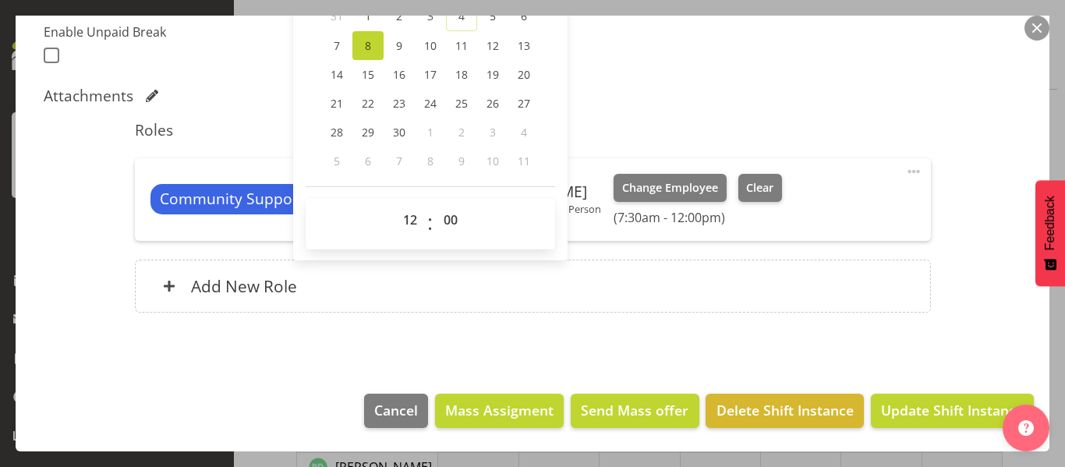
click at [789, 79] on div "Shift Instance Name CSP 08#5 Location 5 Department Community Residential Job Cr…" at bounding box center [533, 38] width 978 height 586
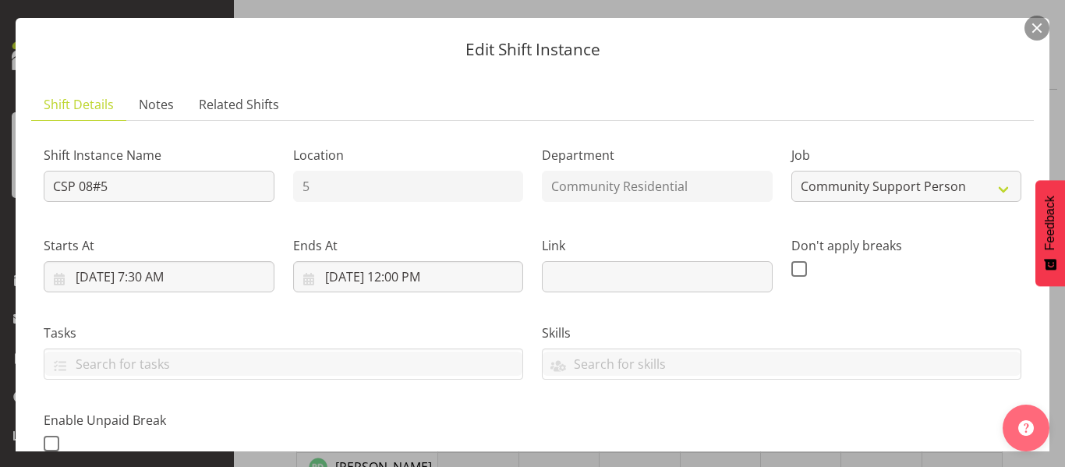
scroll to position [35, 0]
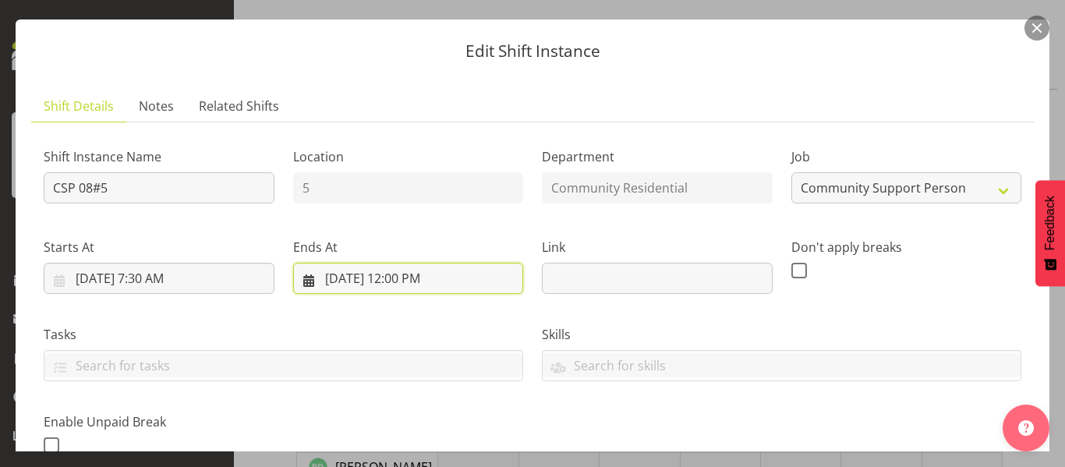
click at [416, 282] on input "9/8/2025, 12:00 PM" at bounding box center [408, 278] width 231 height 31
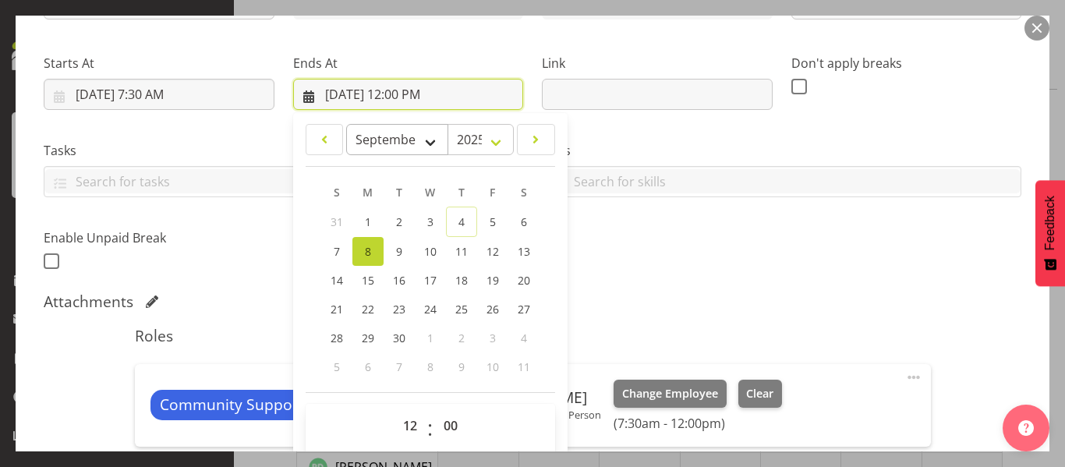
scroll to position [425, 0]
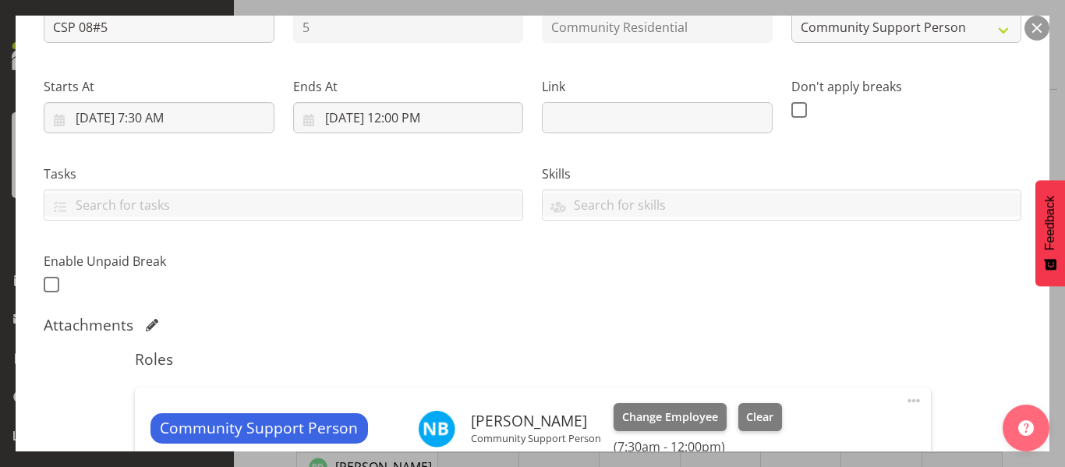
scroll to position [191, 0]
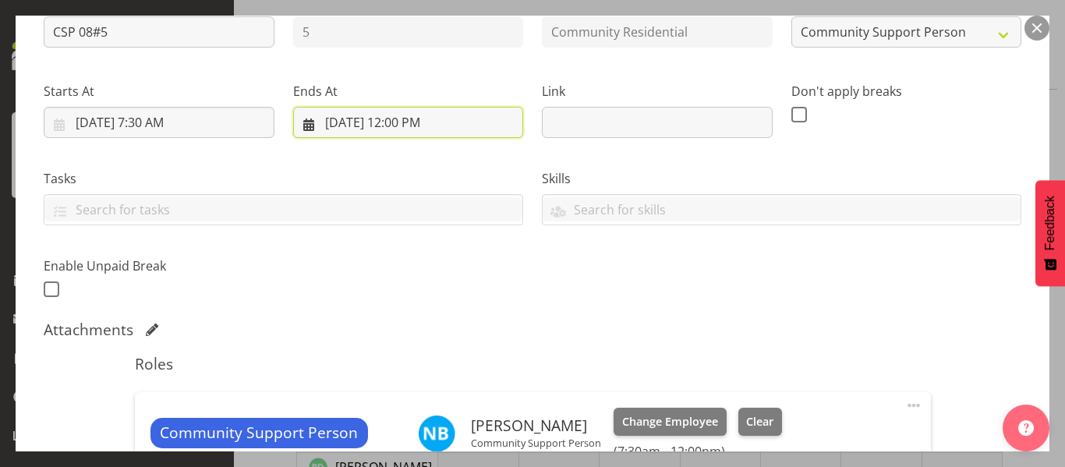
click at [405, 122] on input "9/8/2025, 12:00 PM" at bounding box center [408, 122] width 231 height 31
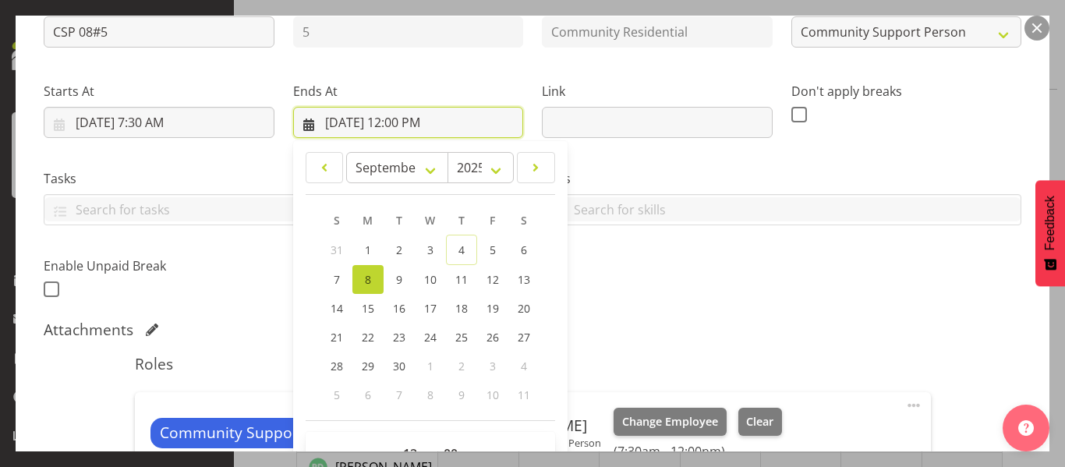
scroll to position [347, 0]
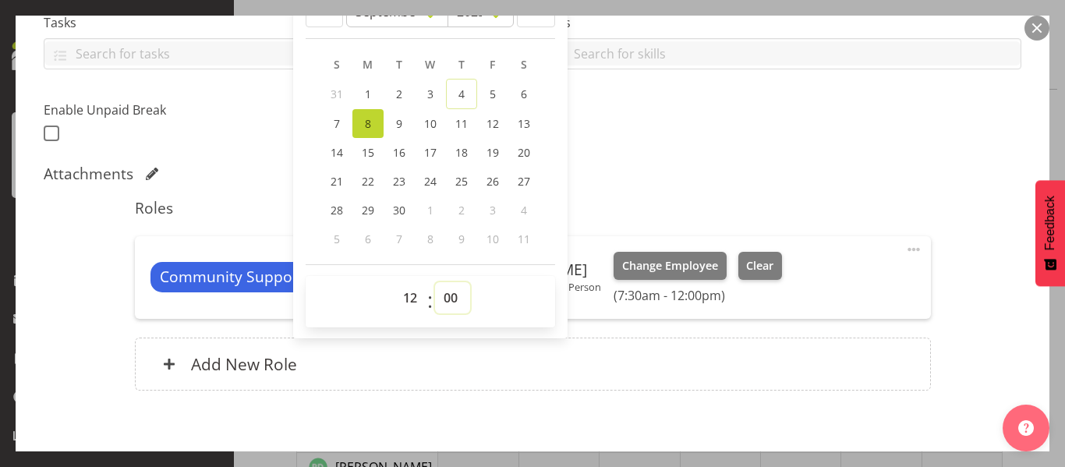
click at [448, 296] on select "00 01 02 03 04 05 06 07 08 09 10 11 12 13 14 15 16 17 18 19 20 21 22 23 24 25 2…" at bounding box center [452, 297] width 35 height 31
select select "30"
click at [435, 282] on select "00 01 02 03 04 05 06 07 08 09 10 11 12 13 14 15 16 17 18 19 20 21 22 23 24 25 2…" at bounding box center [452, 297] width 35 height 31
type input "9/8/2025, 12:30 PM"
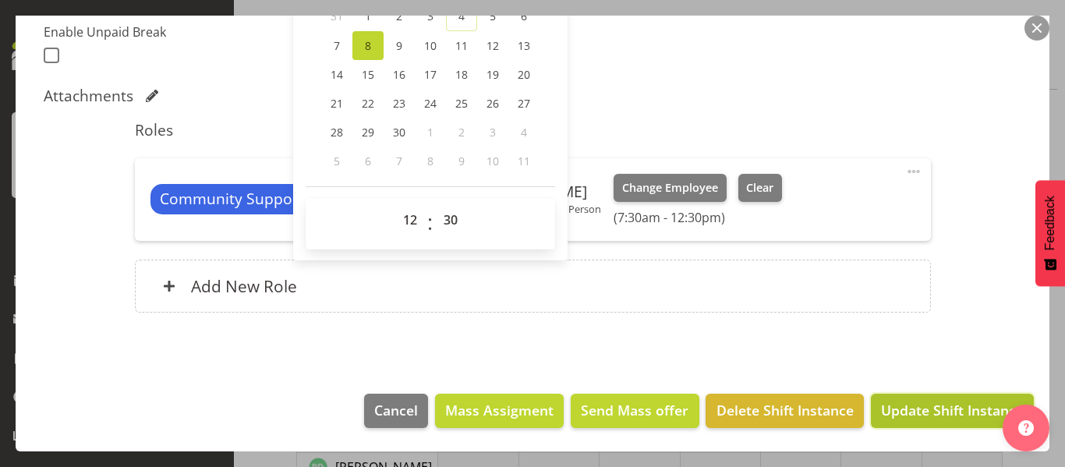
click at [884, 426] on button "Update Shift Instance" at bounding box center [952, 411] width 163 height 34
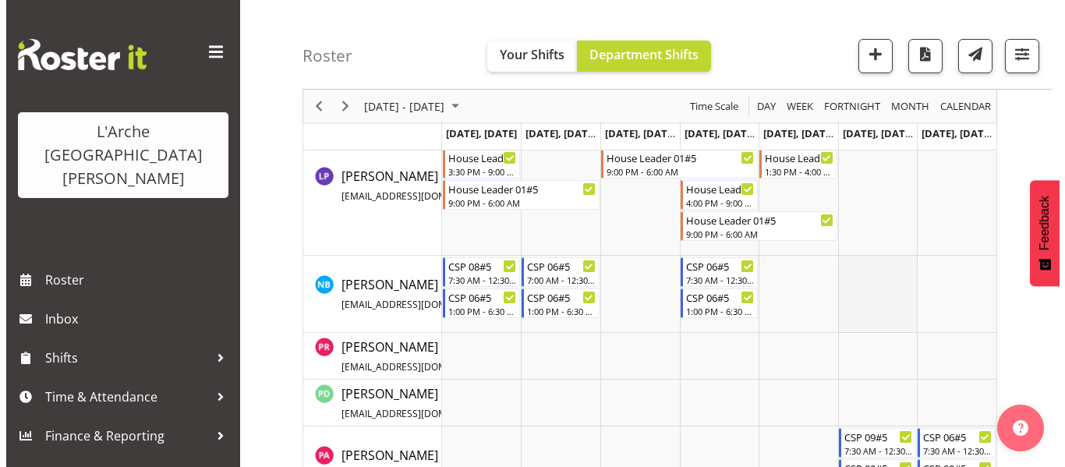
scroll to position [1045, 0]
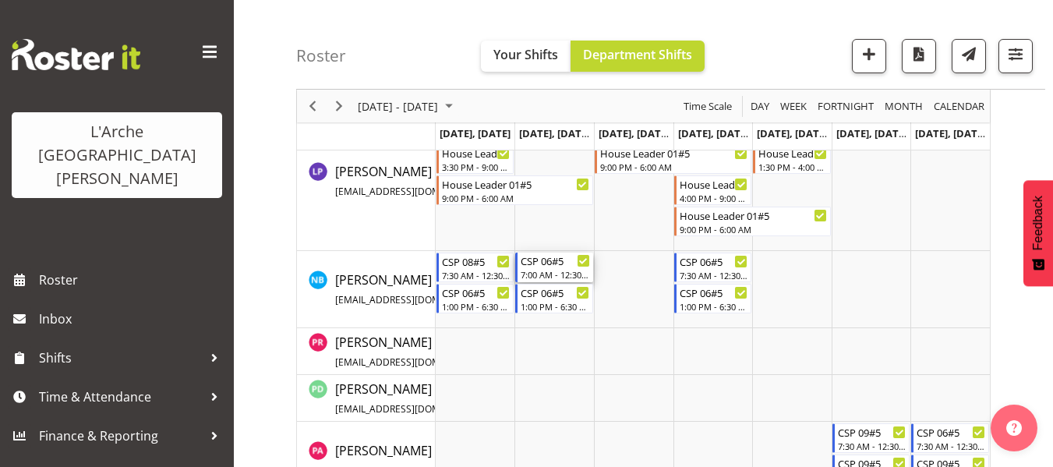
click at [554, 273] on div "7:00 AM - 12:30 PM" at bounding box center [555, 274] width 69 height 12
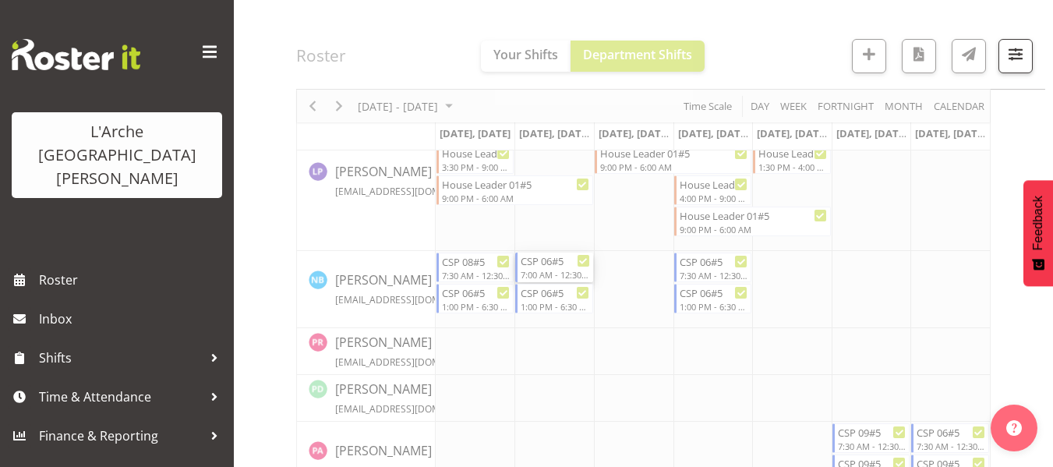
select select
select select "8"
select select "2025"
select select "12"
select select "30"
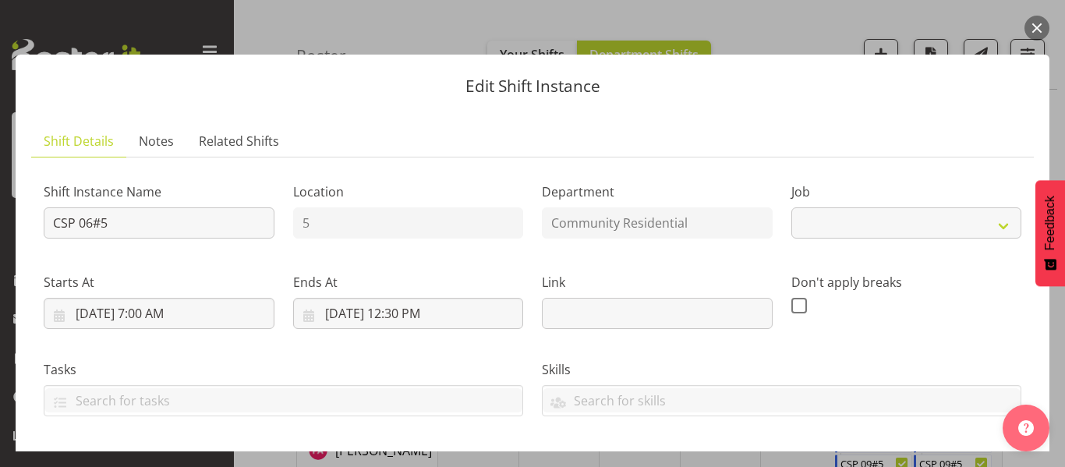
select select "2"
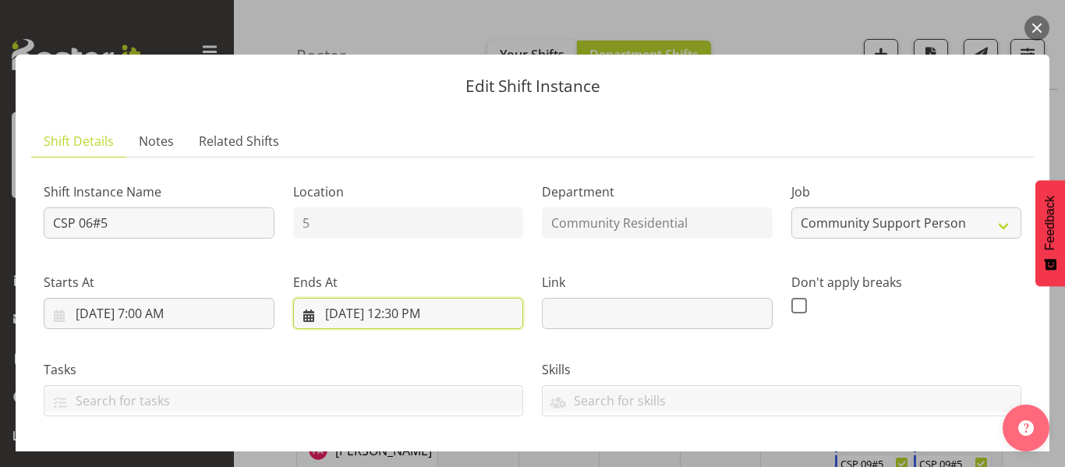
click at [405, 310] on input "9/9/2025, 12:30 PM" at bounding box center [408, 313] width 231 height 31
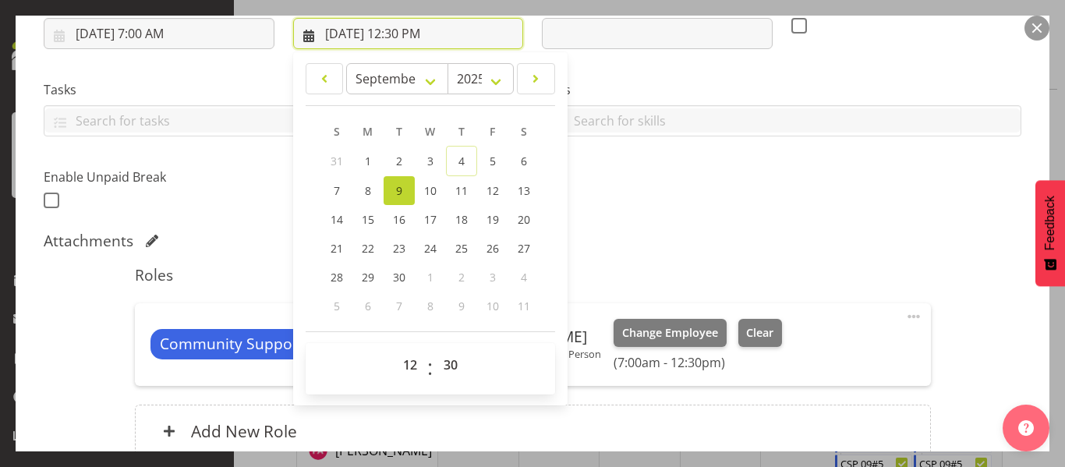
scroll to position [312, 0]
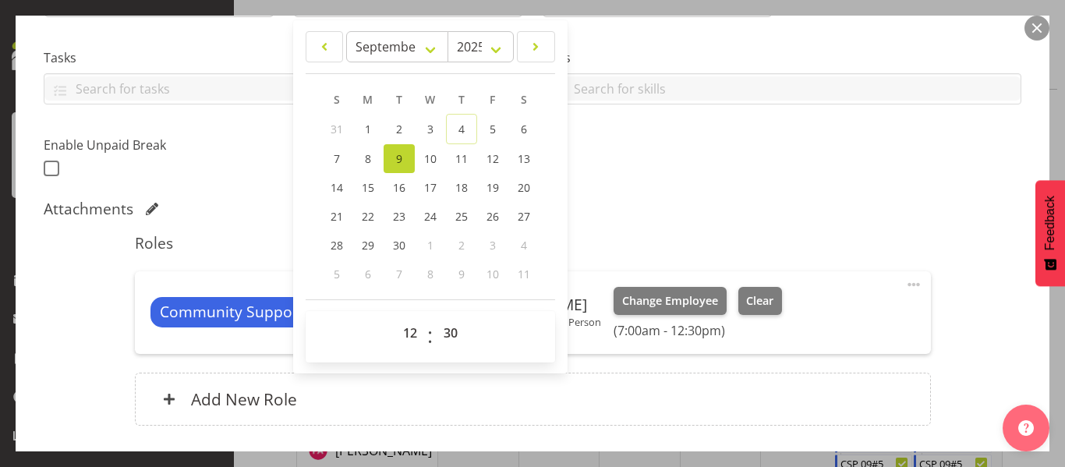
click at [831, 175] on div "Shift Instance Name CSP 06#5 Location 5 Department Community Residential Job Cr…" at bounding box center [532, 20] width 996 height 342
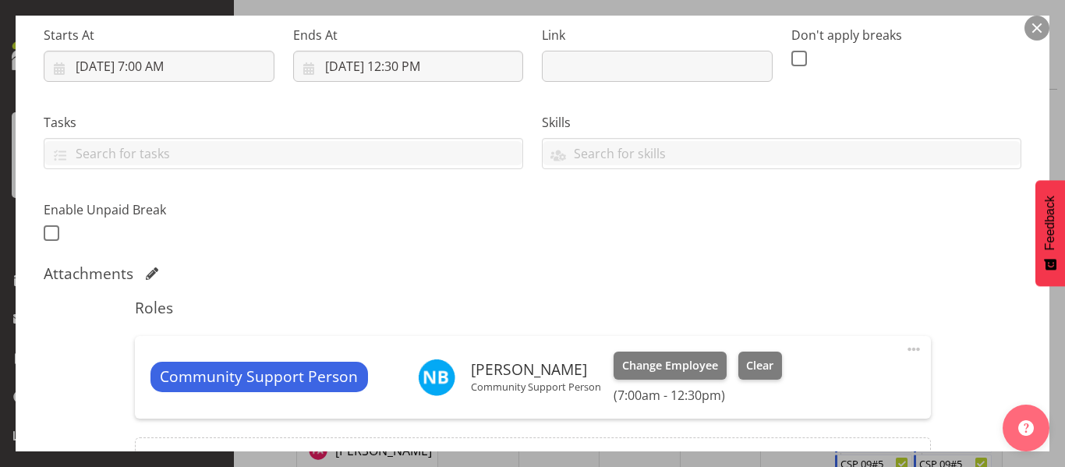
scroll to position [113, 0]
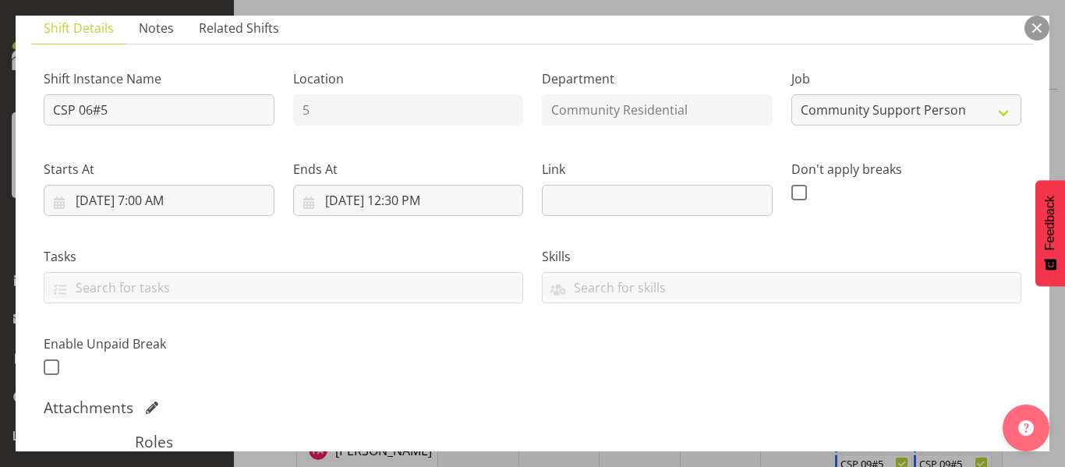
click at [1028, 31] on button "button" at bounding box center [1037, 28] width 25 height 25
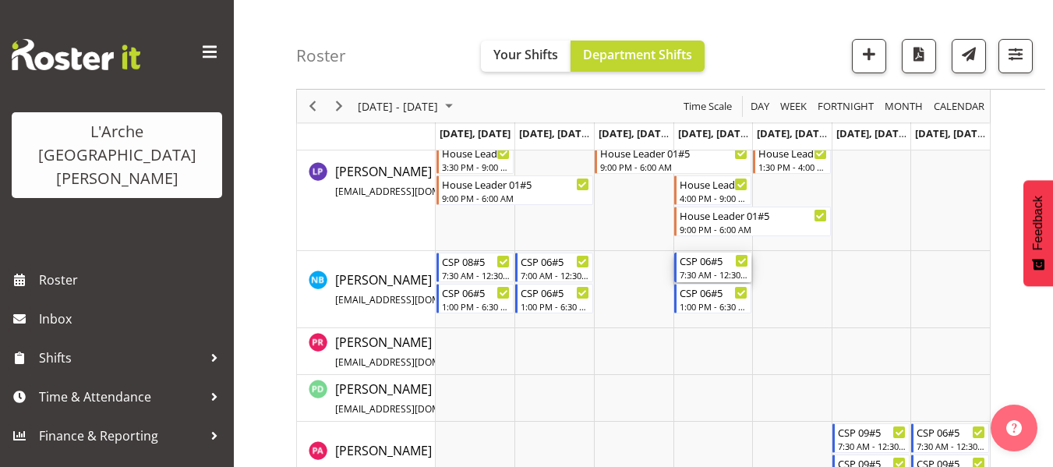
click at [704, 272] on div "7:30 AM - 12:30 PM" at bounding box center [714, 274] width 69 height 12
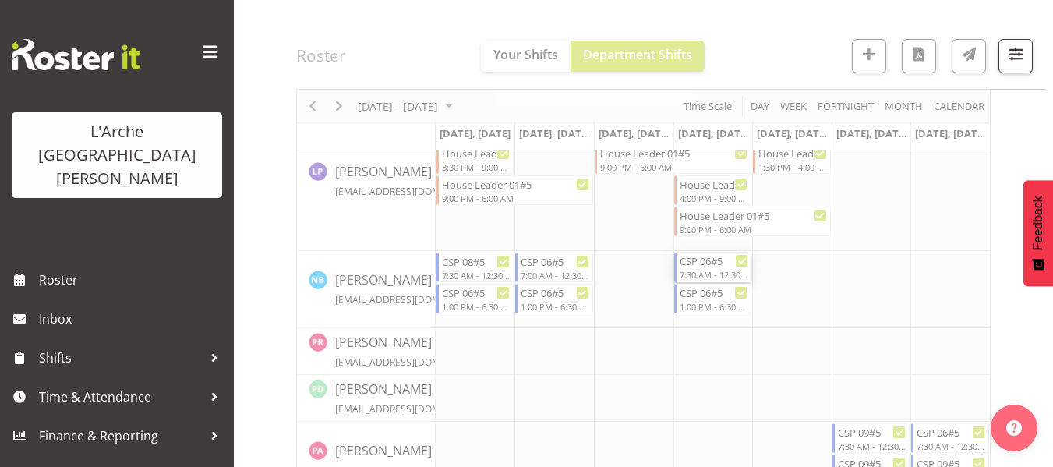
select select
select select "8"
select select "2025"
select select "12"
select select "30"
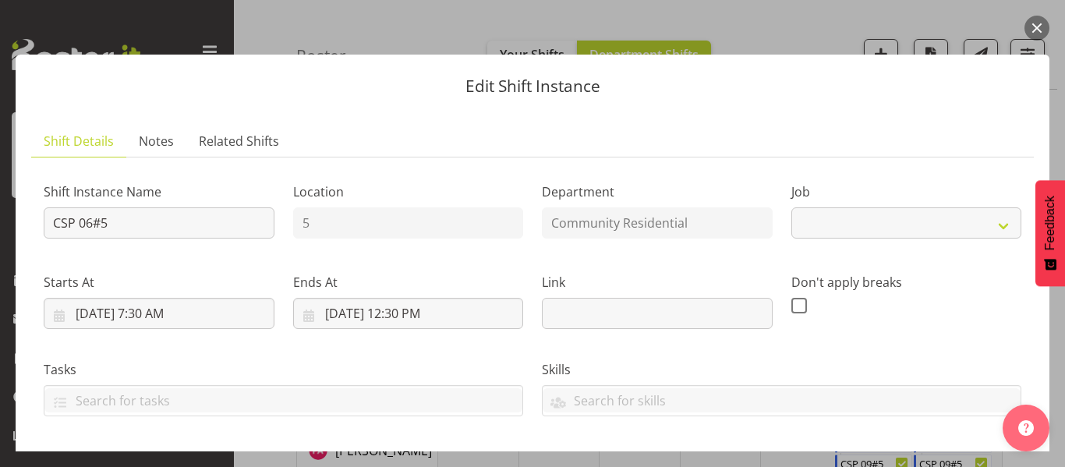
select select "2"
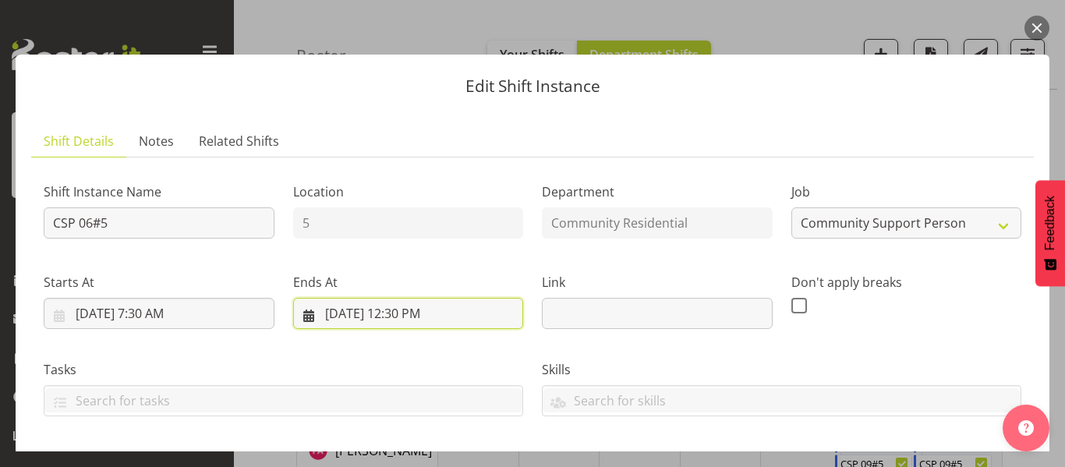
click at [415, 313] on input "9/11/2025, 12:30 PM" at bounding box center [408, 313] width 231 height 31
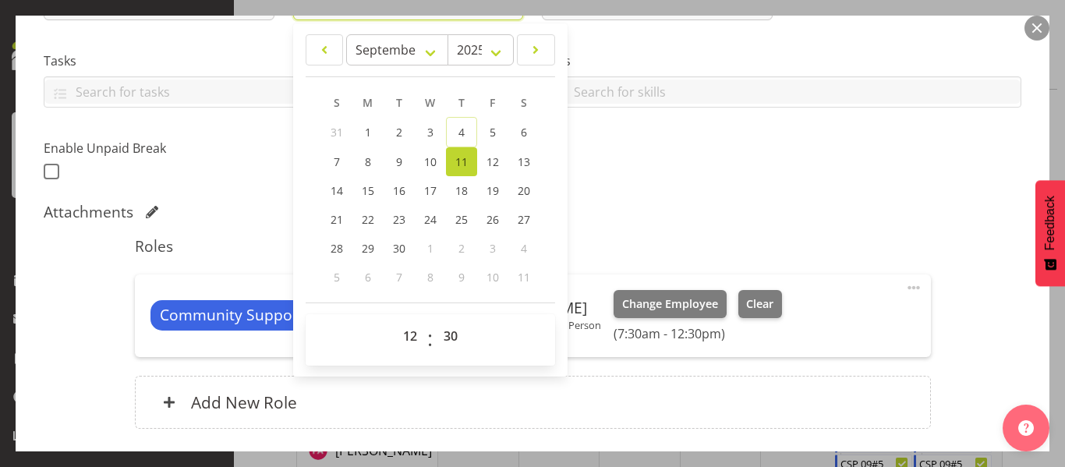
scroll to position [312, 0]
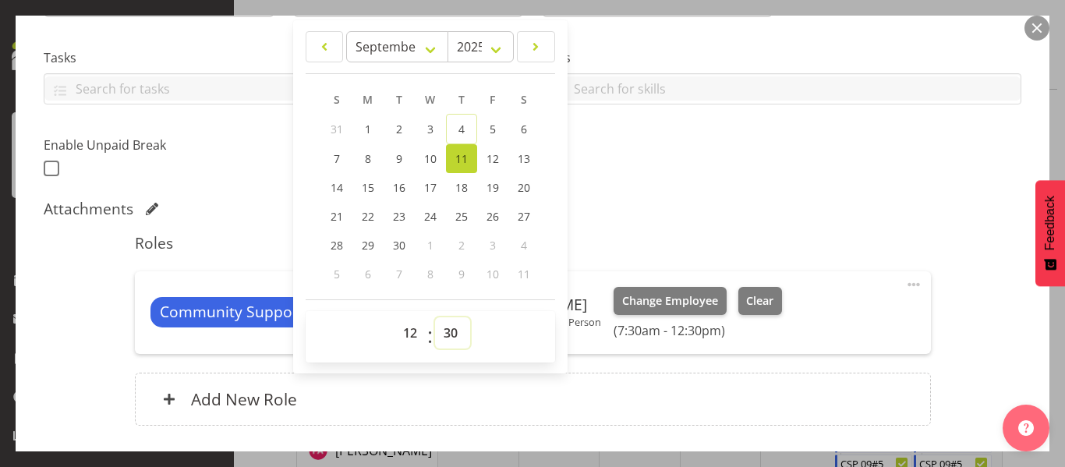
click at [443, 333] on select "00 01 02 03 04 05 06 07 08 09 10 11 12 13 14 15 16 17 18 19 20 21 22 23 24 25 2…" at bounding box center [452, 332] width 35 height 31
select select "0"
click at [435, 317] on select "00 01 02 03 04 05 06 07 08 09 10 11 12 13 14 15 16 17 18 19 20 21 22 23 24 25 2…" at bounding box center [452, 332] width 35 height 31
type input "9/11/2025, 12:00 PM"
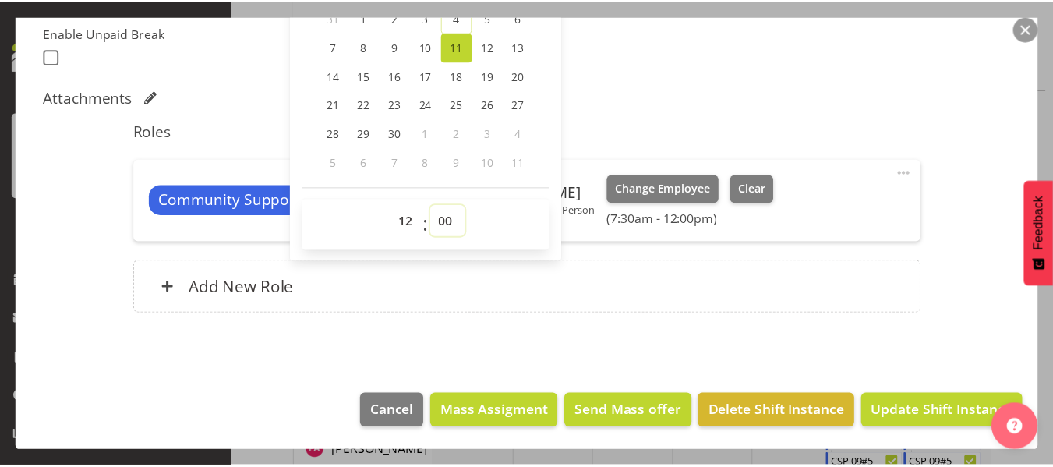
scroll to position [425, 0]
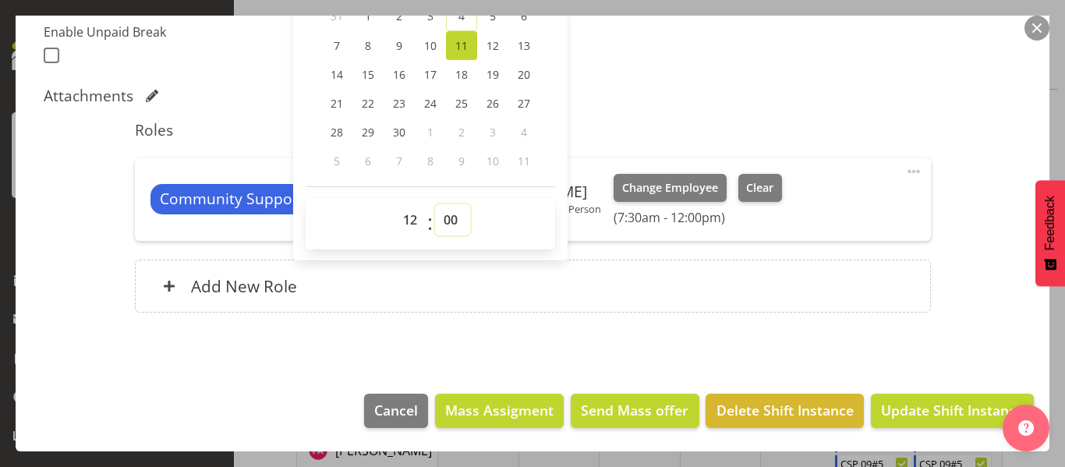
click at [444, 220] on select "00 01 02 03 04 05 06 07 08 09 10 11 12 13 14 15 16 17 18 19 20 21 22 23 24 25 2…" at bounding box center [452, 219] width 35 height 31
click at [1044, 24] on button "button" at bounding box center [1037, 28] width 25 height 25
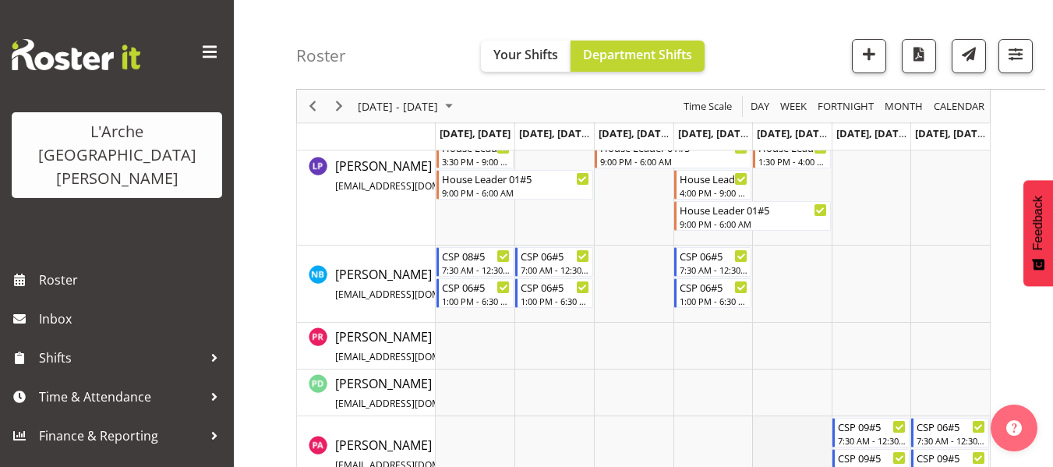
scroll to position [1042, 0]
